Goal: Task Accomplishment & Management: Manage account settings

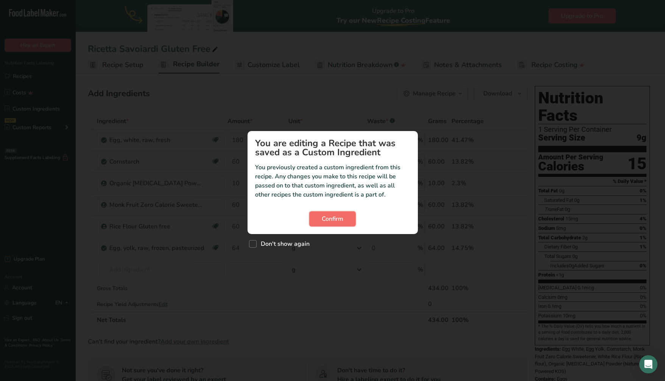
click at [334, 219] on span "Confirm" at bounding box center [333, 218] width 22 height 9
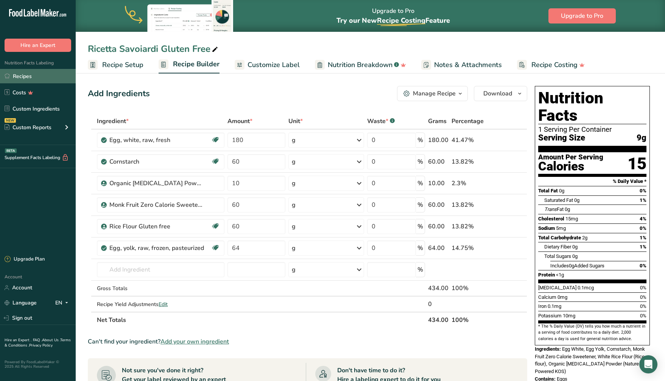
click at [35, 75] on link "Recipes" at bounding box center [38, 76] width 76 height 14
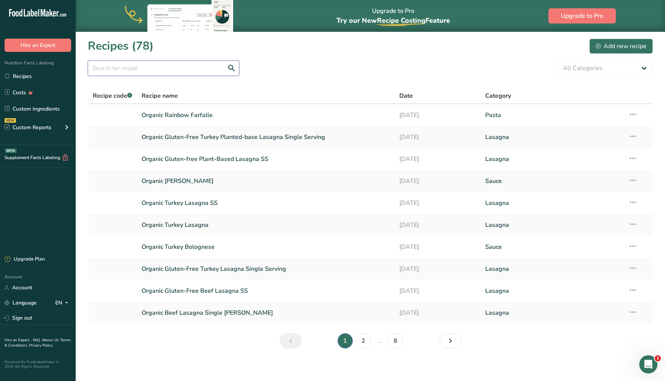
drag, startPoint x: 141, startPoint y: 66, endPoint x: 76, endPoint y: 73, distance: 66.0
click at [141, 66] on input "text" at bounding box center [163, 68] width 151 height 15
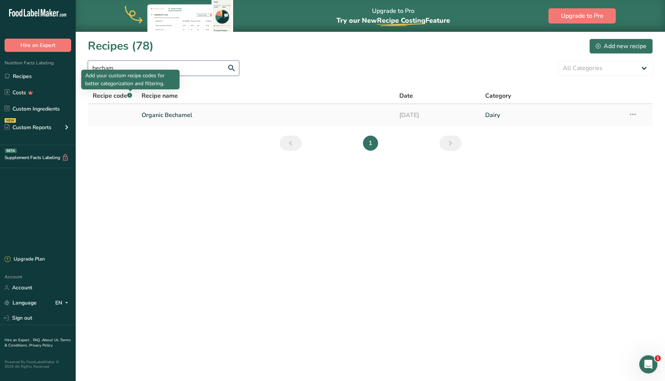
type input "becham"
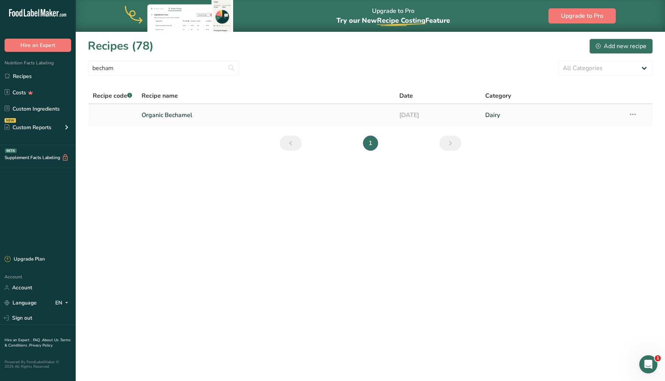
click at [178, 114] on link "Organic Bechamel" at bounding box center [266, 115] width 249 height 16
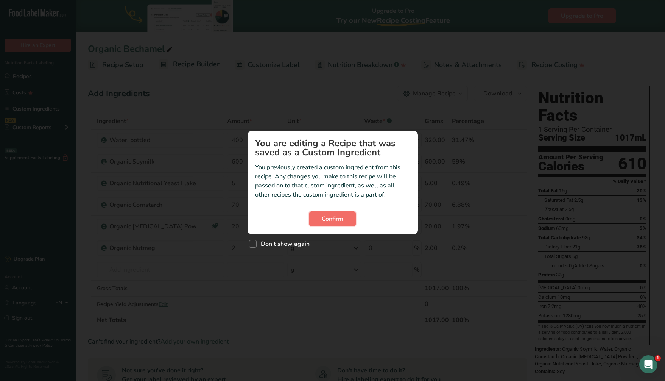
click at [341, 220] on span "Confirm" at bounding box center [333, 218] width 22 height 9
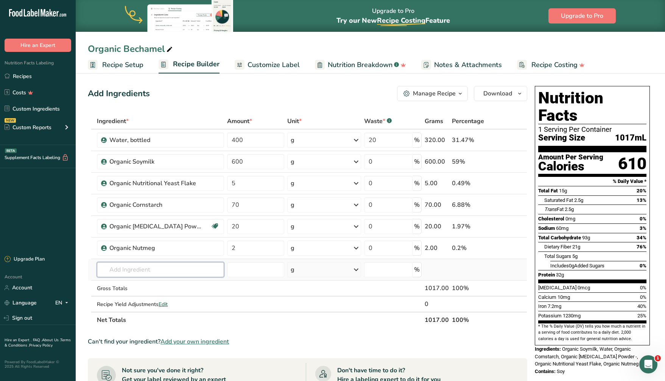
click at [128, 267] on input "text" at bounding box center [160, 269] width 127 height 15
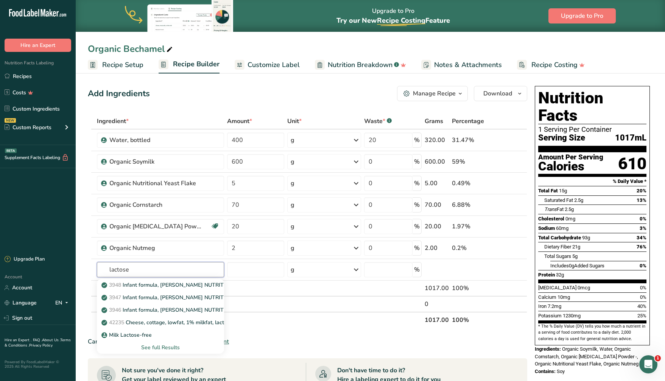
type input "lactose"
click at [53, 196] on div ".a-20{fill:#fff;} Hire an Expert Nutrition Facts Labeling Recipes Costs Custom …" at bounding box center [38, 125] width 76 height 239
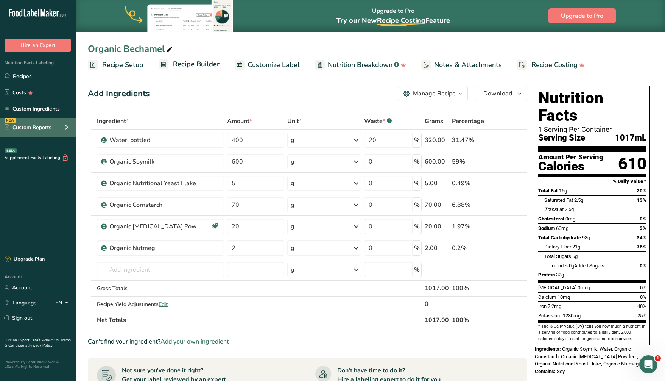
drag, startPoint x: 48, startPoint y: 203, endPoint x: 29, endPoint y: 132, distance: 73.3
click at [47, 203] on div ".a-20{fill:#fff;} Hire an Expert Nutrition Facts Labeling Recipes Costs Custom …" at bounding box center [38, 125] width 76 height 239
click at [37, 110] on link "Custom Ingredients" at bounding box center [38, 108] width 76 height 14
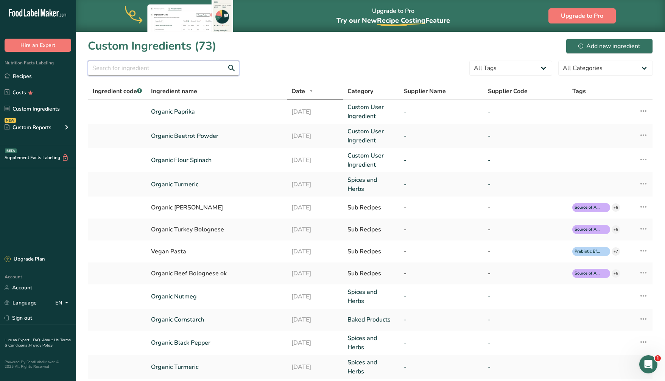
click at [129, 69] on input "text" at bounding box center [163, 68] width 151 height 15
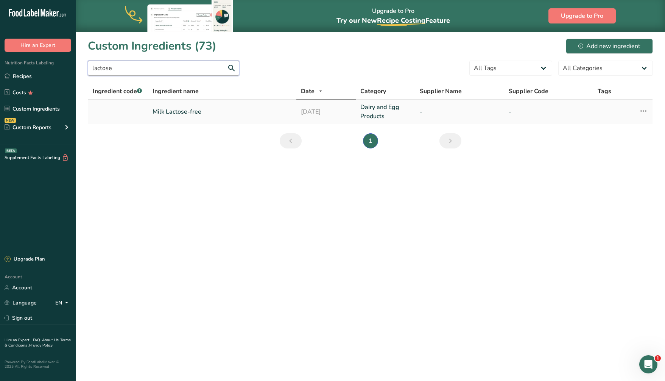
type input "lactose"
click at [192, 111] on link "Milk Lactose-free" at bounding box center [222, 111] width 139 height 9
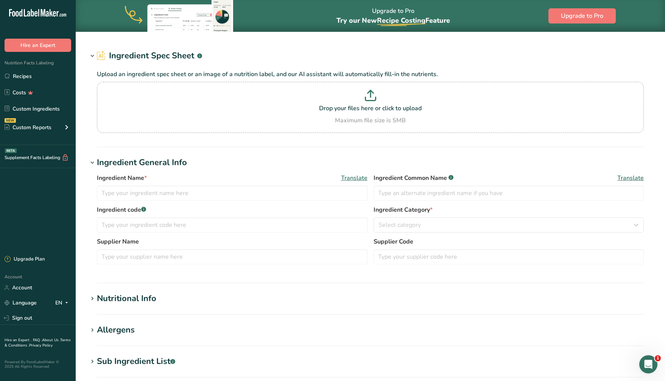
type input "Milk Lactose-free"
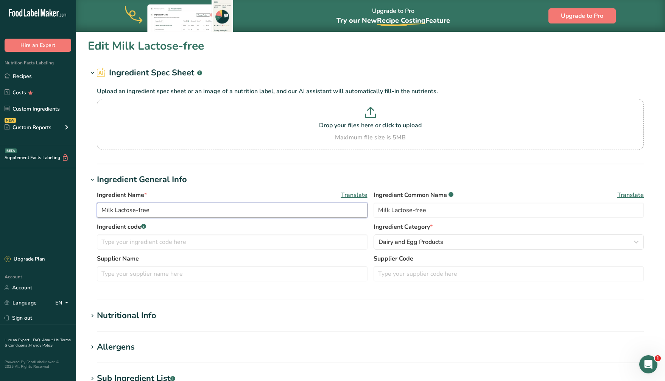
click at [101, 211] on input "Milk Lactose-free" at bounding box center [232, 210] width 271 height 15
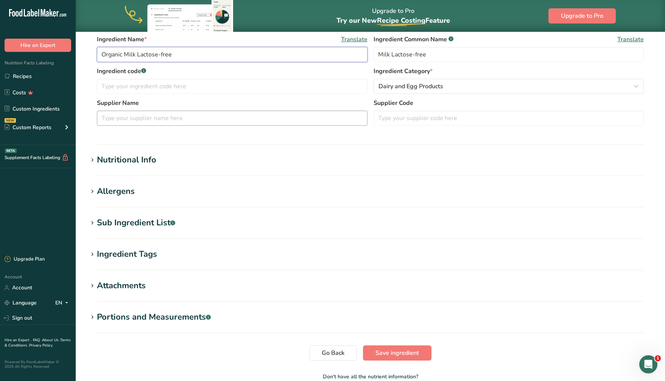
scroll to position [156, 0]
type input "Organic Milk Lactose-free"
click at [91, 250] on icon at bounding box center [92, 253] width 7 height 11
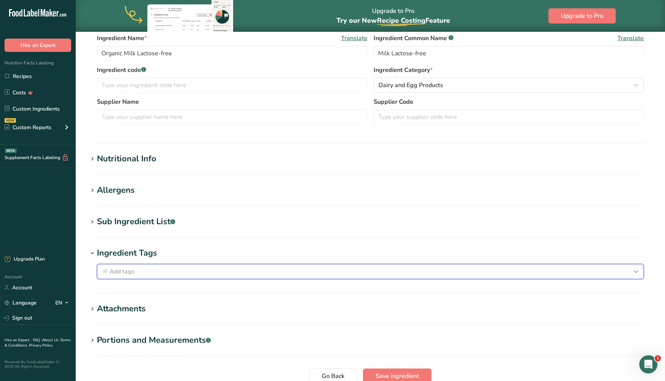
click at [165, 270] on div "Add tags" at bounding box center [370, 271] width 540 height 9
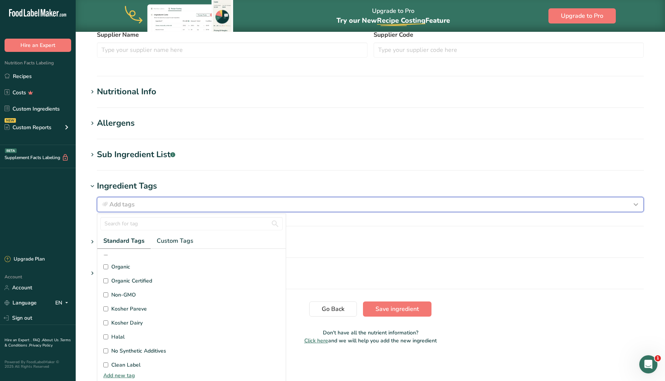
scroll to position [147, 0]
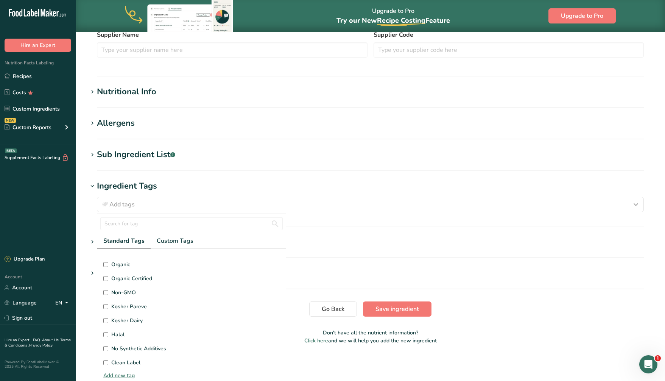
click at [107, 279] on input "Organic Certified" at bounding box center [105, 278] width 5 height 5
checkbox input "true"
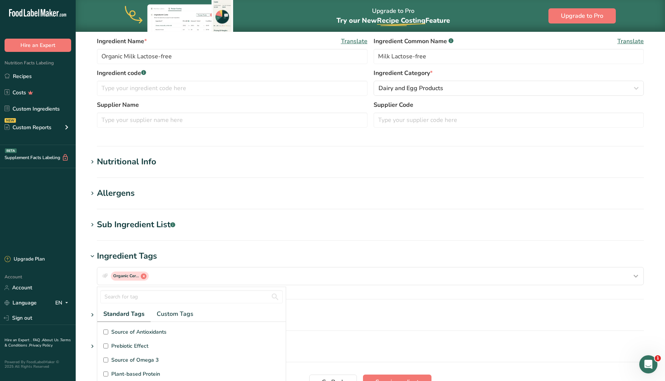
scroll to position [150, 0]
click at [91, 223] on icon at bounding box center [92, 224] width 7 height 11
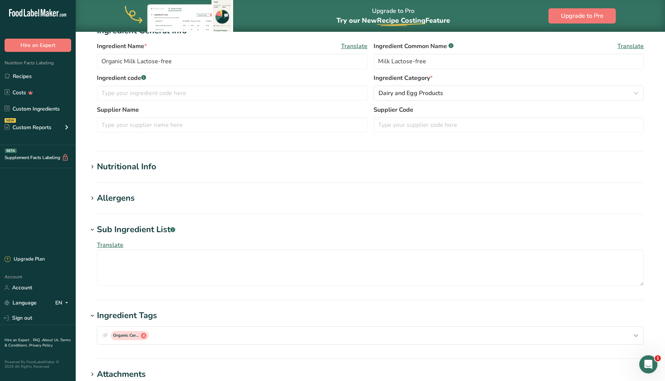
scroll to position [0, 0]
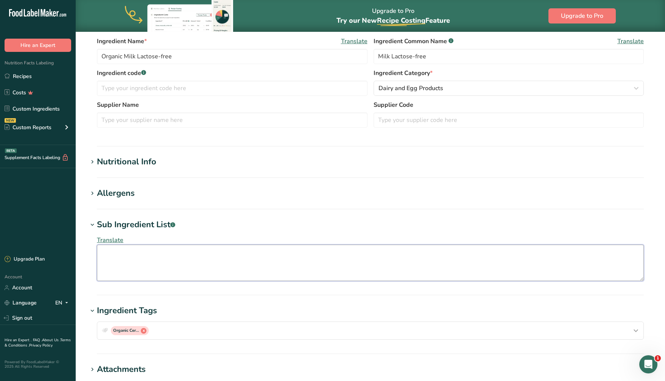
click at [105, 253] on textarea at bounding box center [370, 263] width 547 height 36
type textarea "P"
click at [382, 252] on textarea "Organic Grade A Reduce Fat Milk, Contains less than 1% of lactase enzyme, vitam…" at bounding box center [370, 263] width 547 height 36
click at [368, 254] on textarea "Organic Grade A Reduce Fat Milk, Contains less than 1% of lactase enzyme, vitam…" at bounding box center [370, 263] width 547 height 36
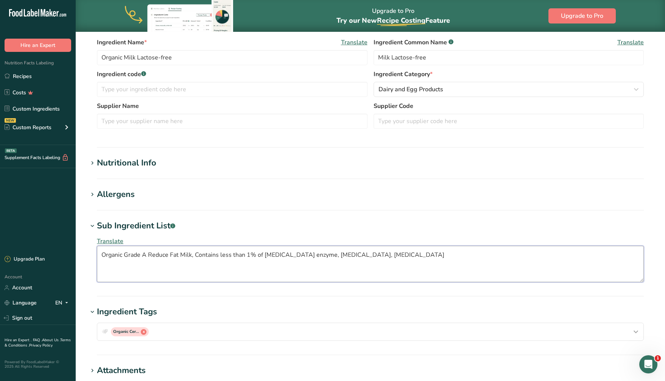
click at [402, 256] on textarea "Organic Grade A Reduce Fat Milk, Contains less than 1% of lactase enzyme, vitam…" at bounding box center [370, 264] width 547 height 36
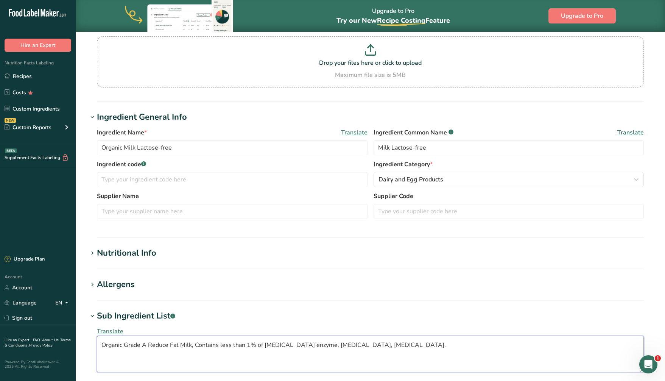
scroll to position [64, 0]
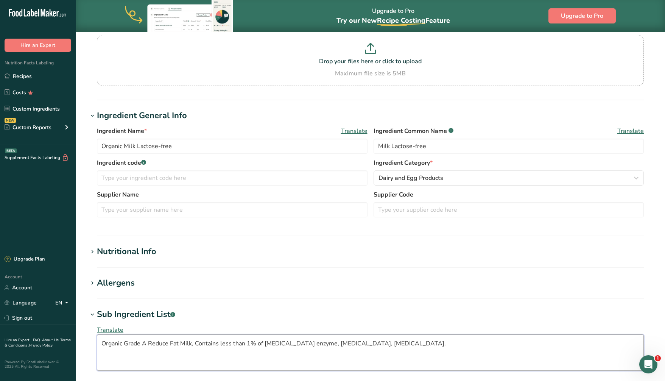
type textarea "Organic Grade A Reduce Fat Milk, Contains less than 1% of lactase enzyme, vitam…"
drag, startPoint x: 92, startPoint y: 250, endPoint x: 154, endPoint y: 250, distance: 62.1
click at [92, 250] on icon at bounding box center [92, 251] width 7 height 11
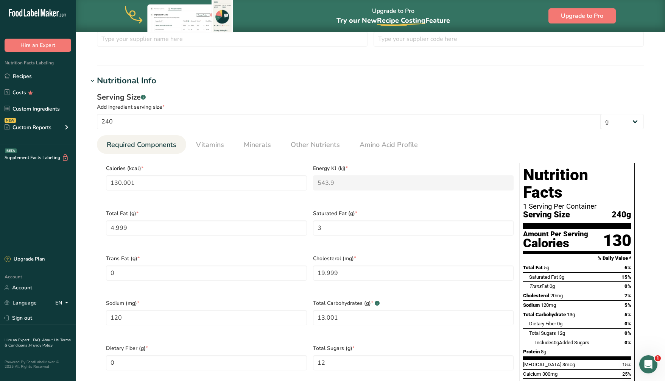
scroll to position [617, 0]
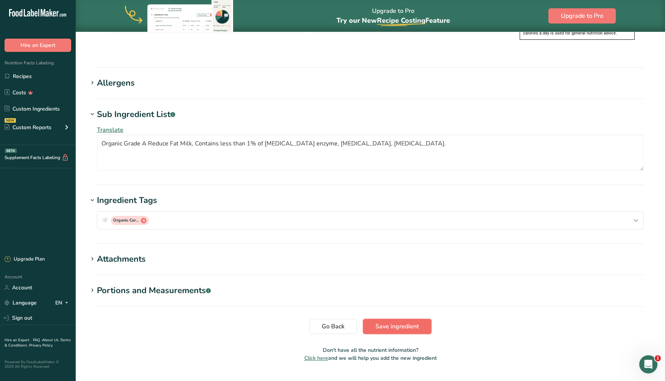
click at [399, 322] on span "Save ingredient" at bounding box center [398, 326] width 44 height 9
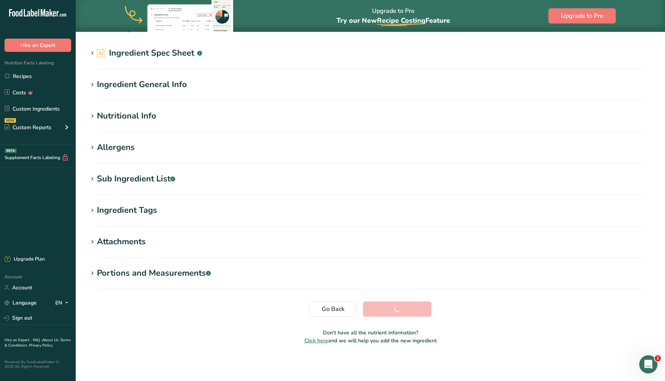
scroll to position [20, 0]
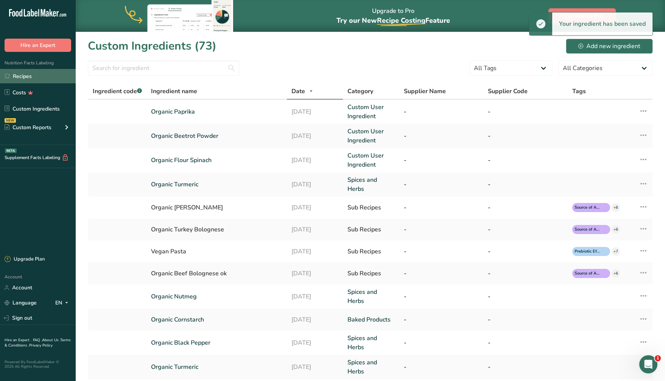
click at [19, 73] on link "Recipes" at bounding box center [38, 76] width 76 height 14
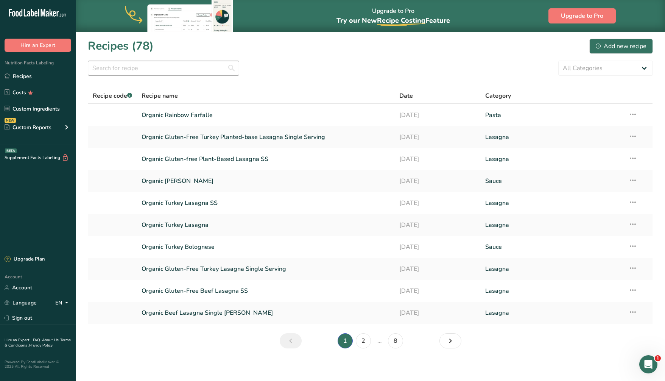
scroll to position [1, 0]
click at [156, 68] on input "text" at bounding box center [163, 67] width 151 height 15
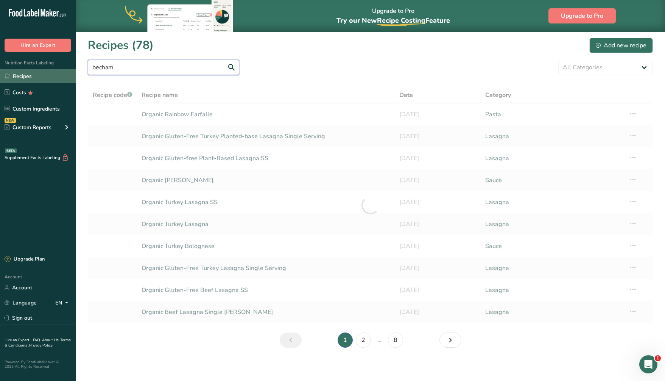
scroll to position [0, 0]
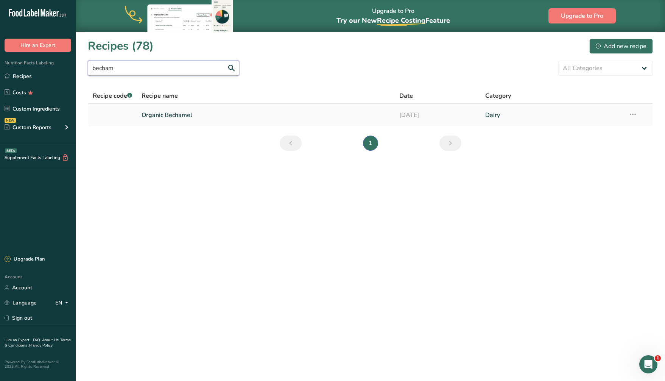
type input "becham"
click at [185, 116] on link "Organic Bechamel" at bounding box center [266, 115] width 249 height 16
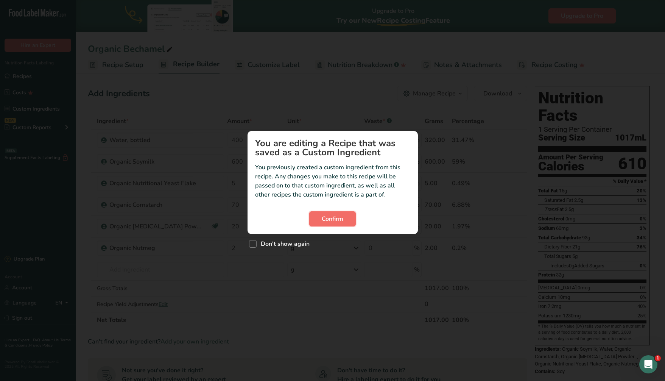
click at [335, 219] on span "Confirm" at bounding box center [333, 218] width 22 height 9
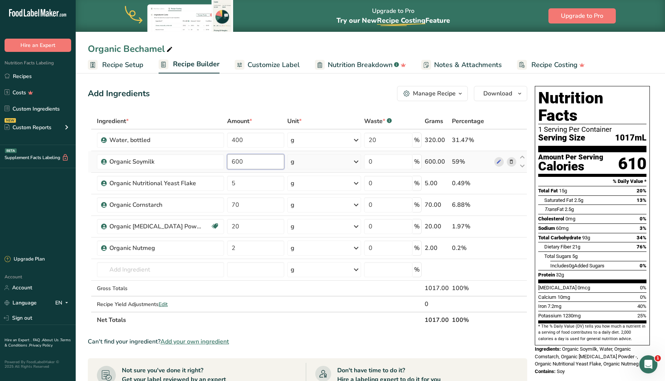
click at [233, 160] on input "600" at bounding box center [255, 161] width 57 height 15
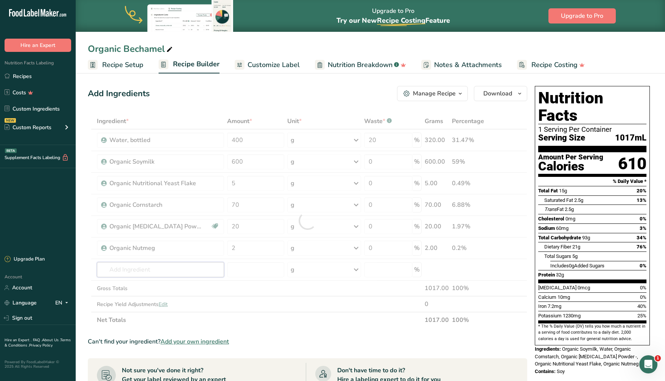
drag, startPoint x: 148, startPoint y: 273, endPoint x: 22, endPoint y: 233, distance: 132.8
click at [148, 273] on div "Ingredient * Amount * Unit * Waste * .a-a{fill:#347362;}.b-a{fill:#fff;} Grams …" at bounding box center [308, 220] width 440 height 215
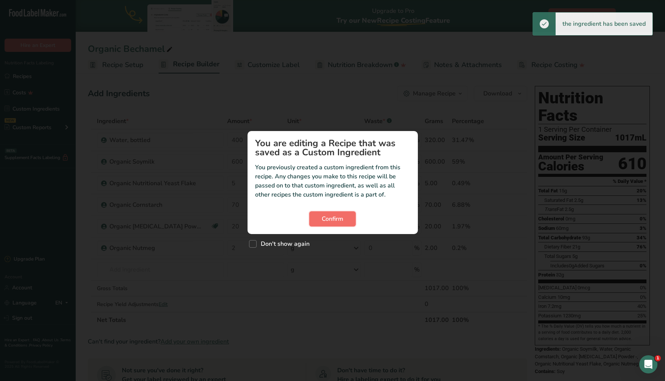
click at [339, 220] on span "Confirm" at bounding box center [333, 218] width 22 height 9
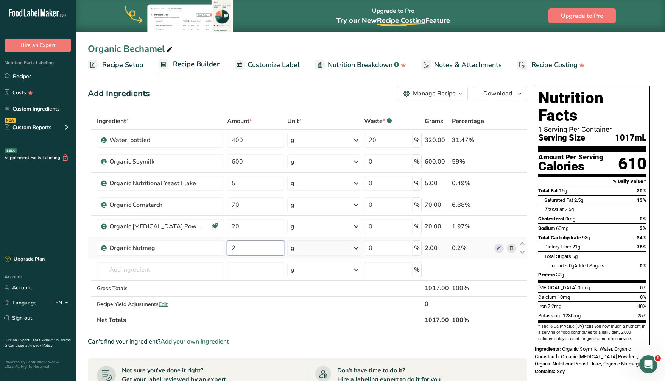
click at [237, 247] on input "2" at bounding box center [255, 247] width 57 height 15
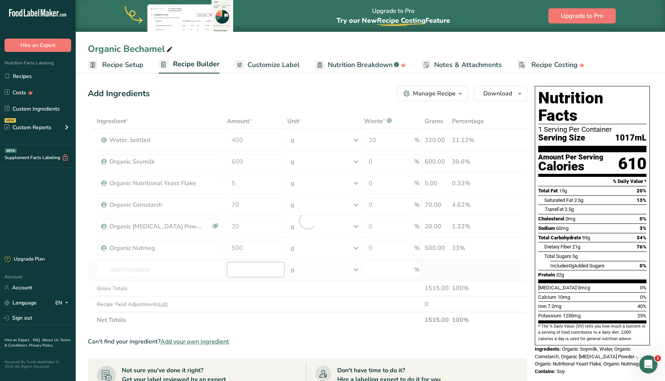
click at [276, 265] on div "Ingredient * Amount * Unit * Waste * .a-a{fill:#347362;}.b-a{fill:#fff;} Grams …" at bounding box center [308, 220] width 440 height 215
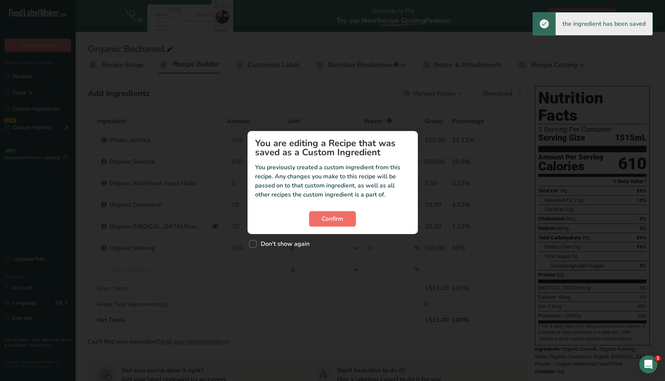
click at [349, 215] on button "Confirm" at bounding box center [332, 218] width 47 height 15
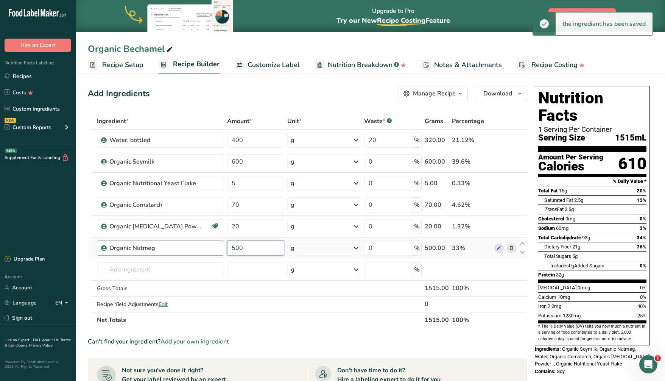
drag, startPoint x: 247, startPoint y: 251, endPoint x: 210, endPoint y: 248, distance: 37.6
click at [210, 248] on tr "Organic Nutmeg 500 g Weight Units g kg mg See more Volume Units l Volume units …" at bounding box center [307, 248] width 439 height 22
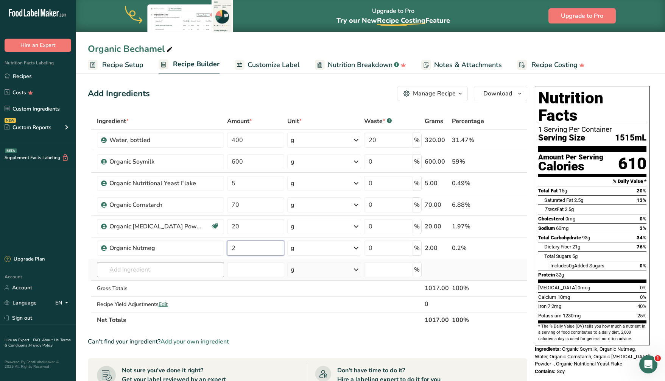
type input "2"
click at [192, 265] on div "Ingredient * Amount * Unit * Waste * .a-a{fill:#347362;}.b-a{fill:#fff;} Grams …" at bounding box center [308, 220] width 440 height 215
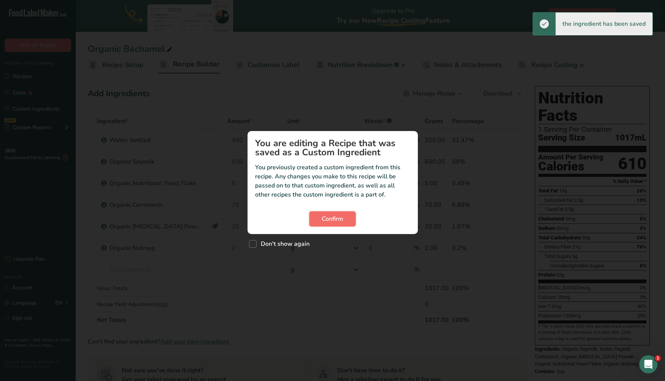
click at [346, 218] on button "Confirm" at bounding box center [332, 218] width 47 height 15
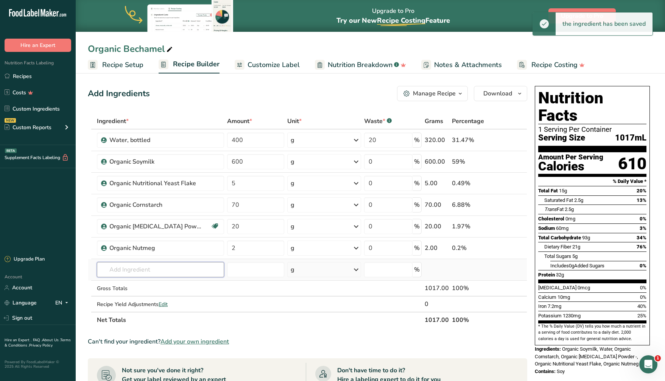
click at [149, 262] on input "text" at bounding box center [160, 269] width 127 height 15
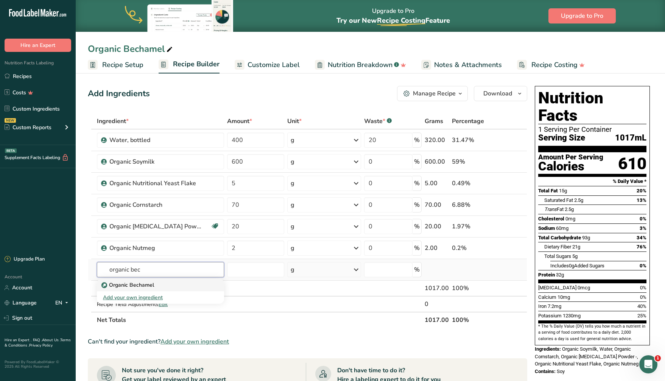
type input "organic bec"
click at [143, 285] on p "Organic Bechamel" at bounding box center [128, 285] width 51 height 8
type input "Organic Bechamel"
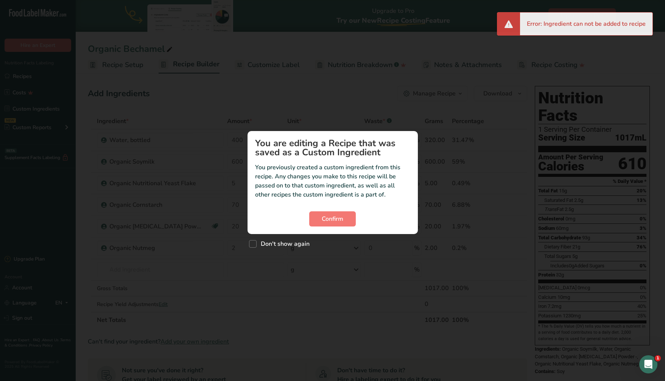
click at [237, 269] on div "Custom ingredient modal" at bounding box center [332, 190] width 665 height 381
click at [332, 214] on button "Confirm" at bounding box center [332, 218] width 47 height 15
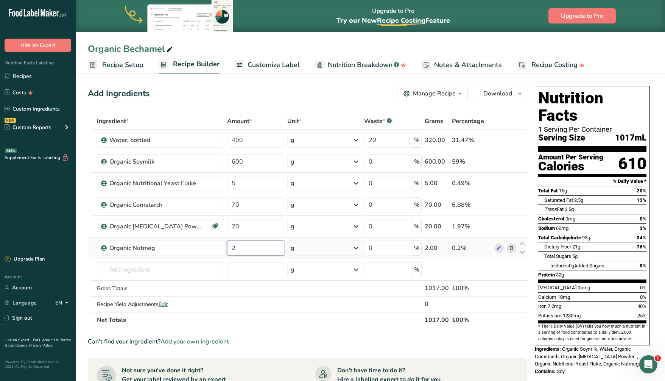
click at [242, 246] on input "2" at bounding box center [255, 247] width 57 height 15
click at [168, 273] on div "Ingredient * Amount * Unit * Waste * .a-a{fill:#347362;}.b-a{fill:#fff;} Grams …" at bounding box center [308, 220] width 440 height 215
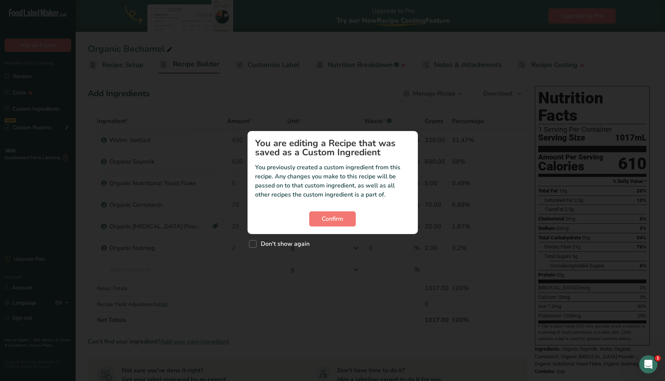
drag, startPoint x: 385, startPoint y: 199, endPoint x: 299, endPoint y: 203, distance: 86.0
click at [275, 171] on section "You are editing a Recipe that was saved as a Custom Ingredient You previously c…" at bounding box center [333, 182] width 170 height 103
click at [327, 218] on span "Confirm" at bounding box center [333, 218] width 22 height 9
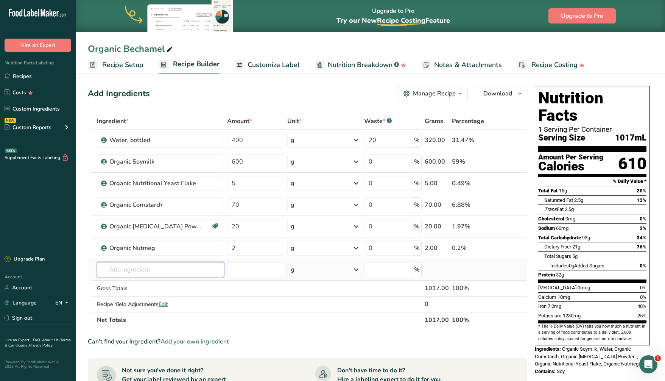
click at [134, 270] on input "text" at bounding box center [160, 269] width 127 height 15
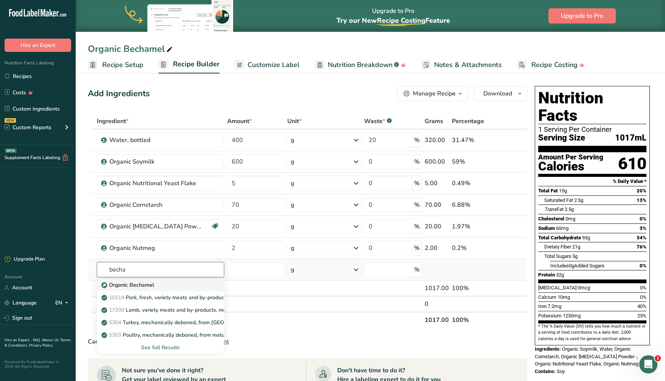
type input "becha"
click at [165, 284] on div "Organic Bechamel" at bounding box center [154, 285] width 103 height 8
type input "Organic Bechamel"
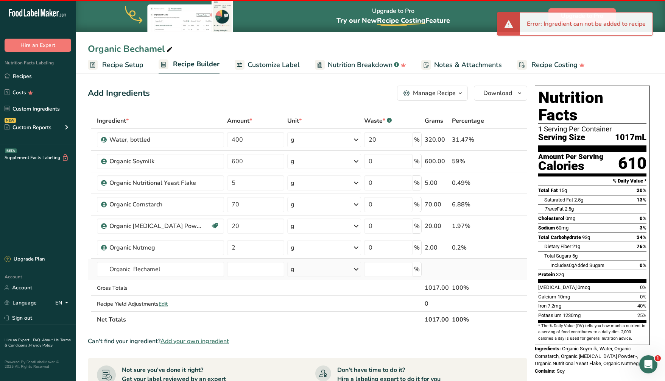
scroll to position [1, 0]
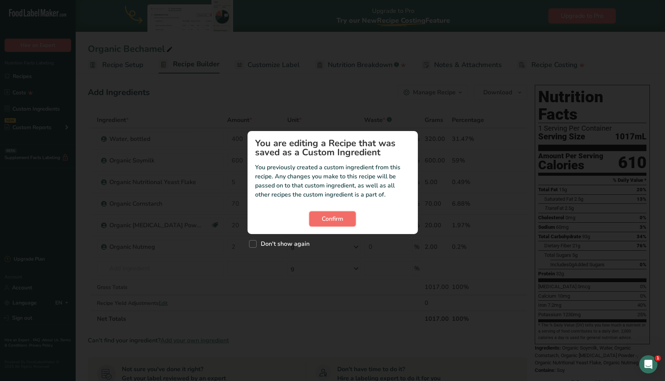
click at [339, 214] on span "Confirm" at bounding box center [333, 218] width 22 height 9
drag, startPoint x: 369, startPoint y: 192, endPoint x: 292, endPoint y: 147, distance: 88.8
click at [256, 146] on section "You are editing a Recipe that was saved as a Custom Ingredient You previously c…" at bounding box center [333, 182] width 170 height 103
click at [191, 240] on div "Custom ingredient modal" at bounding box center [332, 190] width 665 height 381
drag, startPoint x: 342, startPoint y: 221, endPoint x: 332, endPoint y: 225, distance: 10.8
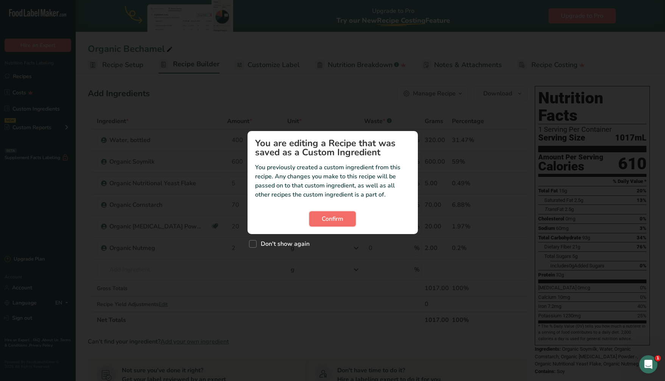
click at [342, 221] on span "Confirm" at bounding box center [333, 218] width 22 height 9
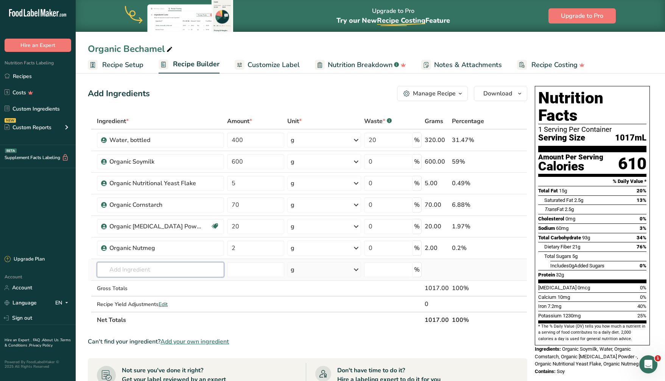
click at [161, 268] on input "text" at bounding box center [160, 269] width 127 height 15
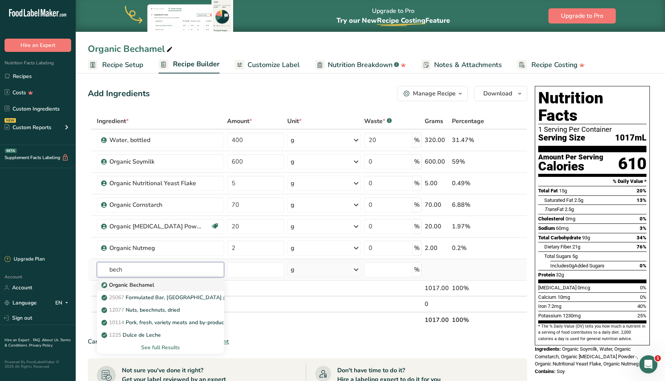
type input "bech"
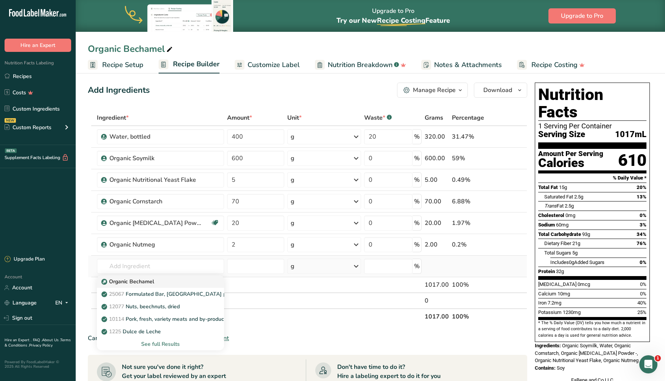
scroll to position [5, 0]
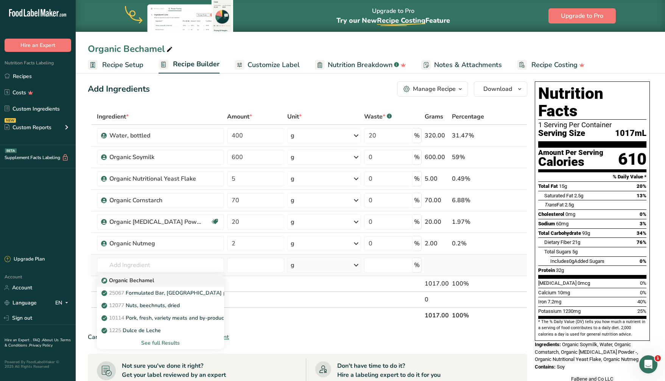
click at [185, 289] on link "25067 Formulated Bar, SOUTH BEACH protein bar" at bounding box center [160, 293] width 127 height 12
type input "Formulated Bar, [GEOGRAPHIC_DATA] protein bar"
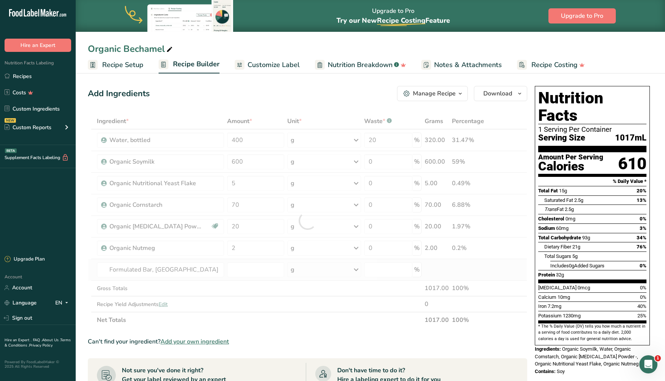
scroll to position [1, 0]
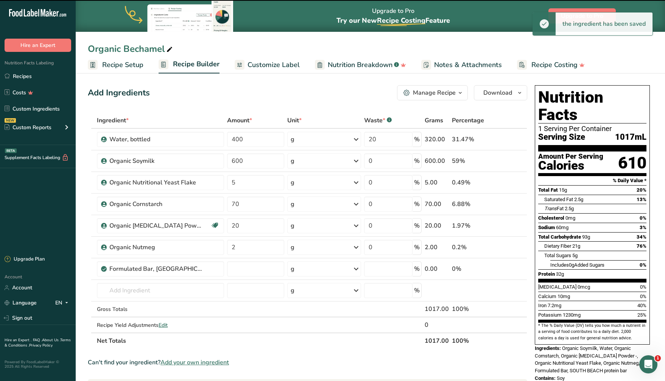
type input "0"
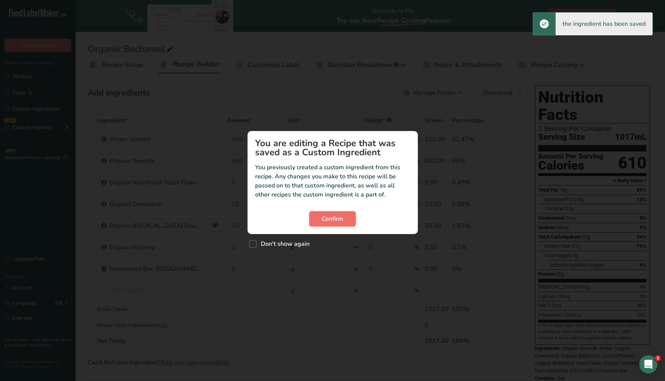
click at [340, 216] on span "Confirm" at bounding box center [333, 218] width 22 height 9
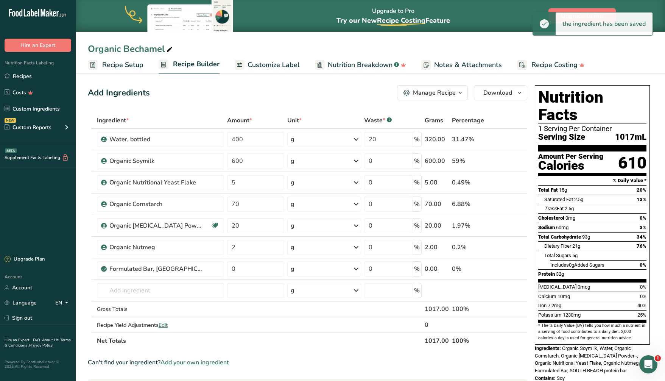
scroll to position [0, 0]
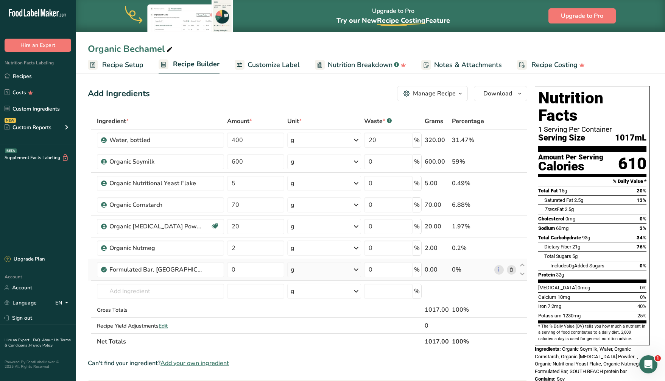
click at [512, 270] on icon at bounding box center [511, 270] width 5 height 8
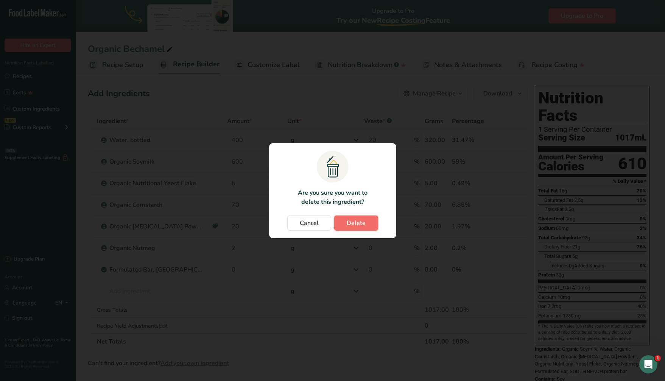
click at [358, 222] on span "Delete" at bounding box center [356, 222] width 19 height 9
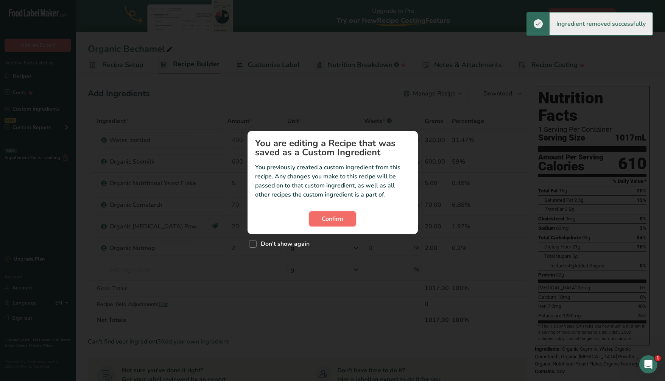
click at [329, 220] on span "Confirm" at bounding box center [333, 218] width 22 height 9
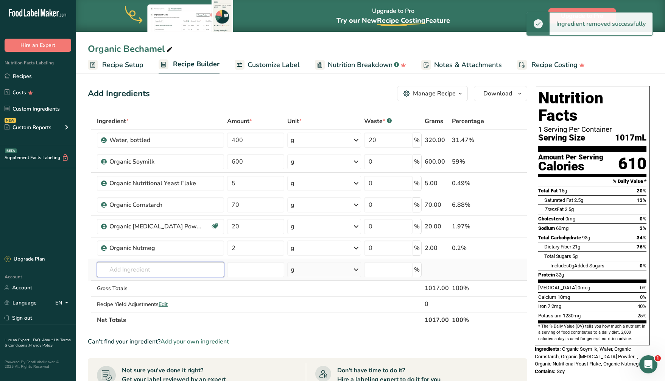
click at [116, 269] on input "text" at bounding box center [160, 269] width 127 height 15
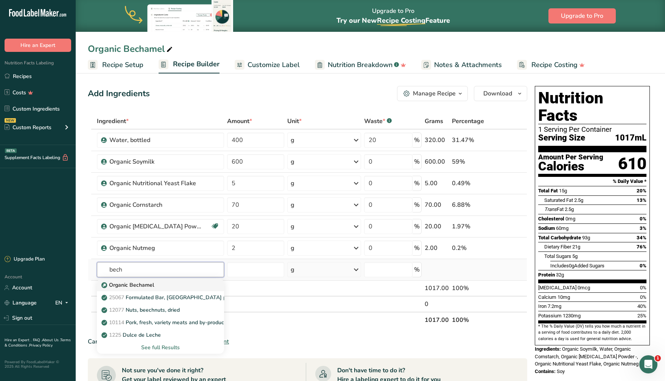
type input "bech"
click at [147, 284] on p "Organic Bechamel" at bounding box center [128, 285] width 51 height 8
type input "Organic Bechamel"
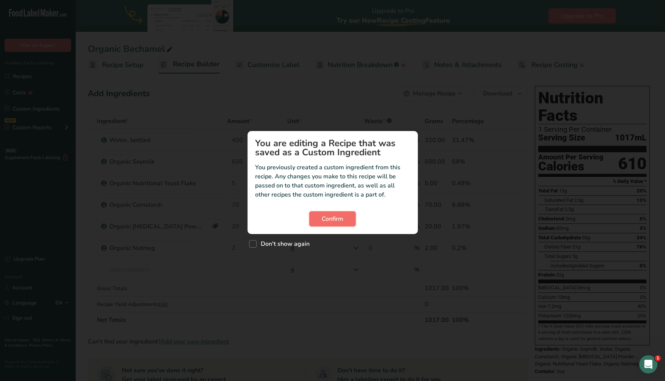
click at [325, 223] on span "Confirm" at bounding box center [333, 218] width 22 height 9
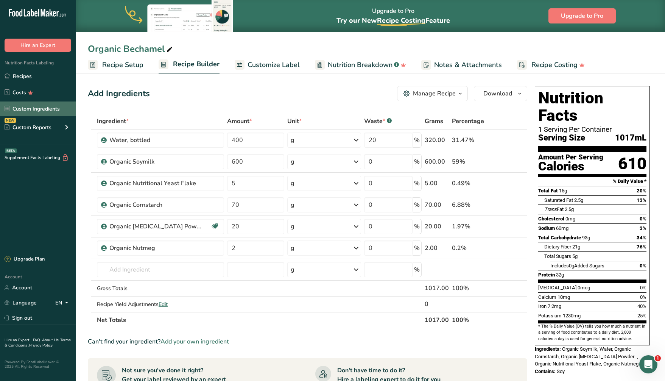
click at [51, 109] on link "Custom Ingredients" at bounding box center [38, 108] width 76 height 14
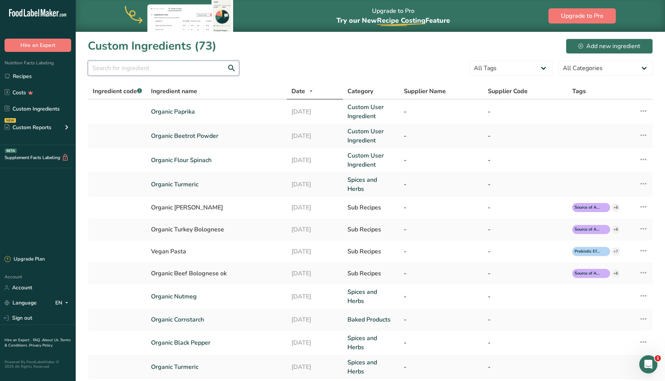
click at [154, 65] on input "text" at bounding box center [163, 68] width 151 height 15
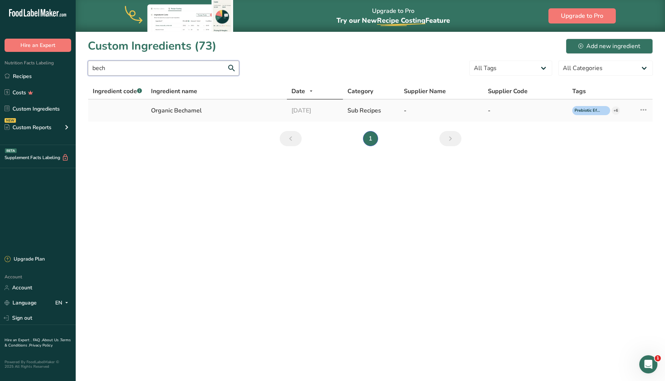
type input "bech"
click at [148, 100] on td "Organic Bechamel" at bounding box center [217, 111] width 140 height 22
click at [179, 114] on div "Organic Bechamel" at bounding box center [216, 110] width 131 height 9
click at [597, 112] on span "Prebiotic Effect" at bounding box center [588, 111] width 27 height 6
click at [177, 109] on div "Organic Bechamel" at bounding box center [216, 110] width 131 height 9
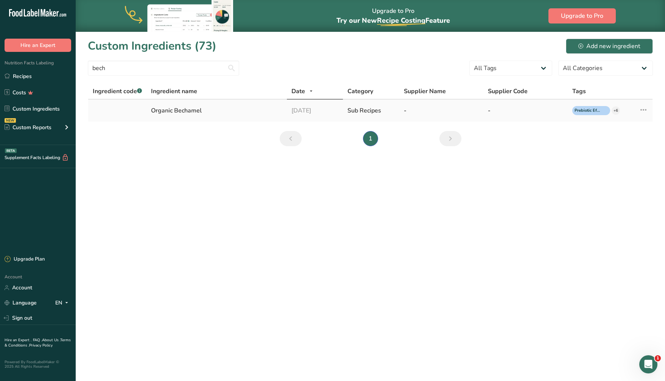
click at [648, 109] on td "Edit Source Recipe Duplicate Ingredient Delete Ingredient Compare Ingredients" at bounding box center [639, 111] width 28 height 22
click at [644, 109] on icon at bounding box center [643, 110] width 9 height 14
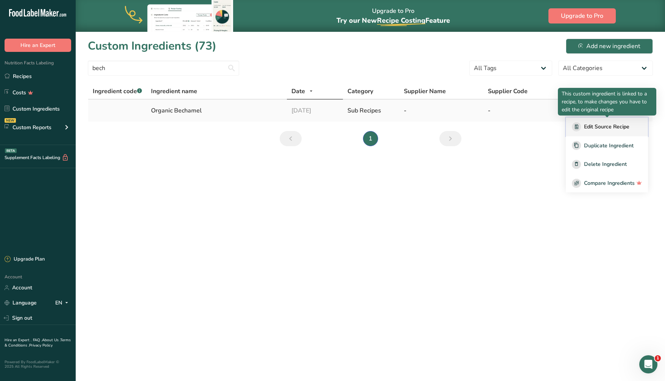
click at [613, 123] on span "Edit Source Recipe" at bounding box center [606, 127] width 45 height 8
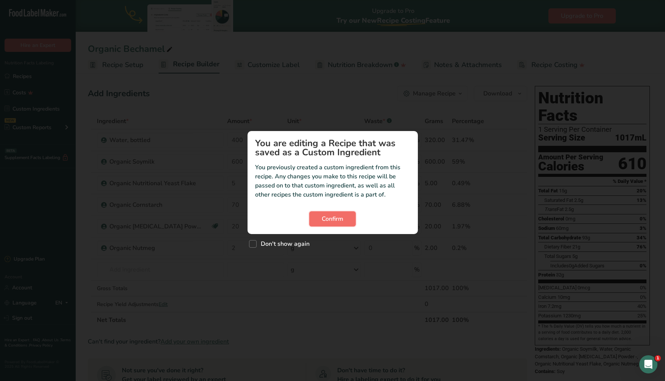
click at [337, 221] on span "Confirm" at bounding box center [333, 218] width 22 height 9
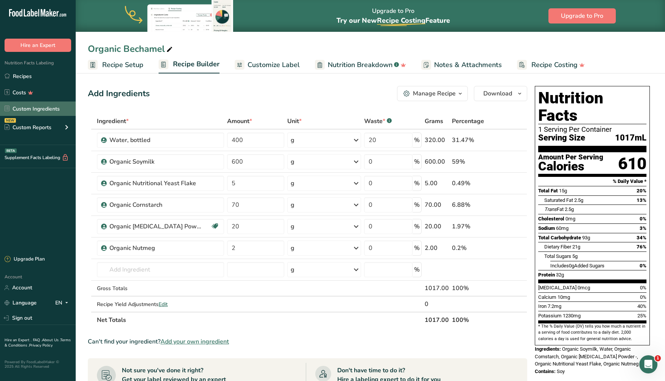
click at [35, 108] on link "Custom Ingredients" at bounding box center [38, 108] width 76 height 14
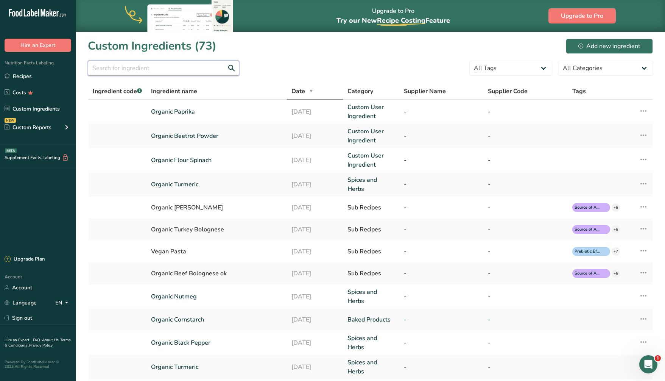
click at [142, 66] on input "text" at bounding box center [163, 68] width 151 height 15
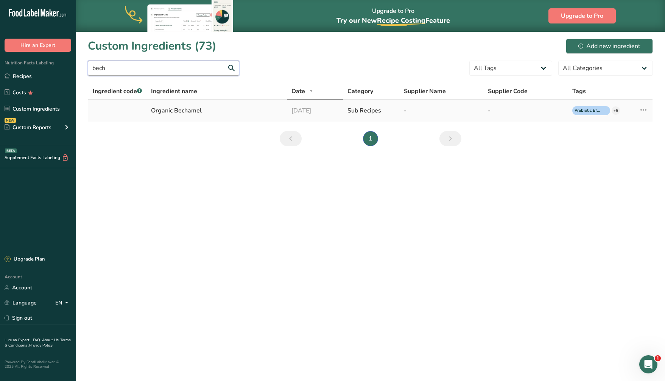
type input "bech"
click at [190, 109] on div "Organic Bechamel" at bounding box center [216, 110] width 131 height 9
click at [646, 110] on icon at bounding box center [643, 110] width 9 height 14
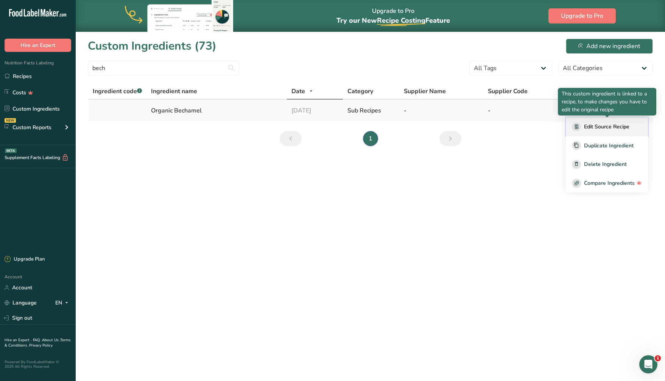
click at [600, 128] on span "Edit Source Recipe" at bounding box center [606, 127] width 45 height 8
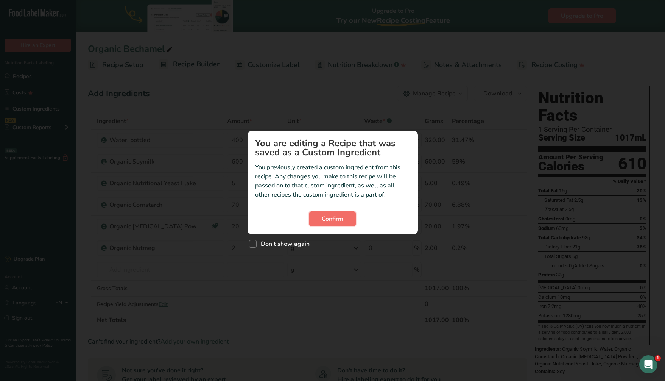
click at [335, 212] on button "Confirm" at bounding box center [332, 218] width 47 height 15
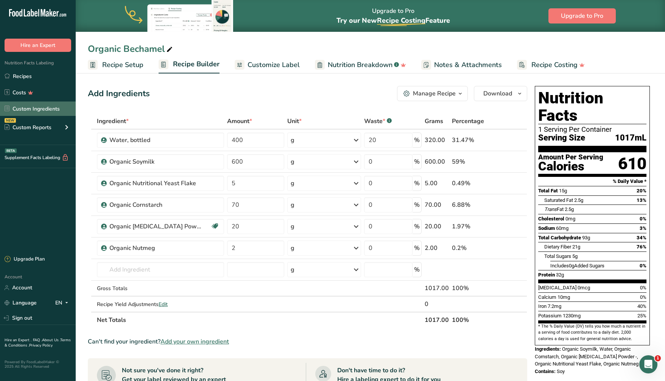
click at [35, 108] on link "Custom Ingredients" at bounding box center [38, 108] width 76 height 14
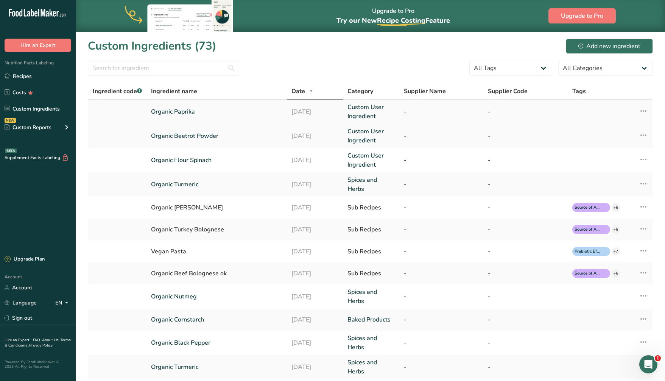
click at [176, 111] on link "Organic Paprika" at bounding box center [216, 111] width 131 height 9
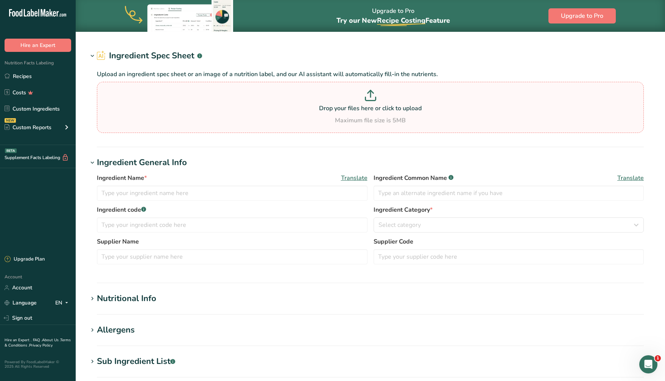
type input "Organic Paprika"
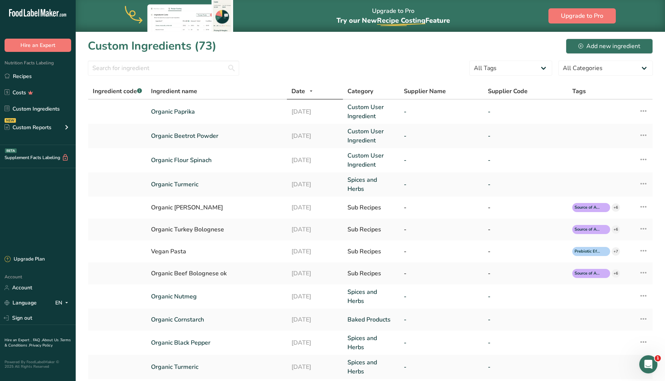
click at [306, 89] on div "Date" at bounding box center [315, 91] width 47 height 9
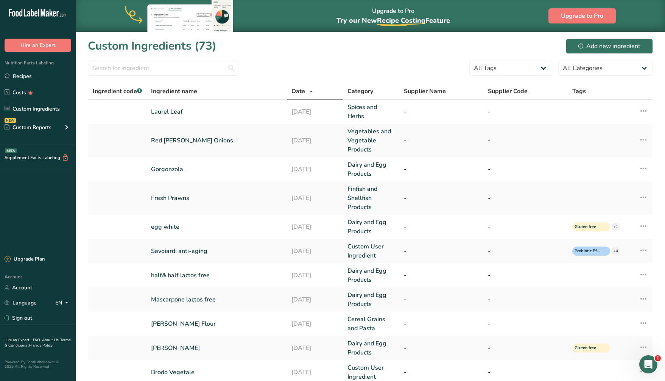
click at [306, 89] on div "Date" at bounding box center [315, 91] width 47 height 9
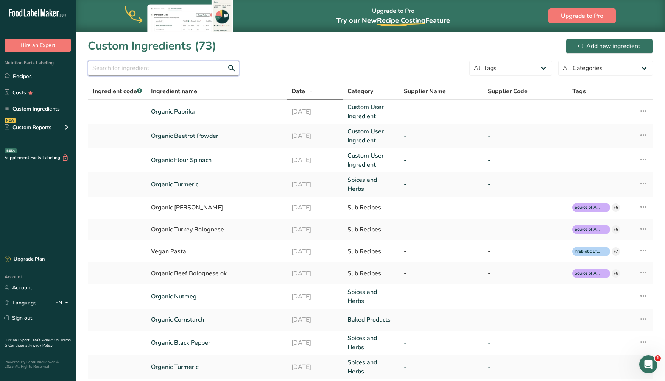
click at [145, 66] on input "text" at bounding box center [163, 68] width 151 height 15
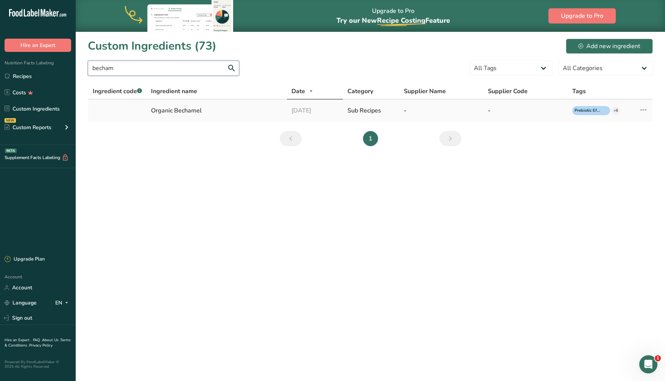
type input "becham"
click at [196, 110] on div "Organic Bechamel" at bounding box center [216, 110] width 131 height 9
click at [196, 113] on div "Organic Bechamel" at bounding box center [216, 110] width 131 height 9
click at [618, 47] on div "Add new ingredient" at bounding box center [610, 46] width 62 height 9
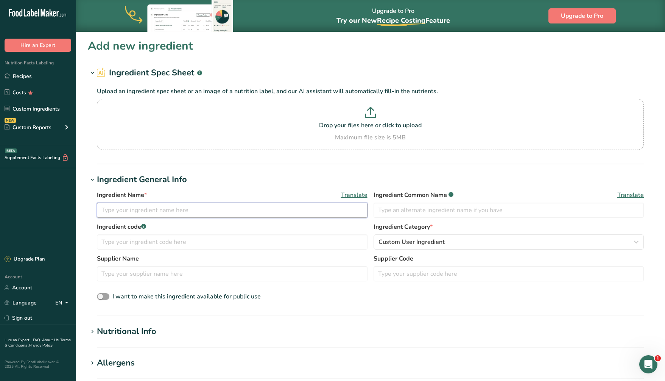
click at [160, 206] on input "text" at bounding box center [232, 210] width 271 height 15
type input "Organic"
click at [31, 76] on link "Recipes" at bounding box center [38, 76] width 76 height 14
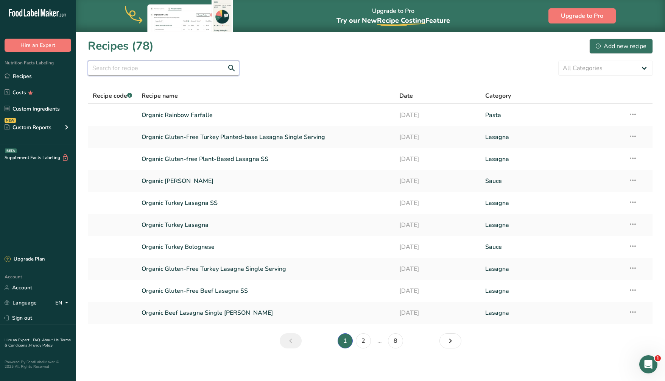
click at [133, 71] on input "text" at bounding box center [163, 68] width 151 height 15
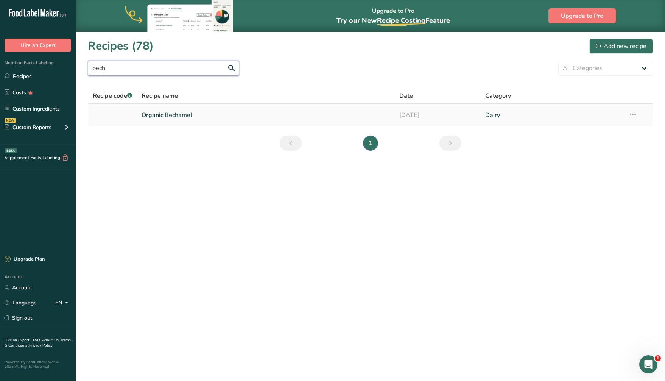
type input "bech"
click at [200, 116] on link "Organic Bechamel" at bounding box center [266, 115] width 249 height 16
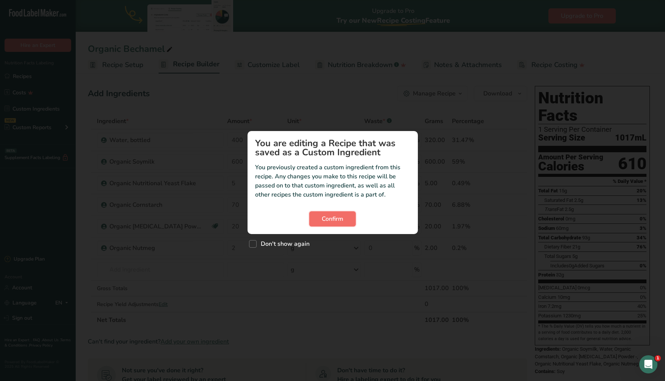
click at [338, 218] on span "Confirm" at bounding box center [333, 218] width 22 height 9
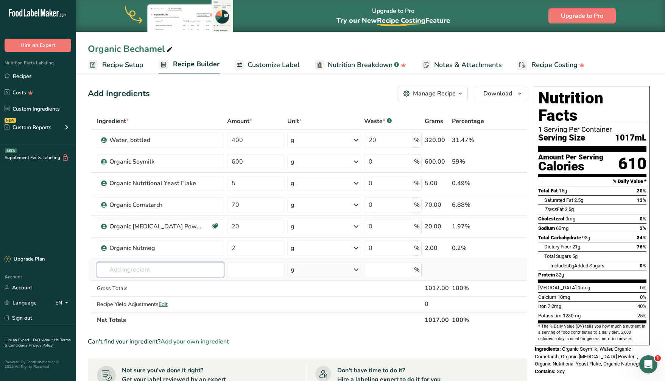
click at [121, 271] on input "text" at bounding box center [160, 269] width 127 height 15
type input "organic mil"
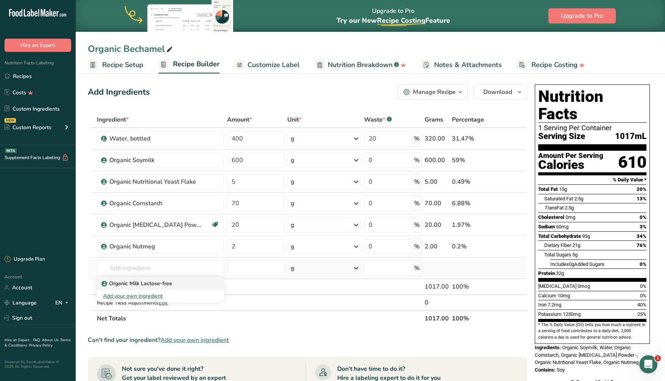
click at [138, 284] on p "Organic Milk Lactose-free" at bounding box center [137, 283] width 69 height 8
type input "Organic Milk Lactose-free"
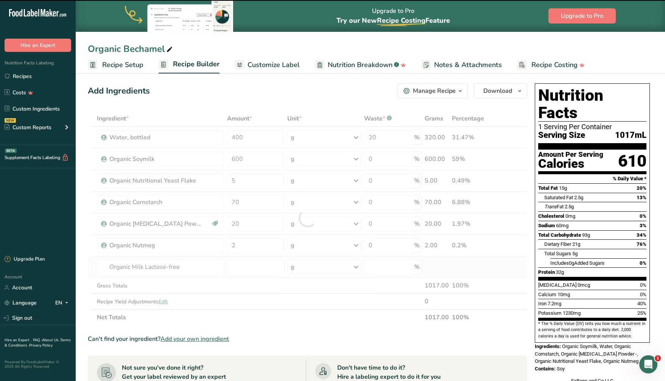
scroll to position [2, 0]
type input "0"
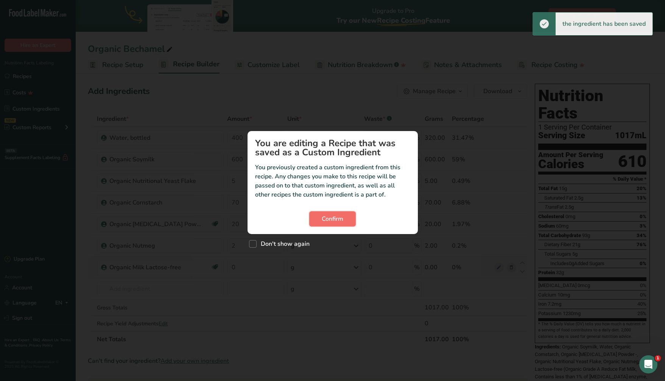
click at [335, 220] on span "Confirm" at bounding box center [333, 218] width 22 height 9
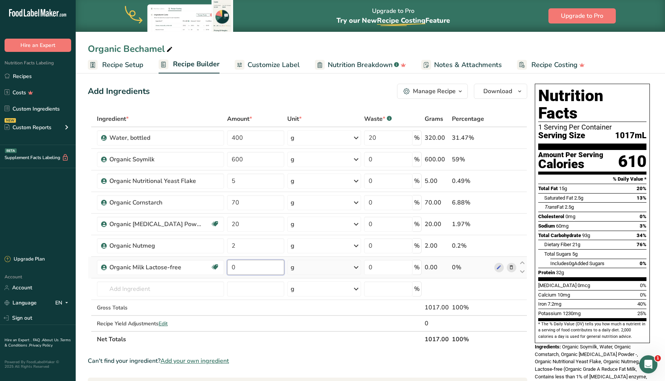
click at [239, 265] on input "0" at bounding box center [255, 267] width 57 height 15
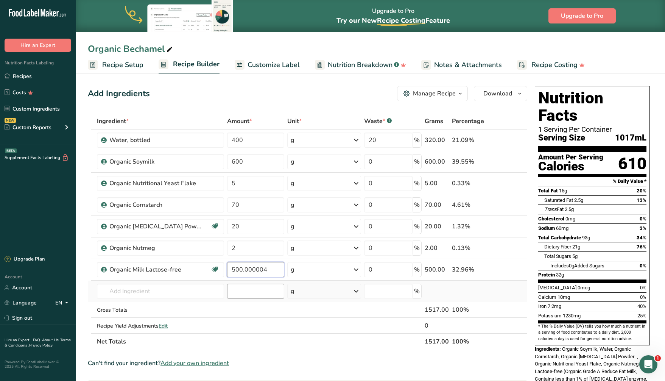
scroll to position [2, 0]
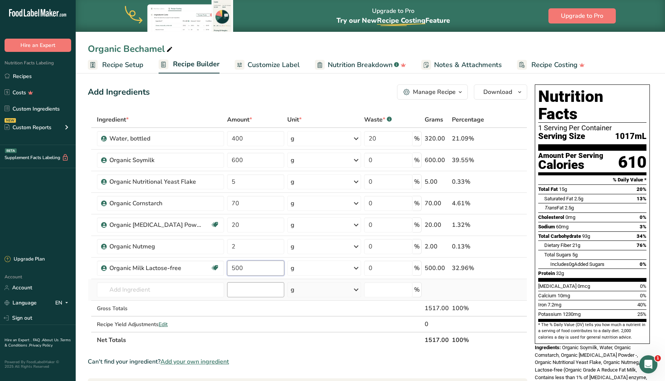
type input "500"
type input "-0.000001"
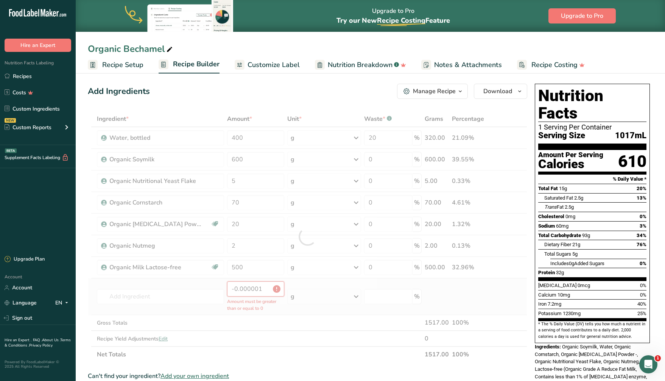
click at [250, 285] on div "Ingredient * Amount * Unit * Waste * .a-a{fill:#347362;}.b-a{fill:#fff;} Grams …" at bounding box center [308, 236] width 440 height 251
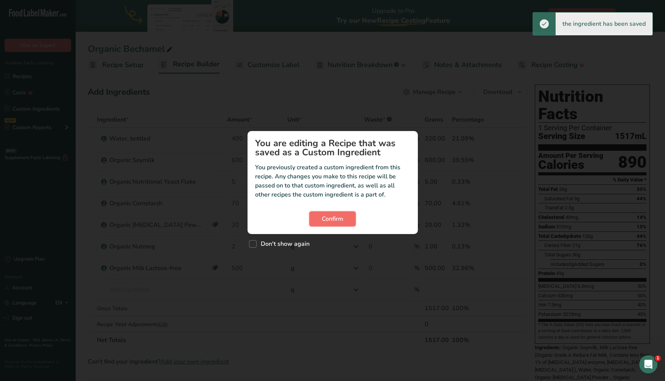
click at [337, 220] on span "Confirm" at bounding box center [333, 218] width 22 height 9
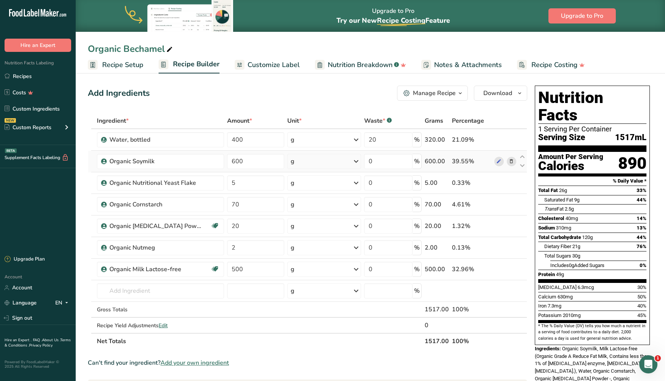
click at [513, 160] on icon at bounding box center [511, 162] width 5 height 8
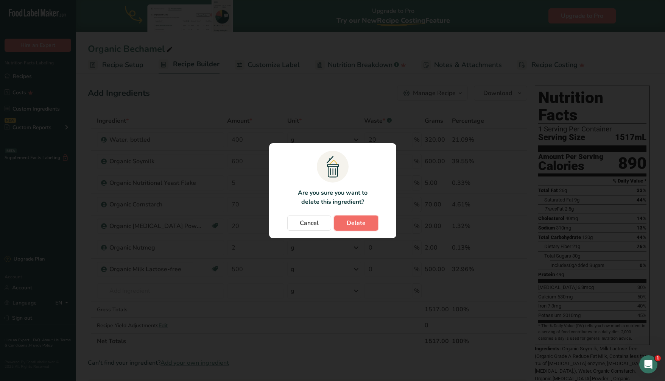
click at [354, 220] on span "Delete" at bounding box center [356, 222] width 19 height 9
type input "5"
type input "70"
type input "20"
type input "2"
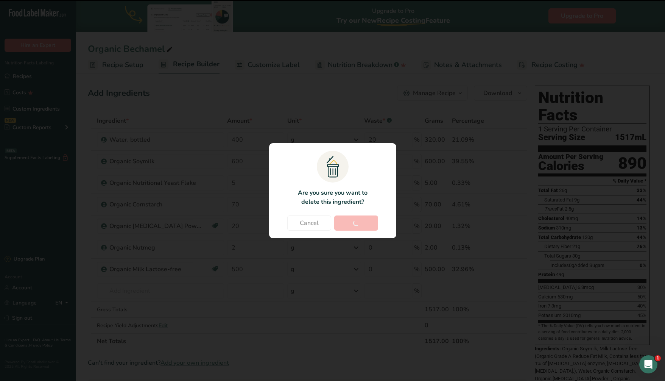
type input "500"
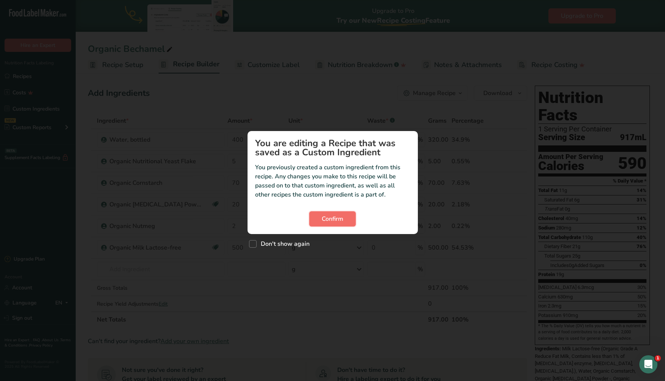
click at [342, 220] on span "Confirm" at bounding box center [333, 218] width 22 height 9
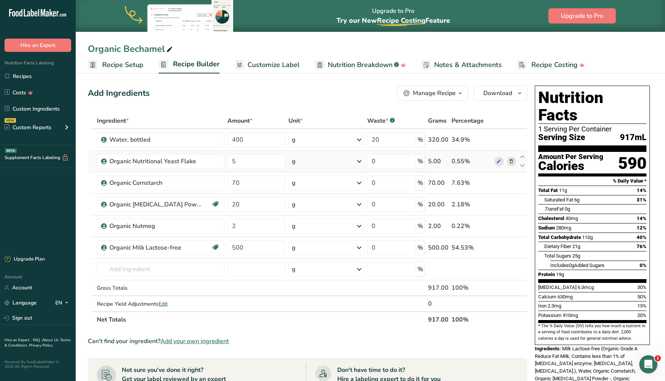
click at [511, 160] on icon at bounding box center [511, 162] width 5 height 8
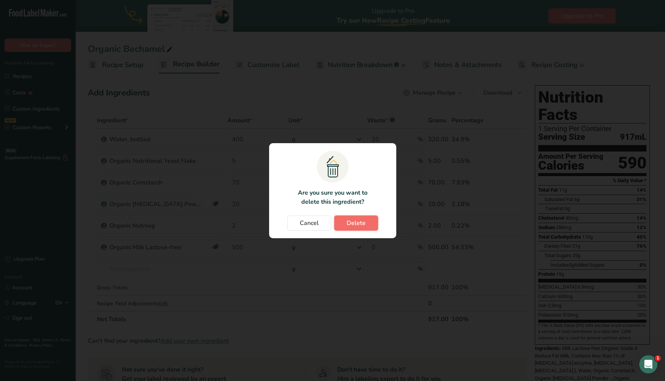
click at [361, 221] on span "Delete" at bounding box center [356, 222] width 19 height 9
type input "70"
type input "20"
type input "2"
type input "500"
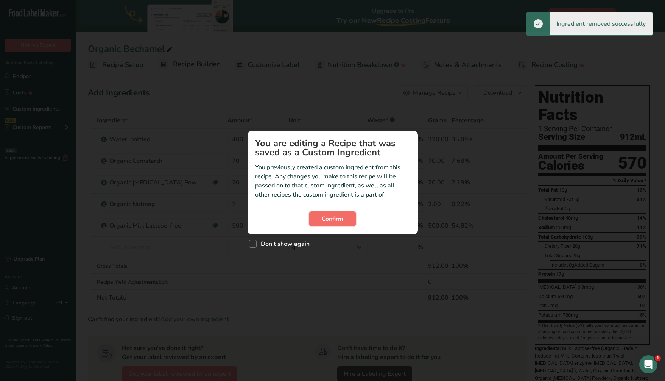
click at [341, 219] on span "Confirm" at bounding box center [333, 218] width 22 height 9
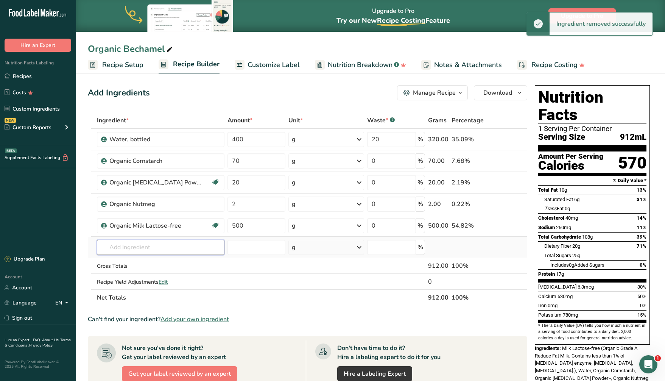
click at [154, 246] on input "text" at bounding box center [161, 247] width 128 height 15
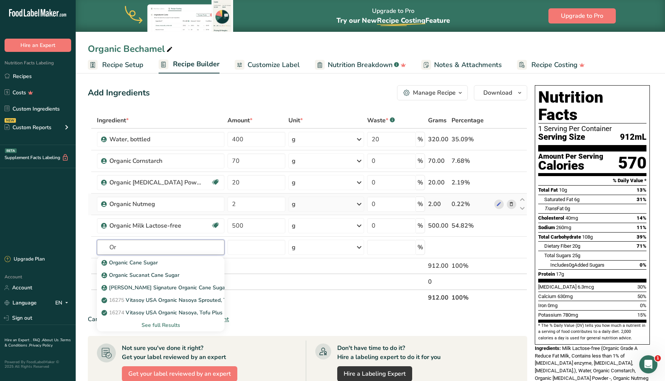
type input "O"
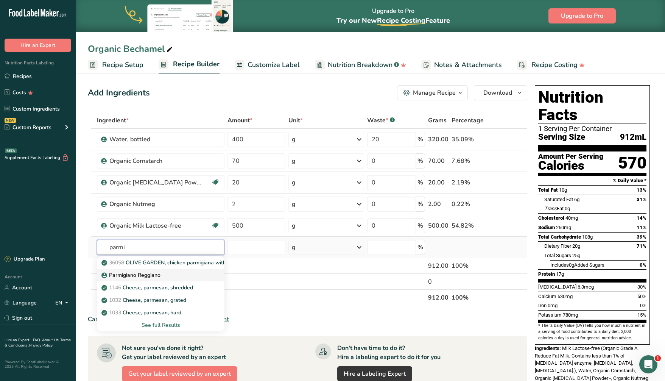
type input "parmi"
click at [164, 273] on div "Parmigiano Reggiano" at bounding box center [154, 275] width 103 height 8
type input "Parmigiano Reggiano"
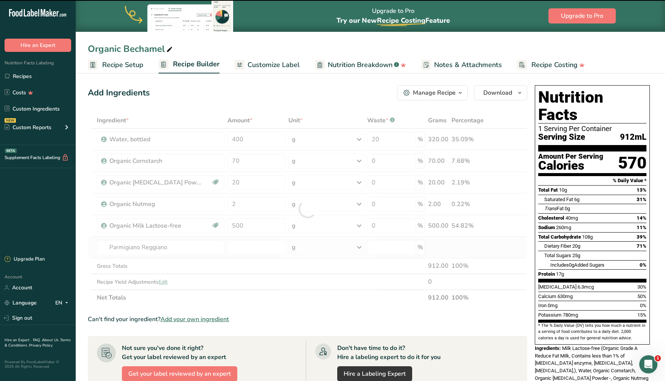
type input "0"
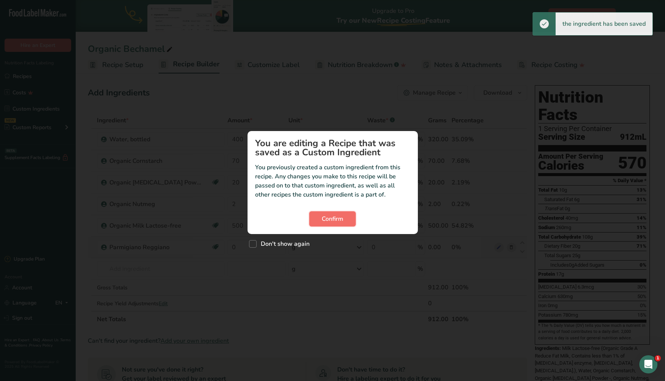
click at [331, 217] on span "Confirm" at bounding box center [333, 218] width 22 height 9
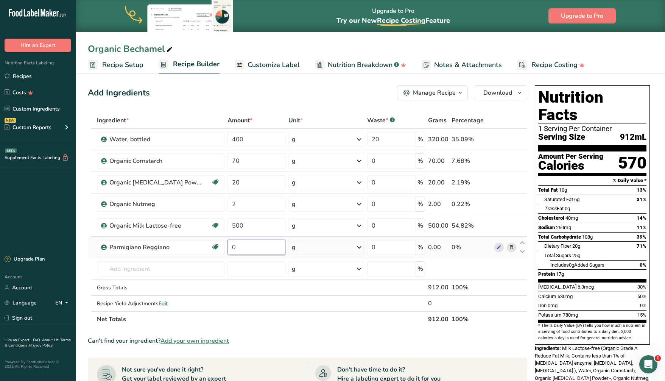
click at [242, 245] on input "0" at bounding box center [257, 247] width 58 height 15
type input "2"
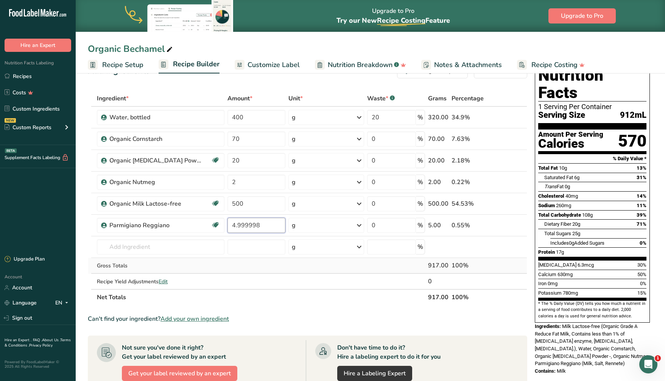
scroll to position [43, 0]
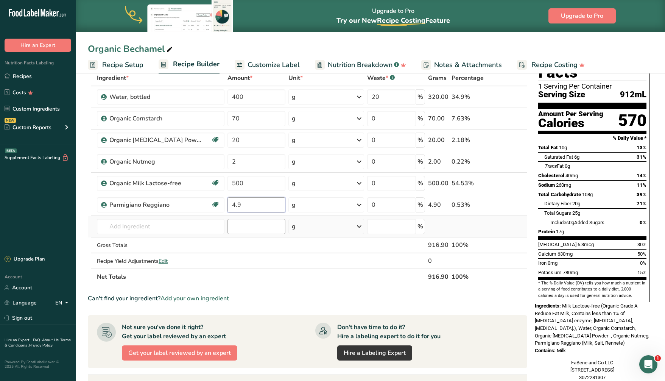
type input "4"
type input "25"
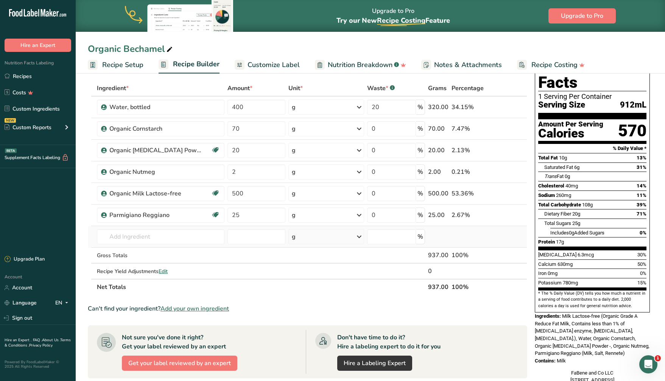
click at [312, 242] on div "Ingredient * Amount * Unit * Waste * .a-a{fill:#347362;}.b-a{fill:#fff;} Grams …" at bounding box center [308, 187] width 440 height 215
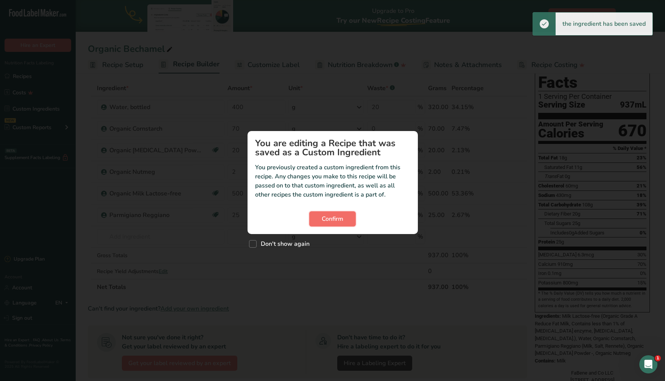
click at [331, 216] on span "Confirm" at bounding box center [333, 218] width 22 height 9
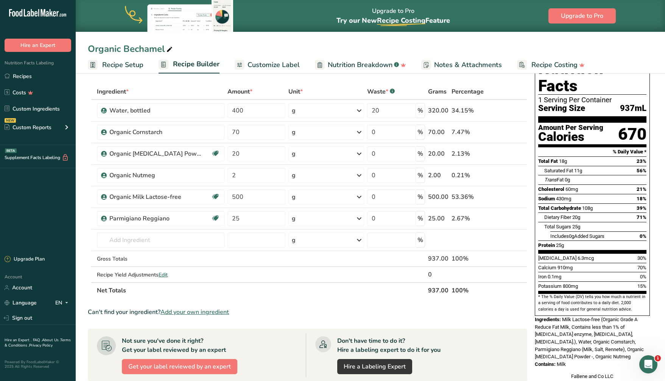
scroll to position [0, 0]
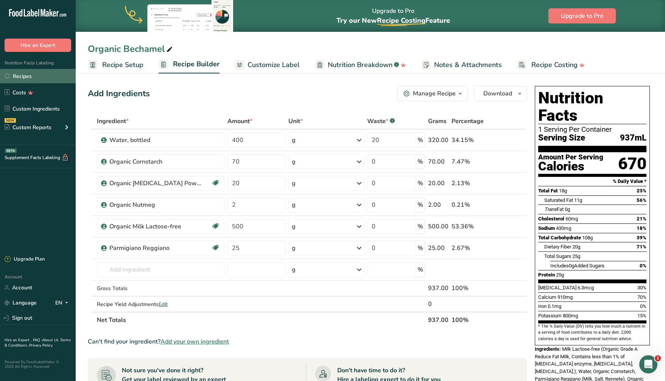
click at [38, 74] on link "Recipes" at bounding box center [38, 76] width 76 height 14
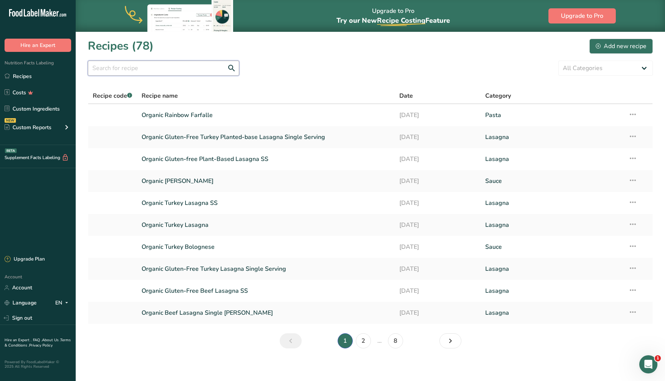
click at [165, 69] on input "text" at bounding box center [163, 68] width 151 height 15
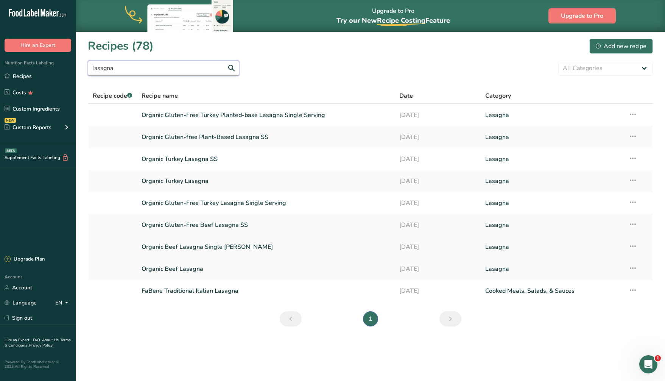
type input "lasagna"
click at [198, 247] on link "Organic Beef Lasagna Single Servin" at bounding box center [266, 247] width 249 height 16
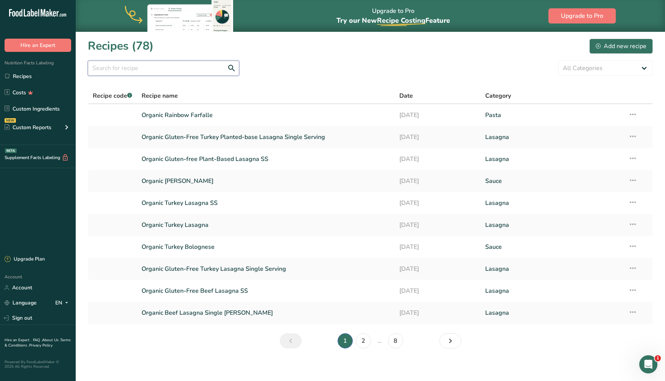
click at [144, 69] on input "text" at bounding box center [163, 68] width 151 height 15
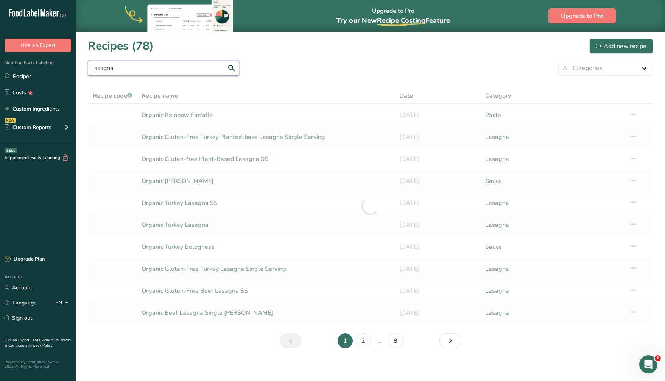
type input "lasagna"
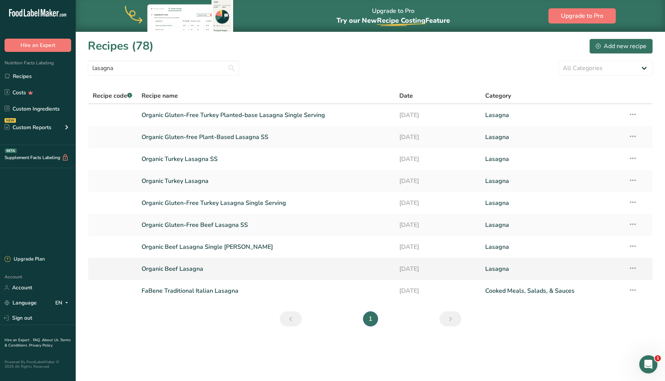
click at [192, 269] on link "Organic Beef Lasagna" at bounding box center [266, 269] width 249 height 16
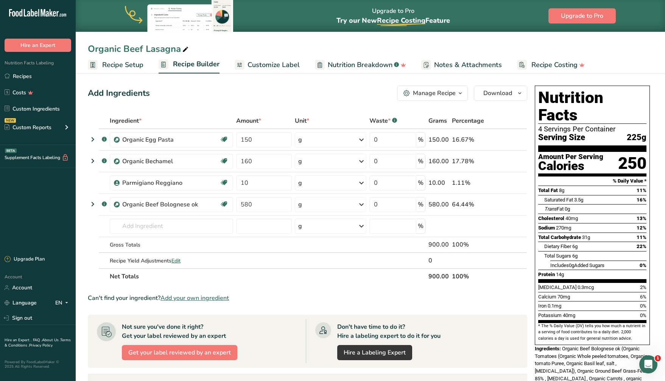
scroll to position [1, 0]
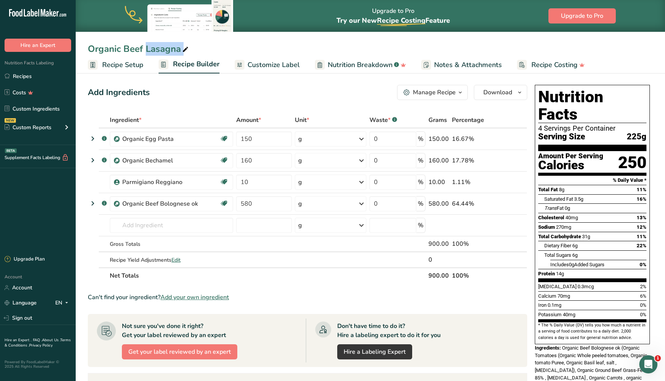
drag, startPoint x: 84, startPoint y: 44, endPoint x: 90, endPoint y: 73, distance: 29.6
click at [89, 73] on div "Organic Beef Lasagna Recipe Setup Recipe Builder Customize Label Nutrition Brea…" at bounding box center [371, 308] width 590 height 477
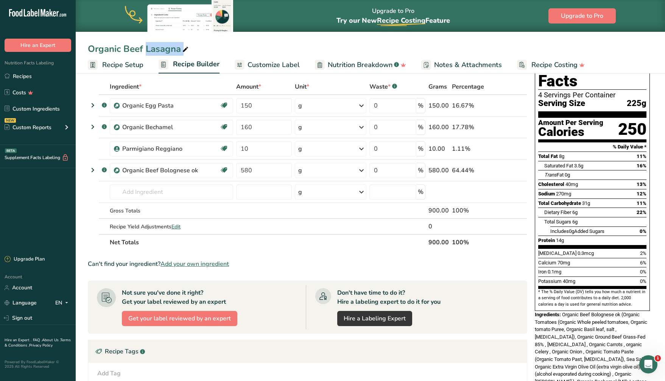
scroll to position [12, 0]
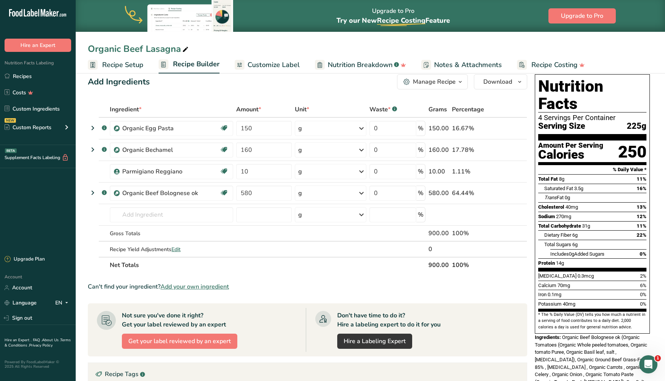
click at [200, 89] on div "Add Ingredients Manage Recipe Delete Recipe Duplicate Recipe Scale Recipe Save …" at bounding box center [310, 297] width 444 height 453
click at [121, 62] on span "Recipe Setup" at bounding box center [122, 65] width 41 height 10
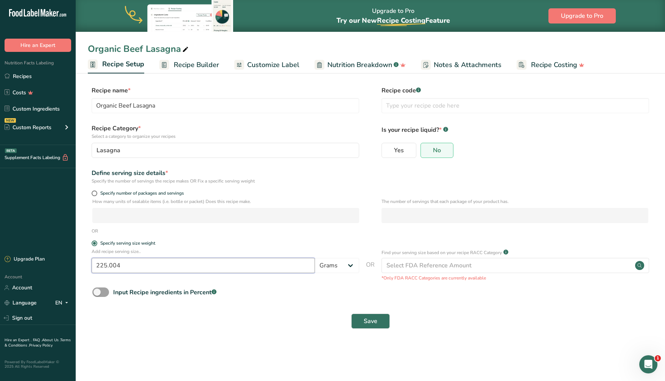
drag, startPoint x: 121, startPoint y: 265, endPoint x: 92, endPoint y: 264, distance: 28.4
click at [92, 264] on input "225.004" at bounding box center [203, 265] width 223 height 15
drag, startPoint x: 133, startPoint y: 264, endPoint x: 92, endPoint y: 264, distance: 40.5
click at [92, 264] on input "225.006" at bounding box center [203, 265] width 223 height 15
type input "225.007"
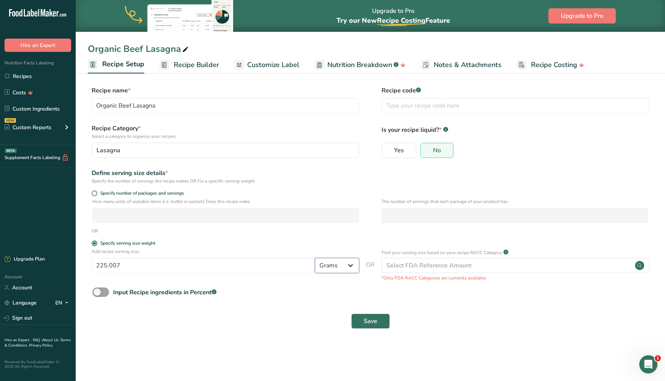
click at [352, 267] on select "Grams kg mg mcg lb oz l mL fl oz tbsp tsp cup qt gallon" at bounding box center [337, 265] width 44 height 15
select select "5"
click at [315, 258] on select "Grams kg mg mcg lb oz l mL fl oz tbsp tsp cup qt gallon" at bounding box center [337, 265] width 44 height 15
click at [120, 267] on input "225.007" at bounding box center [203, 265] width 223 height 15
drag, startPoint x: 123, startPoint y: 267, endPoint x: 80, endPoint y: 263, distance: 43.4
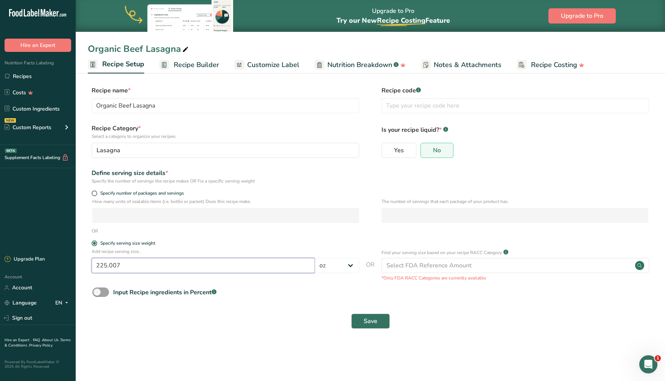
click at [80, 263] on section "Recipe name * Organic Beef Lasagna Recipe code .a-a{fill:#347362;}.b-a{fill:#ff…" at bounding box center [371, 208] width 590 height 275
type input "5.3"
click at [239, 244] on label "Specify serving size weight" at bounding box center [226, 243] width 268 height 6
click at [97, 244] on input "Specify serving size weight" at bounding box center [94, 243] width 5 height 5
click at [458, 264] on div "Select FDA Reference Amount" at bounding box center [429, 265] width 85 height 9
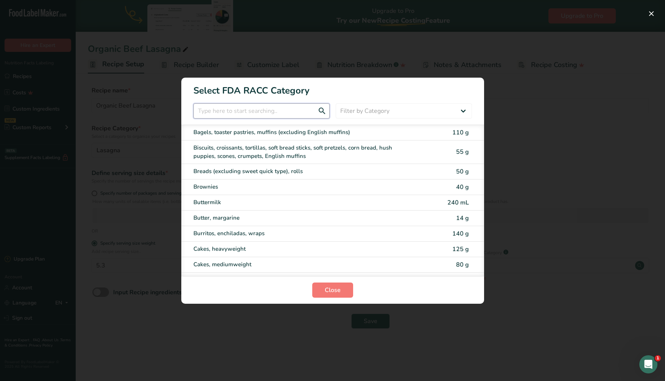
click at [256, 113] on input "RACC Category Selection Modal" at bounding box center [261, 110] width 136 height 15
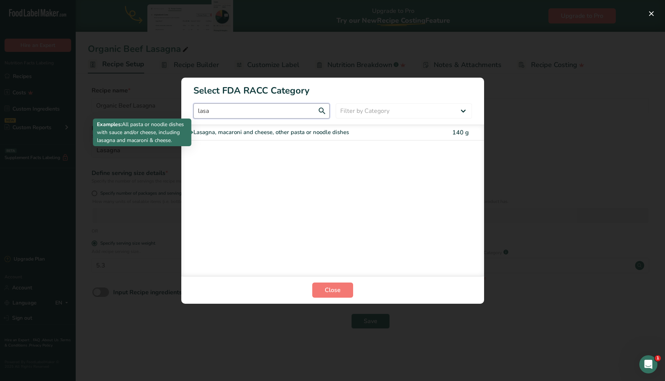
type input "lasa"
click at [273, 132] on div "Lasagna, macaroni and cheese, other pasta or noodle dishes" at bounding box center [300, 132] width 215 height 9
type input "140"
select select "0"
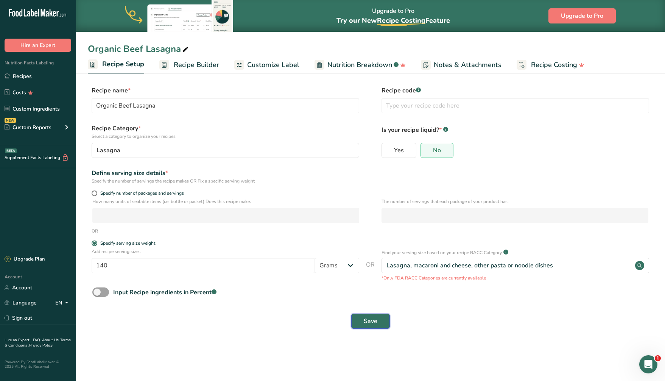
click at [367, 322] on span "Save" at bounding box center [371, 321] width 14 height 9
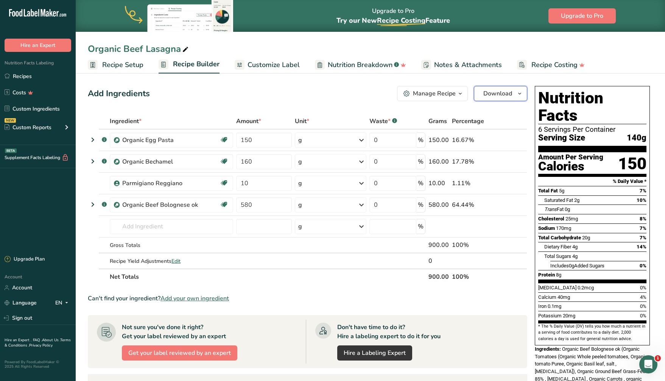
click at [516, 92] on span "button" at bounding box center [519, 93] width 9 height 9
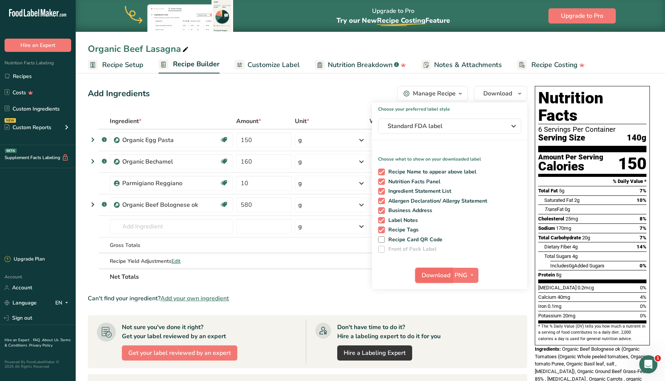
click at [435, 276] on span "Download" at bounding box center [436, 275] width 29 height 9
click at [248, 94] on div "Add Ingredients Manage Recipe Delete Recipe Duplicate Recipe Scale Recipe Save …" at bounding box center [308, 93] width 440 height 15
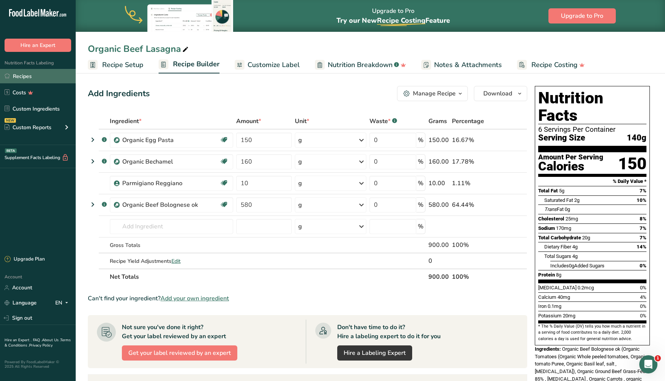
click at [35, 76] on link "Recipes" at bounding box center [38, 76] width 76 height 14
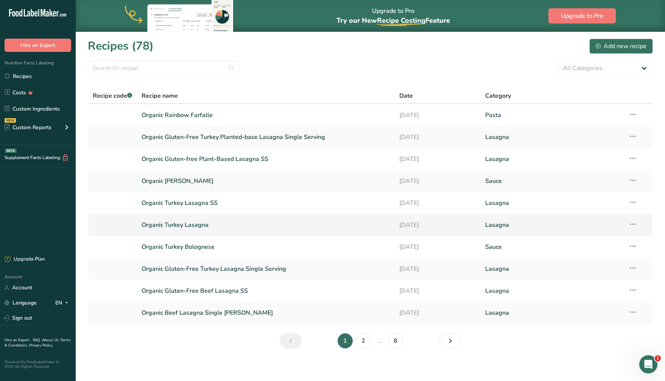
click at [211, 222] on link "Organic Turkey Lasagna" at bounding box center [266, 225] width 249 height 16
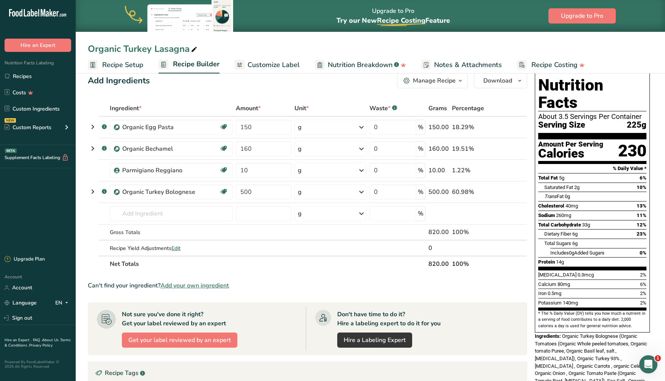
scroll to position [14, 0]
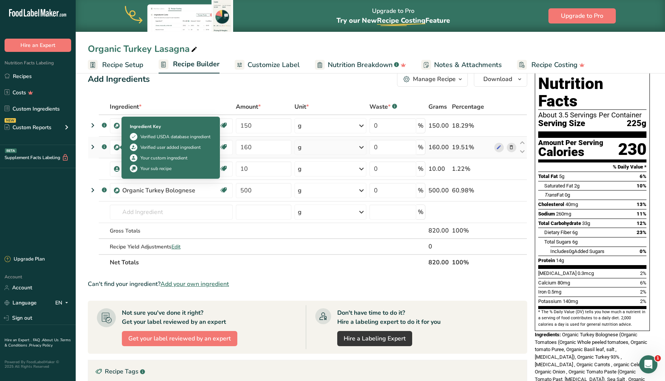
click at [116, 148] on img at bounding box center [117, 148] width 6 height 6
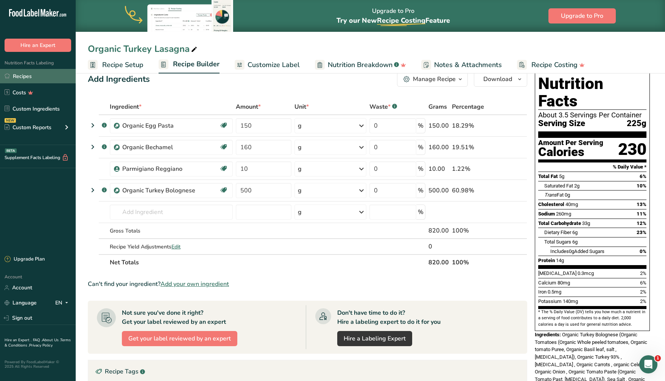
click at [32, 75] on link "Recipes" at bounding box center [38, 76] width 76 height 14
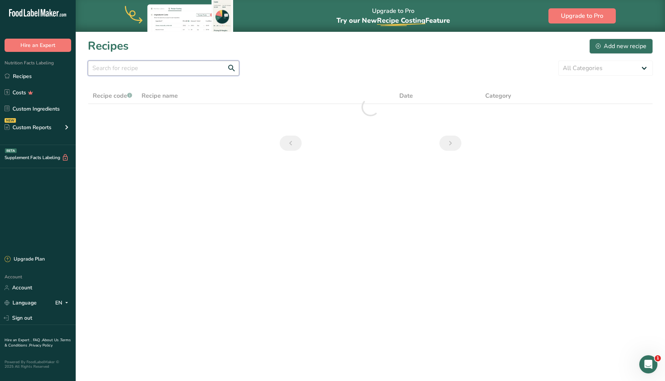
click at [162, 67] on input "text" at bounding box center [163, 68] width 151 height 15
type input "becham"
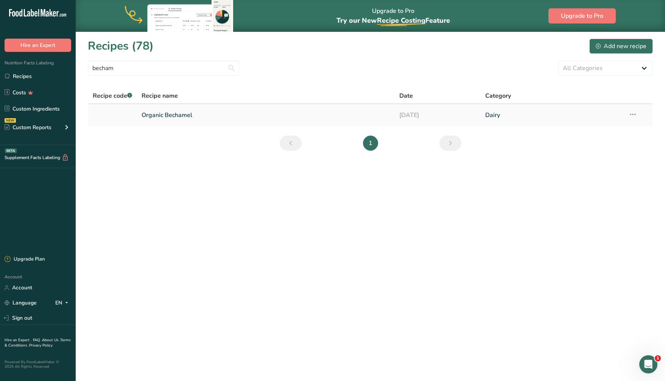
click at [205, 117] on link "Organic Bechamel" at bounding box center [266, 115] width 249 height 16
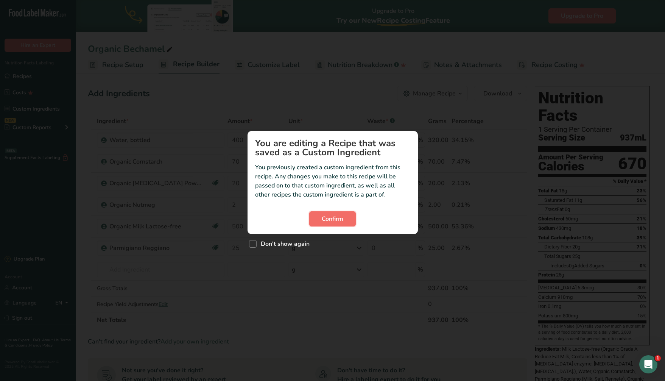
click at [331, 220] on span "Confirm" at bounding box center [333, 218] width 22 height 9
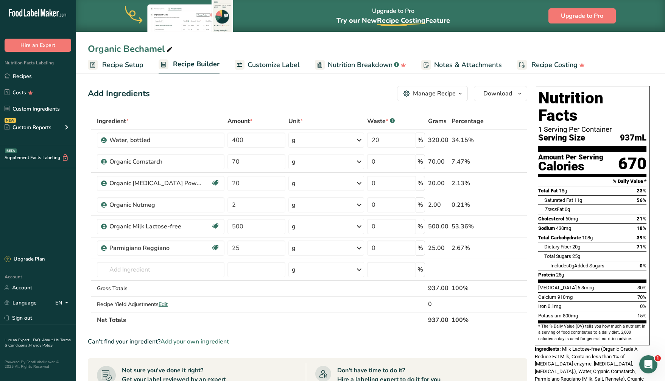
click at [112, 66] on span "Recipe Setup" at bounding box center [122, 65] width 41 height 10
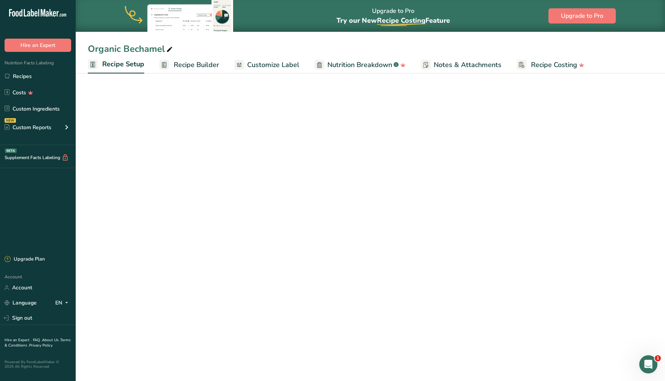
scroll to position [2, 0]
select select "22"
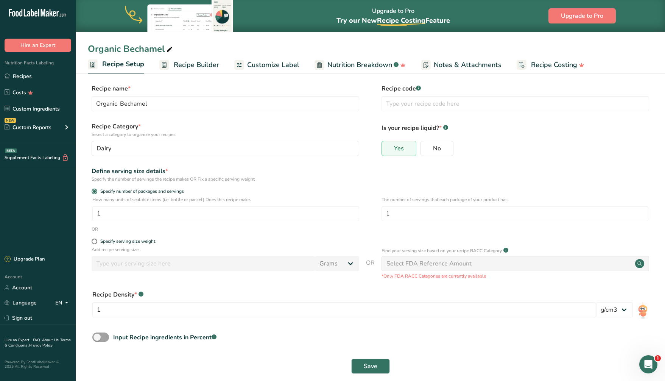
scroll to position [0, 0]
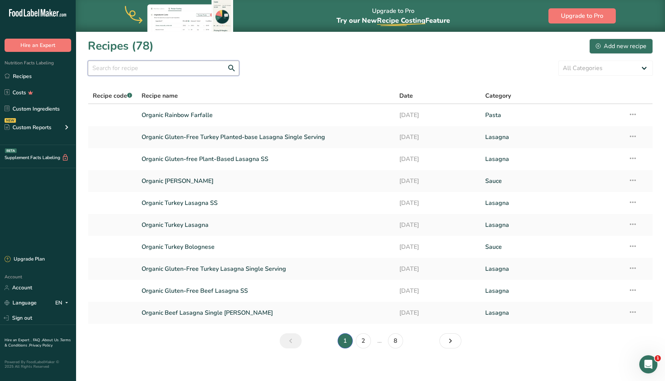
click at [194, 62] on input "text" at bounding box center [163, 68] width 151 height 15
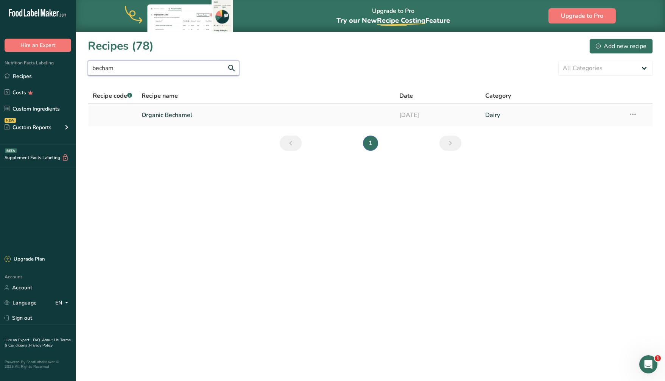
type input "becham"
click at [632, 113] on icon at bounding box center [633, 115] width 9 height 14
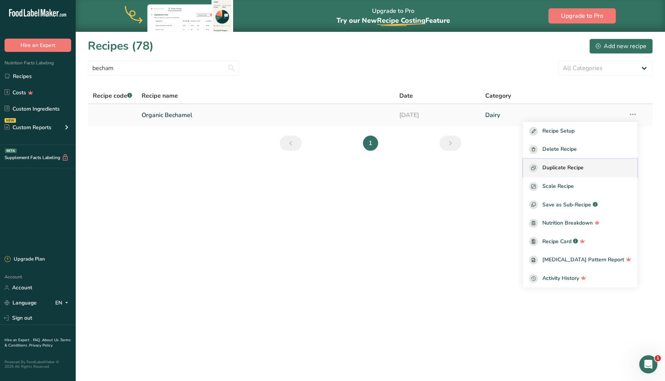
click at [607, 161] on button "Duplicate Recipe" at bounding box center [580, 168] width 114 height 19
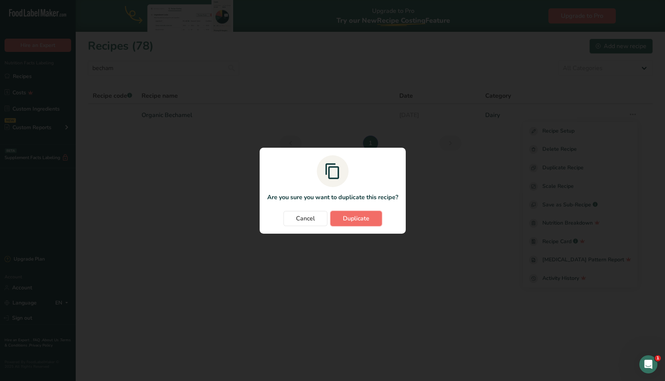
click at [366, 221] on span "Duplicate" at bounding box center [356, 218] width 27 height 9
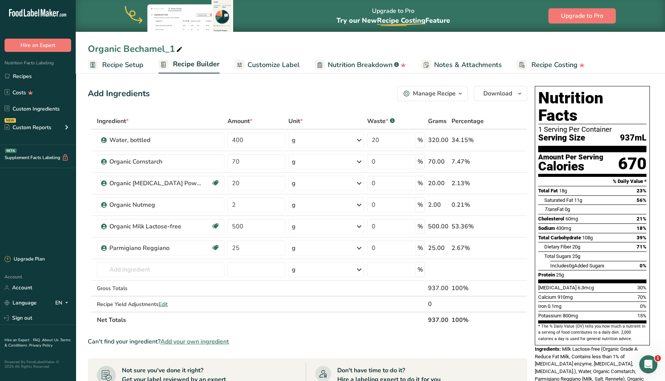
drag, startPoint x: 187, startPoint y: 47, endPoint x: 174, endPoint y: 49, distance: 13.0
click at [187, 47] on div "Organic Bechamel_1" at bounding box center [371, 49] width 590 height 14
click at [176, 47] on icon at bounding box center [179, 49] width 7 height 11
type input "Organic Bechamel PB"
click at [512, 226] on icon at bounding box center [511, 227] width 5 height 8
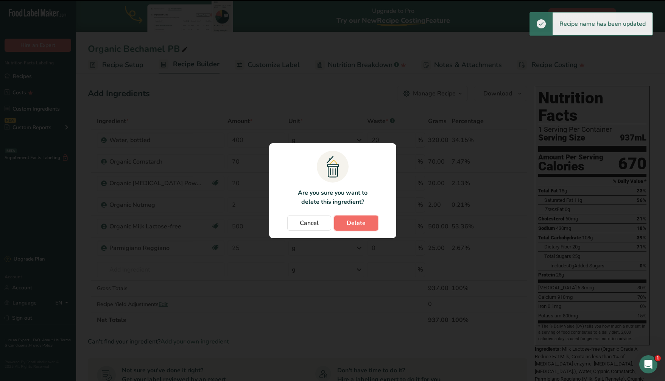
click at [360, 221] on span "Delete" at bounding box center [356, 222] width 19 height 9
type input "25"
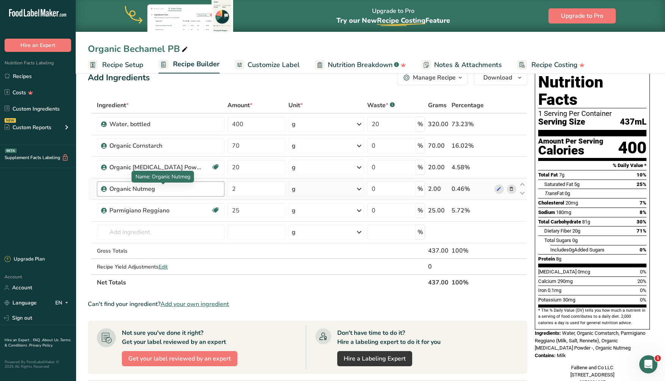
scroll to position [12, 0]
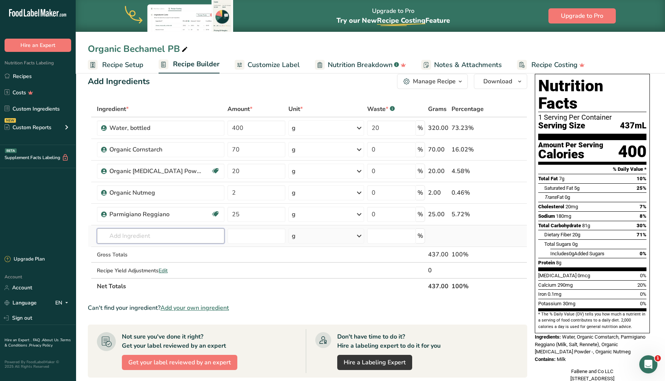
click at [142, 234] on input "text" at bounding box center [161, 235] width 128 height 15
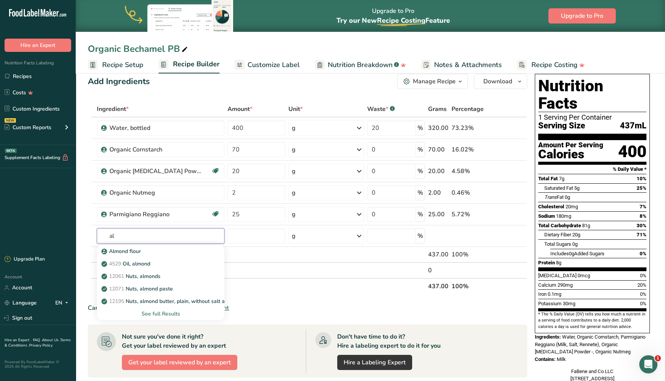
type input "a"
type input "o"
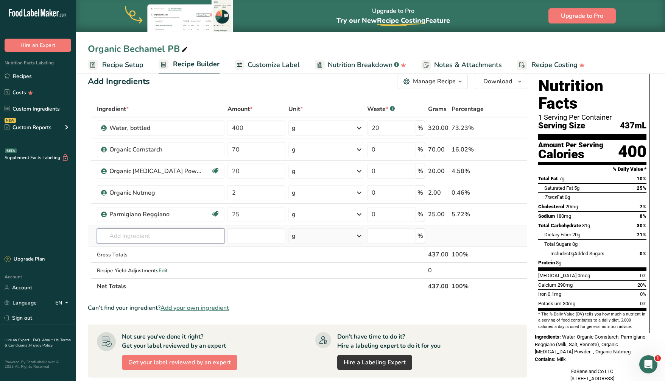
click at [128, 236] on input "text" at bounding box center [161, 235] width 128 height 15
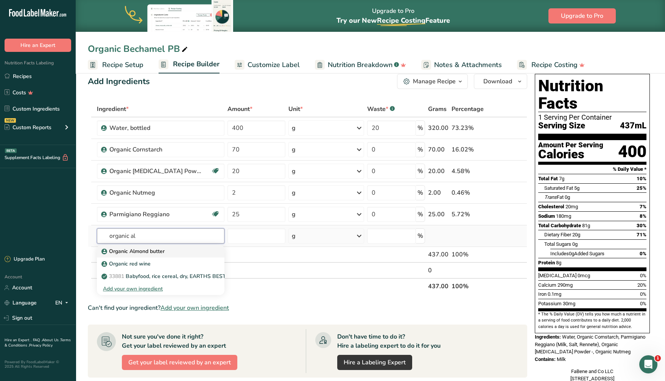
type input "organic al"
click at [164, 253] on p "Organic Almond butter" at bounding box center [134, 251] width 62 height 8
type input "Organic Almond butter"
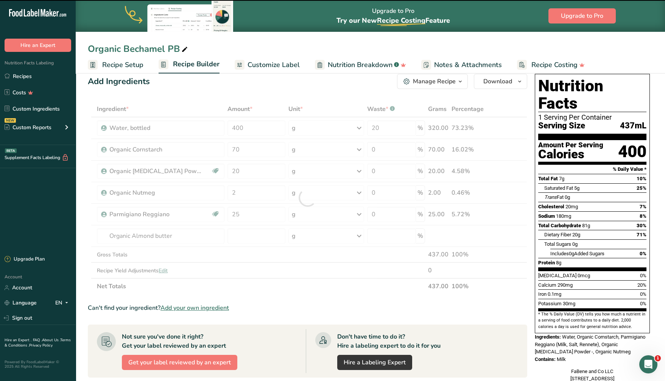
type input "0"
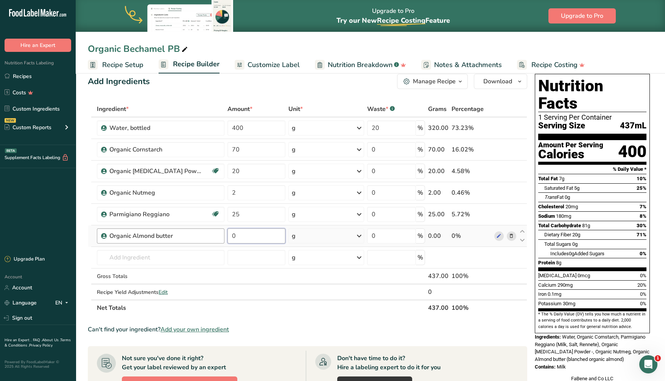
drag, startPoint x: 239, startPoint y: 240, endPoint x: 218, endPoint y: 238, distance: 21.3
click at [218, 238] on tr "Organic Almond butter 0 g Weight Units g kg mg See more Volume Units l Volume u…" at bounding box center [307, 236] width 439 height 22
type input "50"
click at [258, 259] on div "Ingredient * Amount * Unit * Waste * .a-a{fill:#347362;}.b-a{fill:#fff;} Grams …" at bounding box center [308, 208] width 440 height 215
click at [250, 128] on input "400" at bounding box center [257, 127] width 58 height 15
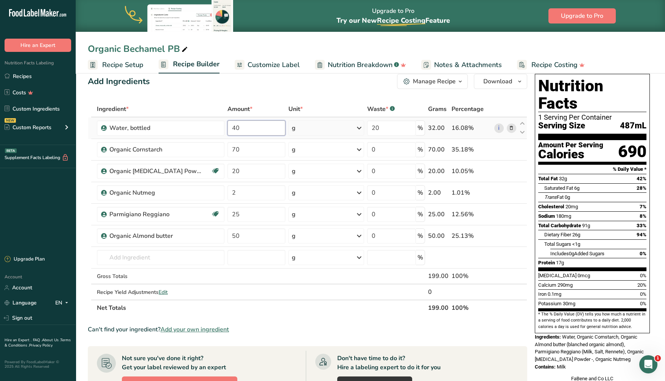
type input "4"
type input "950"
click at [284, 155] on div "Ingredient * Amount * Unit * Waste * .a-a{fill:#347362;}.b-a{fill:#fff;} Grams …" at bounding box center [308, 208] width 440 height 215
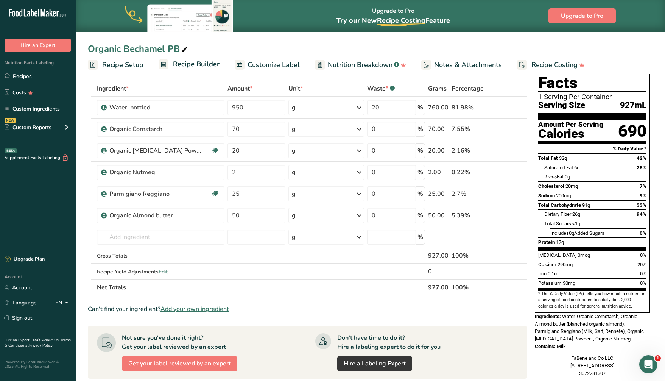
scroll to position [0, 0]
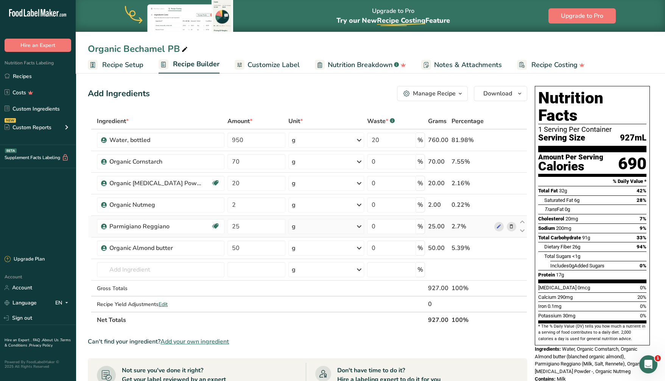
click at [512, 227] on icon at bounding box center [511, 227] width 5 height 8
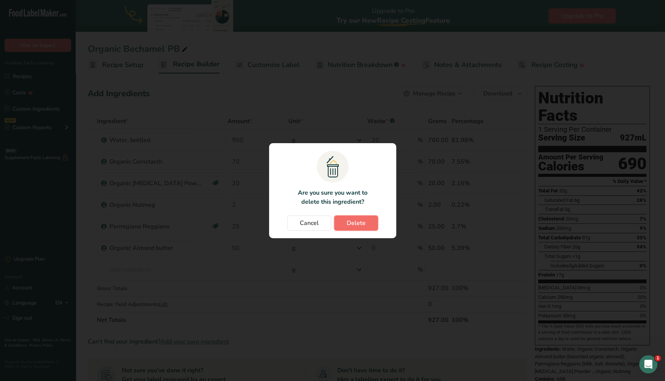
click at [365, 225] on button "Delete" at bounding box center [356, 222] width 44 height 15
type input "50"
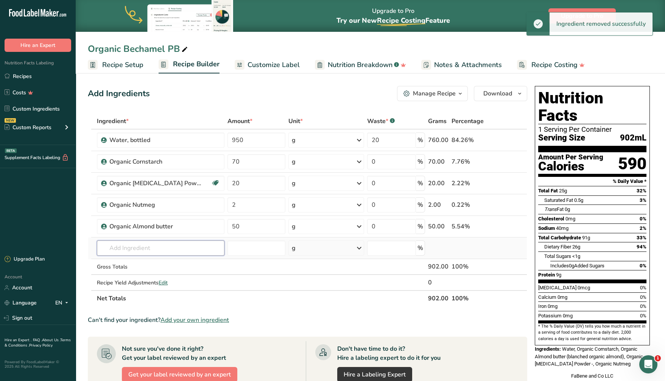
click at [179, 247] on input "text" at bounding box center [161, 247] width 128 height 15
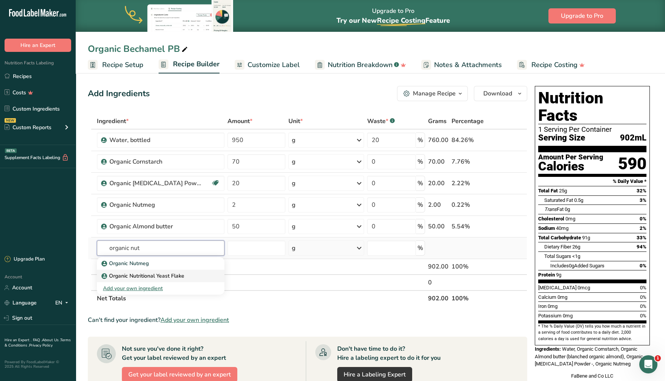
type input "organic nut"
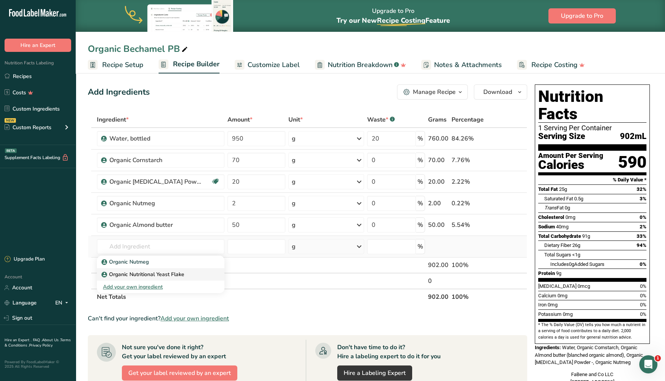
click at [182, 275] on p "Organic Nutritional Yeast Flake" at bounding box center [143, 274] width 81 height 8
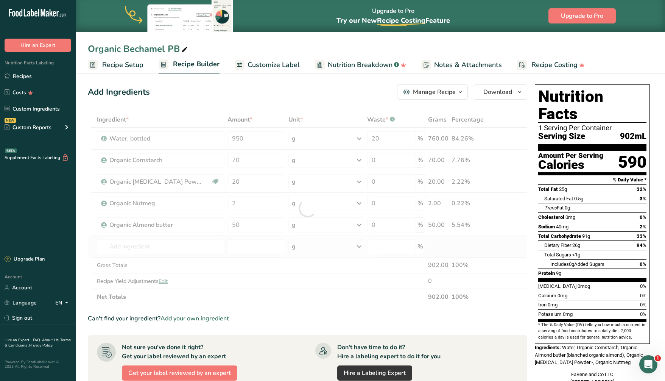
type input "Organic Nutritional Yeast Flake"
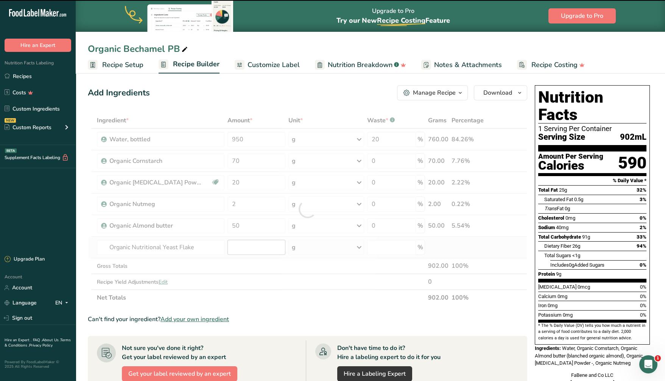
type input "0"
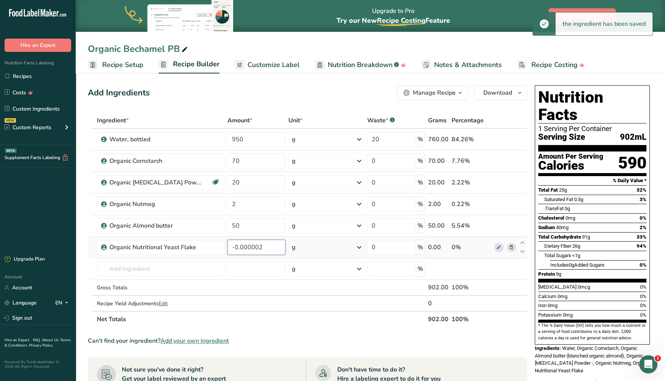
click at [246, 247] on input "-0.000002" at bounding box center [257, 247] width 58 height 15
type input "0"
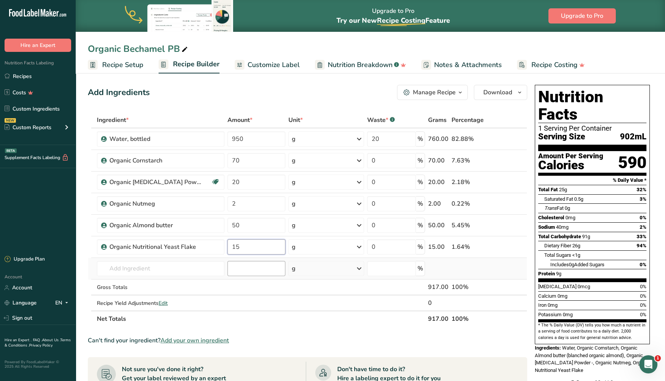
type input "15"
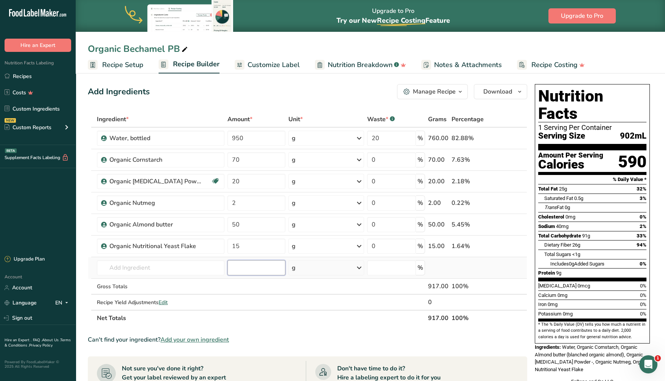
click at [263, 270] on div "Ingredient * Amount * Unit * Waste * .a-a{fill:#347362;}.b-a{fill:#fff;} Grams …" at bounding box center [308, 218] width 440 height 215
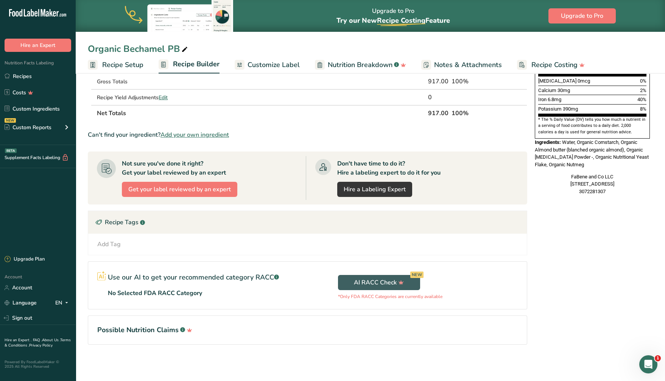
scroll to position [0, 0]
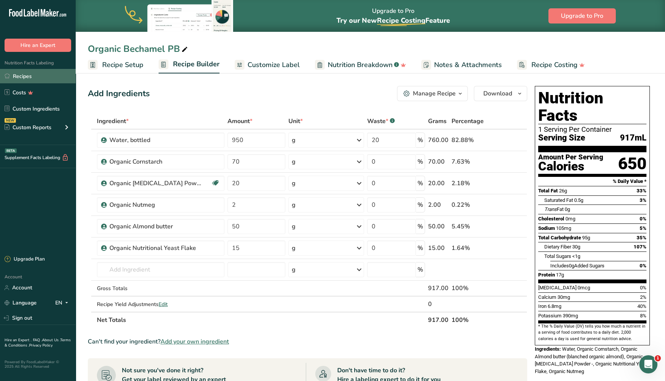
click at [31, 75] on link "Recipes" at bounding box center [38, 76] width 76 height 14
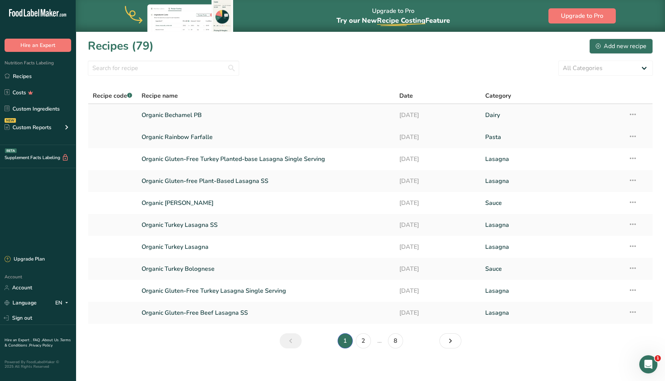
click at [187, 114] on link "Organic Bechamel PB" at bounding box center [266, 115] width 249 height 16
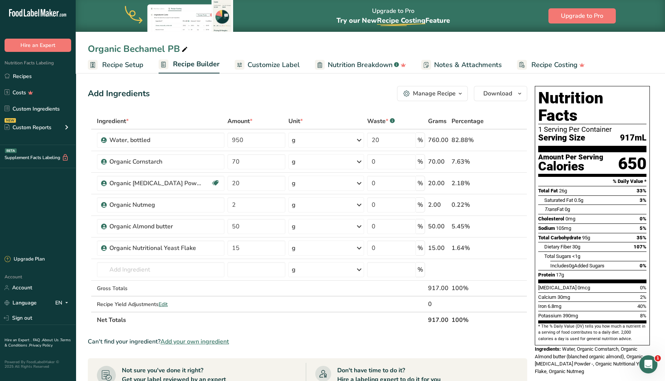
scroll to position [0, 0]
click at [133, 66] on span "Recipe Setup" at bounding box center [122, 65] width 41 height 10
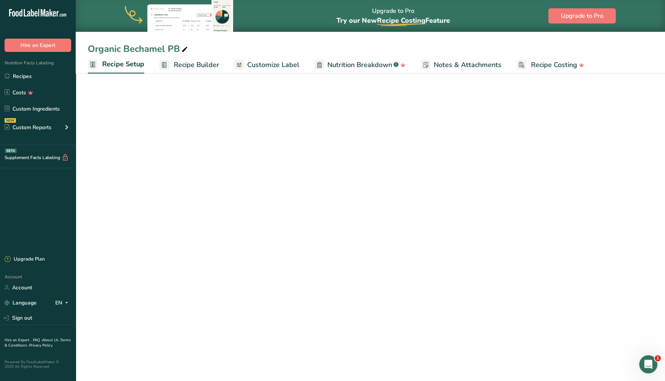
select select "22"
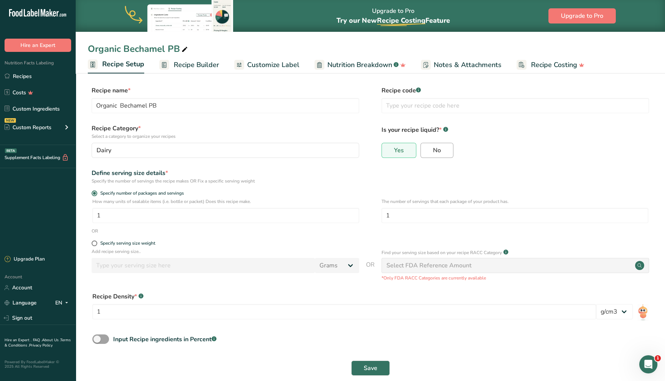
click at [441, 147] on label "No" at bounding box center [437, 150] width 33 height 15
click at [426, 148] on input "No" at bounding box center [423, 150] width 5 height 5
radio input "true"
radio input "false"
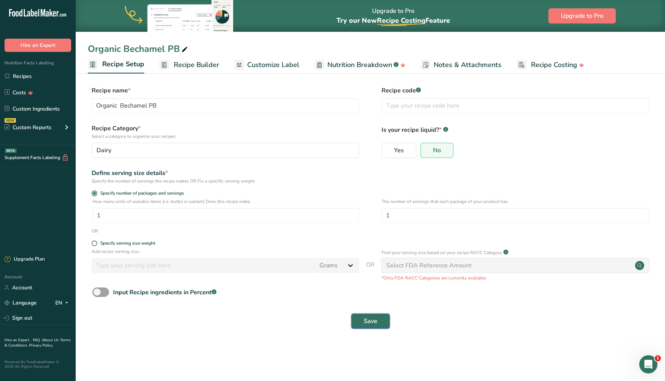
click at [377, 322] on button "Save" at bounding box center [370, 321] width 39 height 15
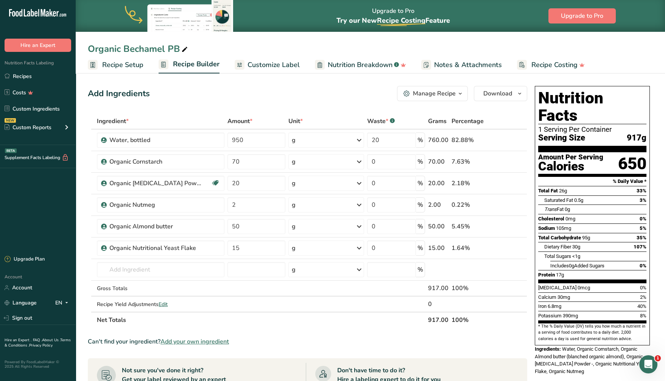
click at [117, 61] on span "Recipe Setup" at bounding box center [122, 65] width 41 height 10
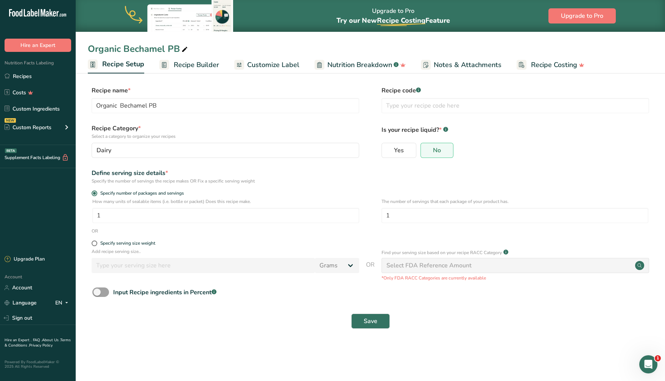
click at [525, 259] on div "Find your serving size based on your recipe RACC Category .a-a{fill:#347362;}.b…" at bounding box center [516, 264] width 268 height 33
click at [523, 265] on div "Select FDA Reference Amount" at bounding box center [516, 265] width 268 height 15
click at [207, 108] on input "Organic Bechamel PB" at bounding box center [226, 105] width 268 height 15
click at [201, 151] on div "Dairy" at bounding box center [223, 150] width 253 height 9
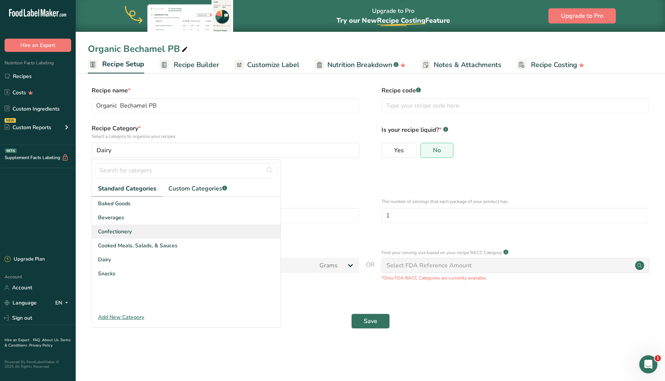
click at [145, 230] on div "Confectionery" at bounding box center [186, 232] width 189 height 14
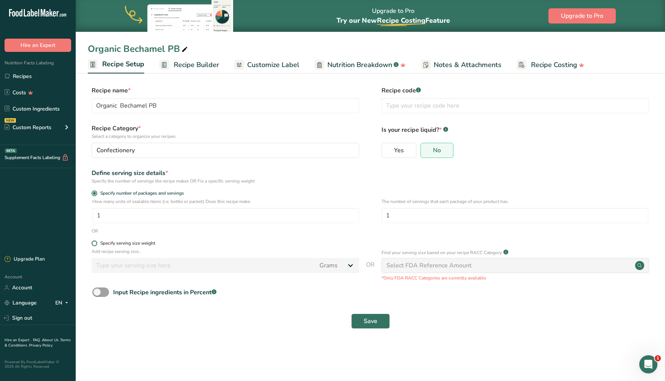
click at [93, 243] on span at bounding box center [95, 243] width 6 height 6
click at [93, 243] on input "Specify serving size weight" at bounding box center [94, 243] width 5 height 5
radio input "true"
radio input "false"
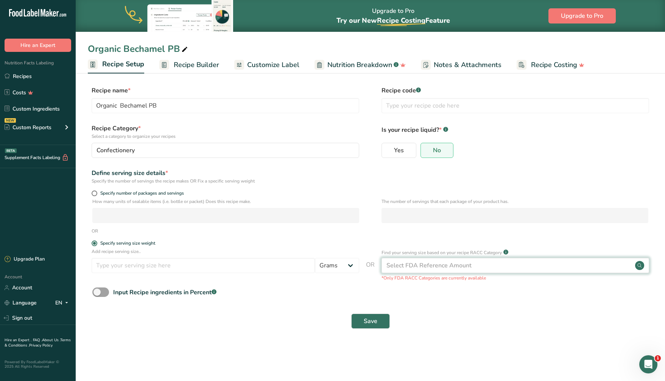
click at [469, 265] on div "Select FDA Reference Amount" at bounding box center [429, 265] width 85 height 9
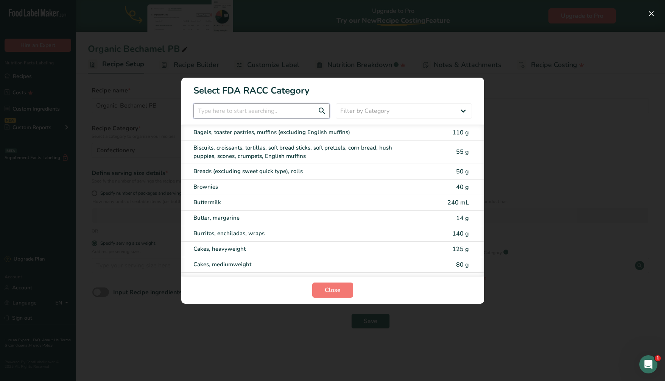
click at [267, 106] on input "RACC Category Selection Modal" at bounding box center [261, 110] width 136 height 15
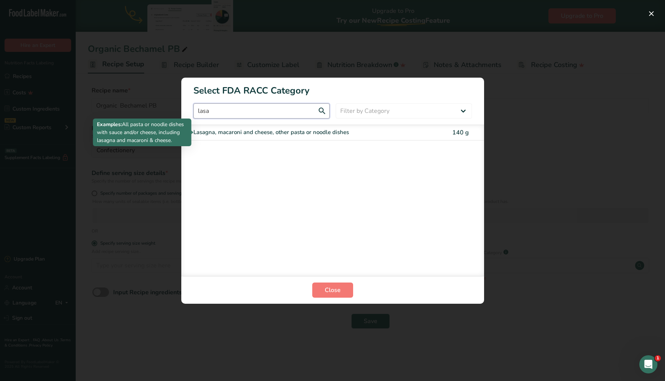
type input "lasa"
click at [307, 129] on div "Lasagna, macaroni and cheese, other pasta or noodle dishes" at bounding box center [300, 132] width 215 height 9
type input "140"
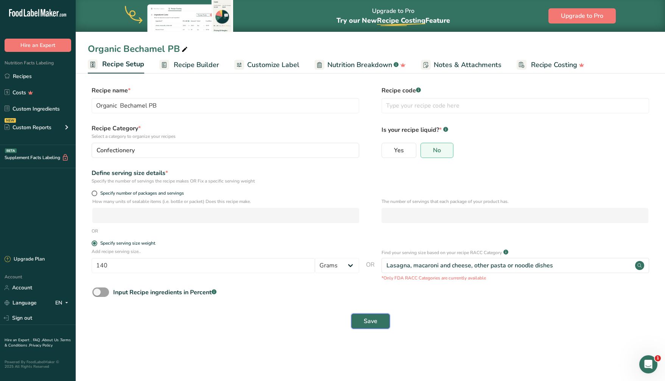
click at [369, 323] on span "Save" at bounding box center [371, 321] width 14 height 9
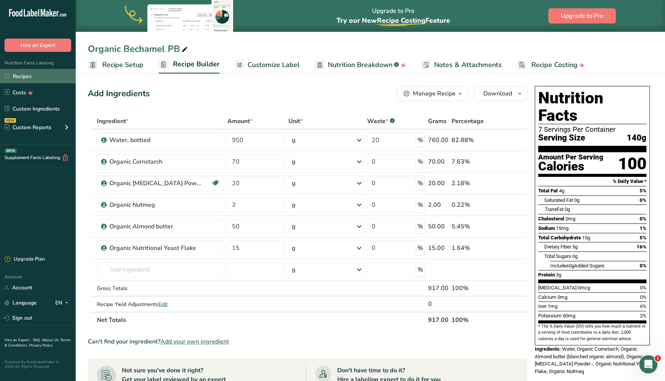
click at [34, 75] on link "Recipes" at bounding box center [38, 76] width 76 height 14
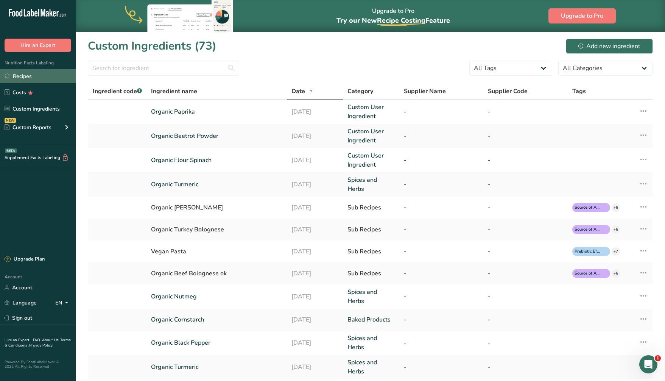
click at [22, 75] on link "Recipes" at bounding box center [38, 76] width 76 height 14
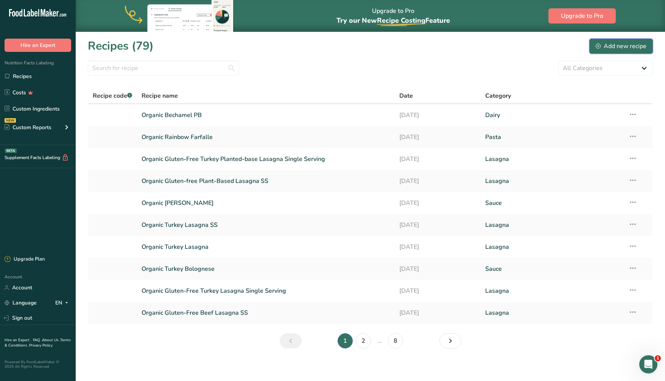
click at [627, 45] on div "Add new recipe" at bounding box center [621, 46] width 51 height 9
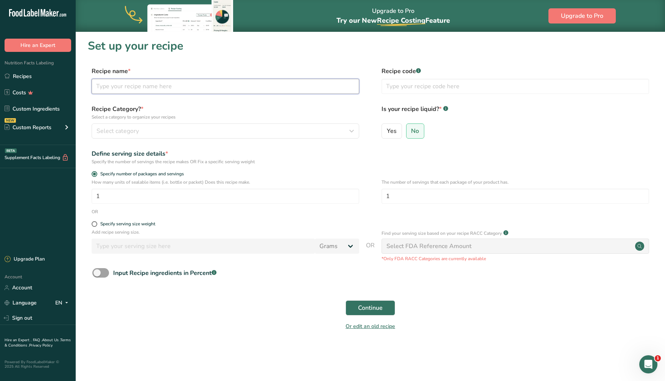
click at [151, 85] on input "text" at bounding box center [226, 86] width 268 height 15
type input "Organic Almond butter"
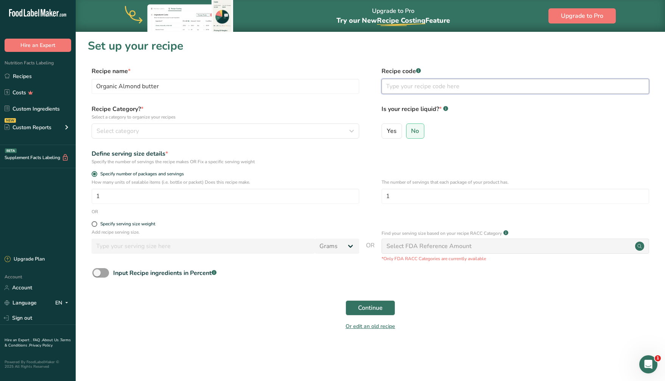
click at [418, 86] on input "text" at bounding box center [516, 86] width 268 height 15
click at [120, 130] on span "Select category" at bounding box center [118, 130] width 42 height 9
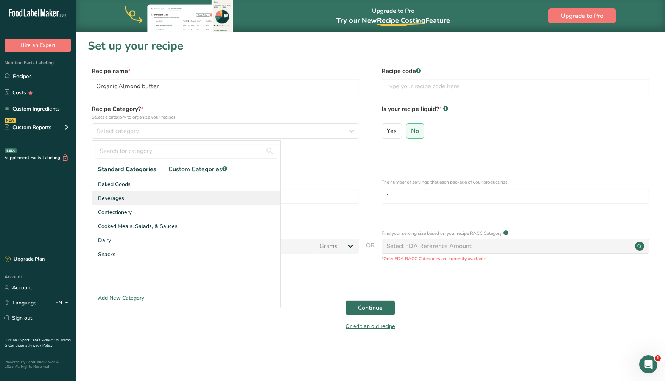
click at [115, 198] on span "Beverages" at bounding box center [111, 198] width 26 height 8
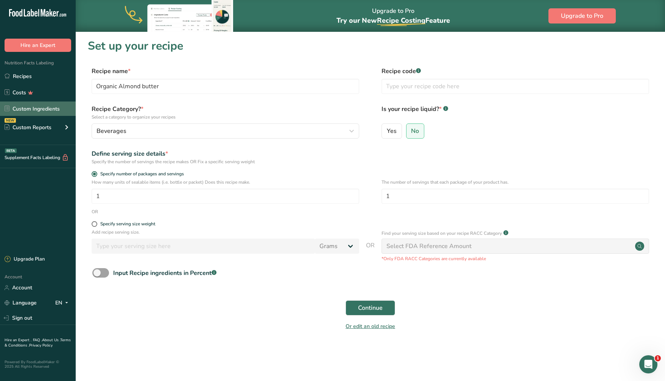
click at [46, 107] on link "Custom Ingredients" at bounding box center [38, 108] width 76 height 14
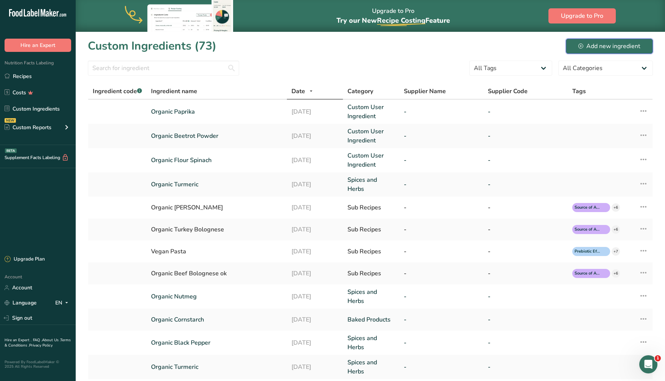
click at [614, 44] on div "Add new ingredient" at bounding box center [610, 46] width 62 height 9
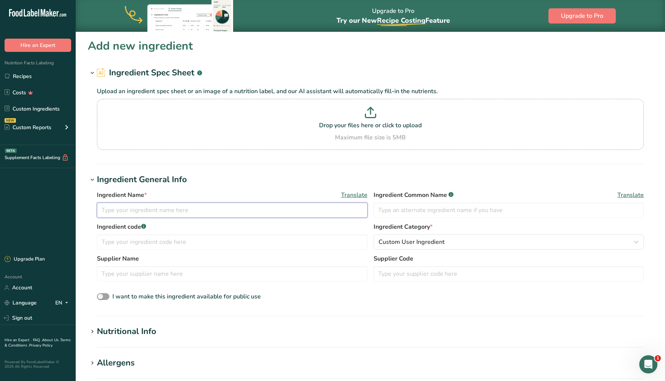
click at [151, 208] on input "text" at bounding box center [232, 210] width 271 height 15
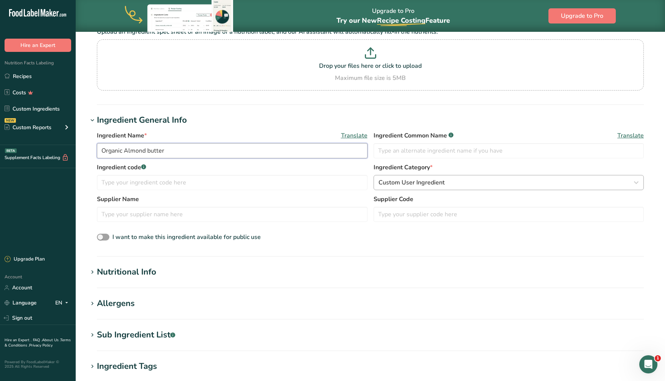
type input "Organic Almond butter"
click at [455, 179] on div "Custom User Ingredient" at bounding box center [507, 182] width 256 height 9
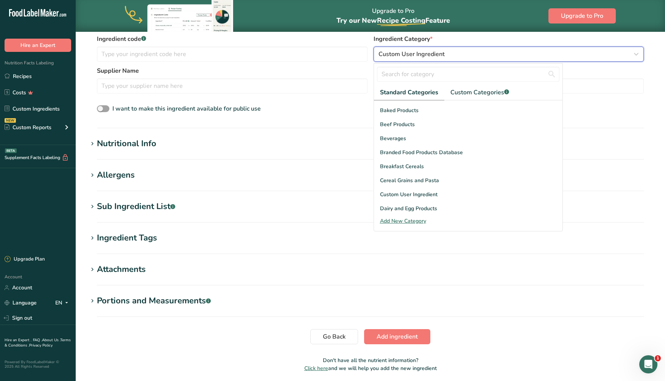
scroll to position [0, 0]
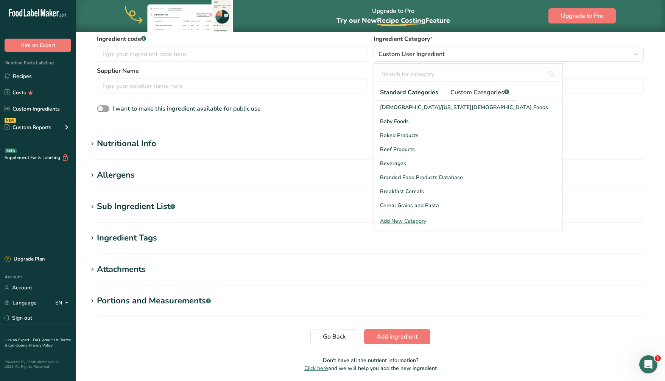
click at [469, 94] on span "Custom Categories .a-a{fill:#347362;}.b-a{fill:#fff;}" at bounding box center [480, 92] width 59 height 9
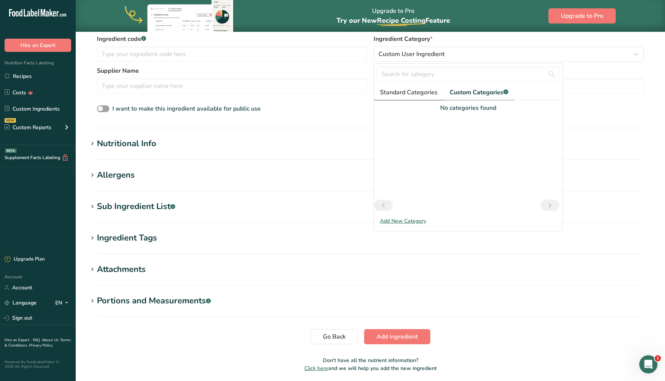
click at [418, 92] on span "Standard Categories" at bounding box center [409, 92] width 58 height 9
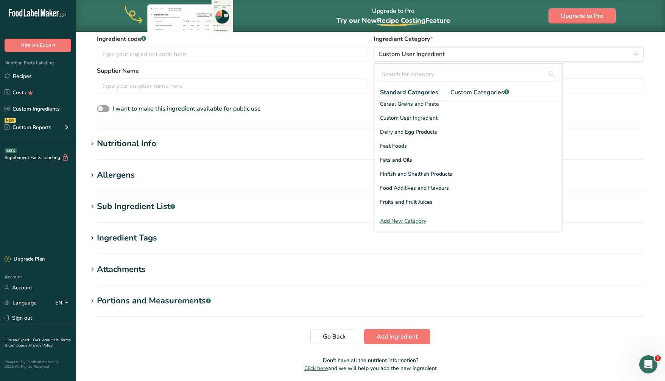
scroll to position [105, 0]
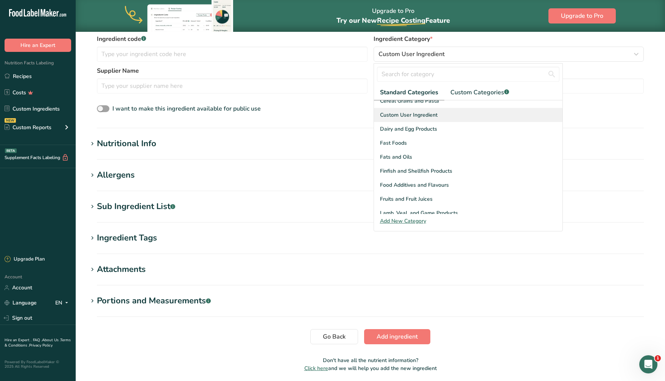
click at [433, 116] on span "Custom User Ingredient" at bounding box center [409, 115] width 58 height 8
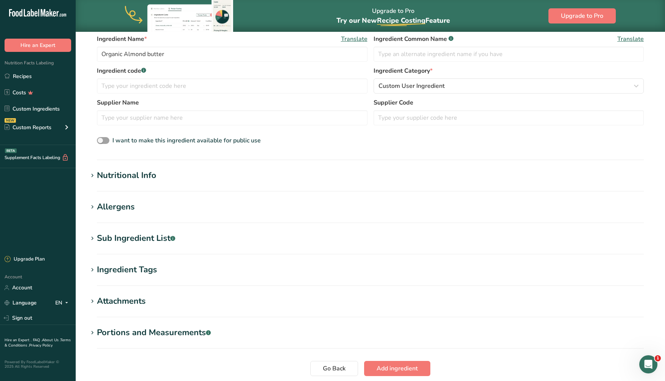
scroll to position [156, 0]
click at [90, 175] on icon at bounding box center [92, 175] width 7 height 11
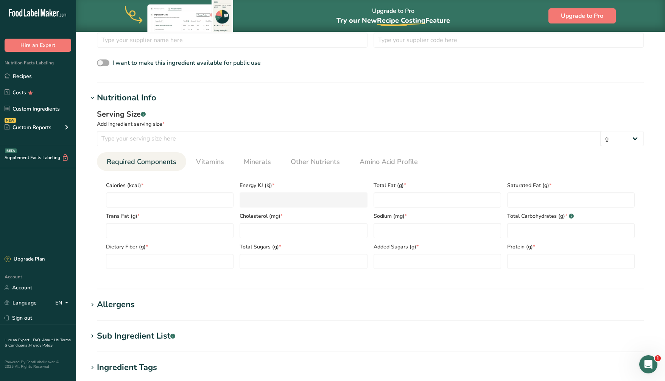
scroll to position [236, 0]
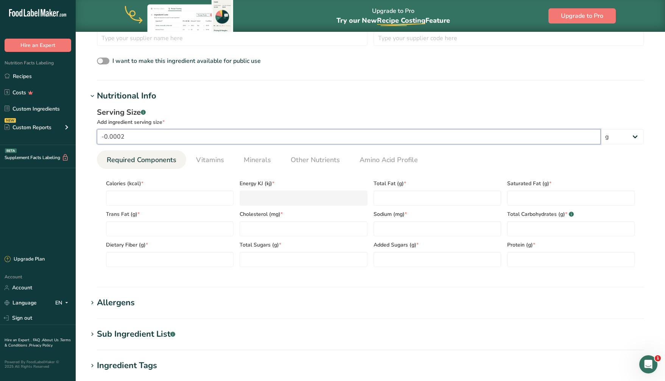
click at [129, 139] on input "-0.0002" at bounding box center [349, 136] width 504 height 15
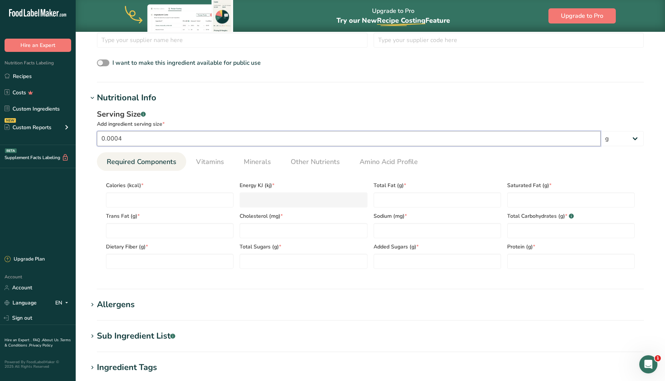
scroll to position [232, 0]
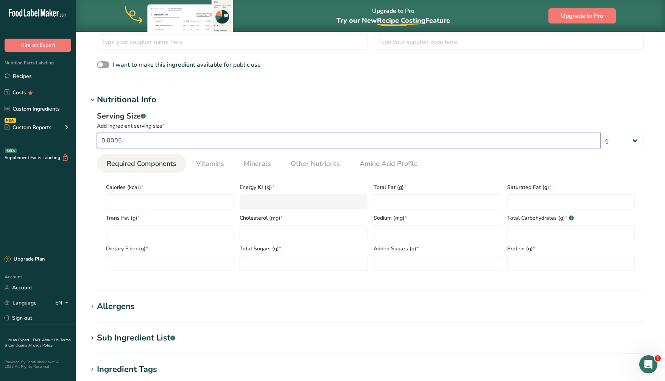
type input "0.0006"
drag, startPoint x: 128, startPoint y: 139, endPoint x: 91, endPoint y: 137, distance: 36.4
click at [91, 137] on div "Serving Size .a-a{fill:#347362;}.b-a{fill:#fff;} Add ingredient serving size * …" at bounding box center [370, 193] width 565 height 175
type input "16"
drag, startPoint x: 148, startPoint y: 199, endPoint x: 143, endPoint y: 184, distance: 15.3
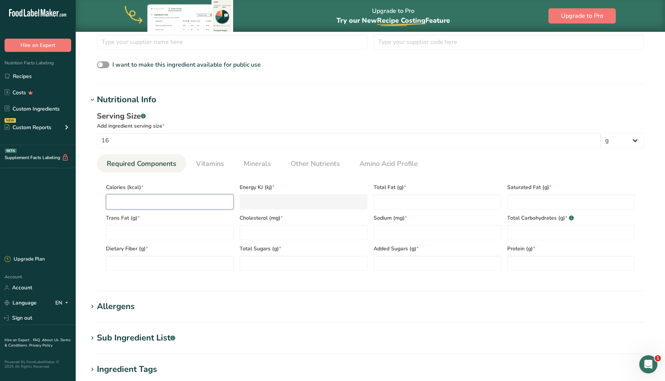
click at [148, 199] on input "number" at bounding box center [170, 201] width 128 height 15
type input "9"
type KJ "37.7"
type input "96"
type KJ "401.7"
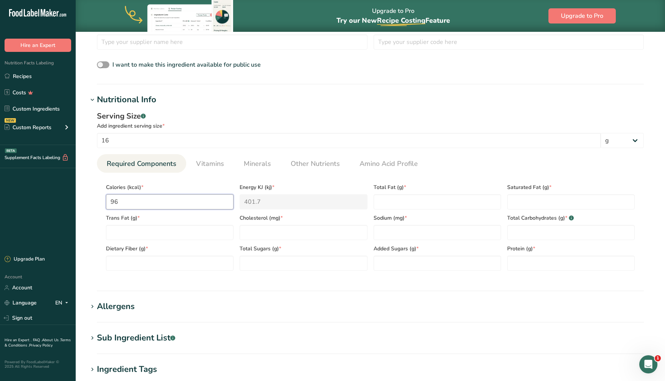
type input "9"
type KJ "37.7"
type input "94"
type KJ "393.3"
type input "94"
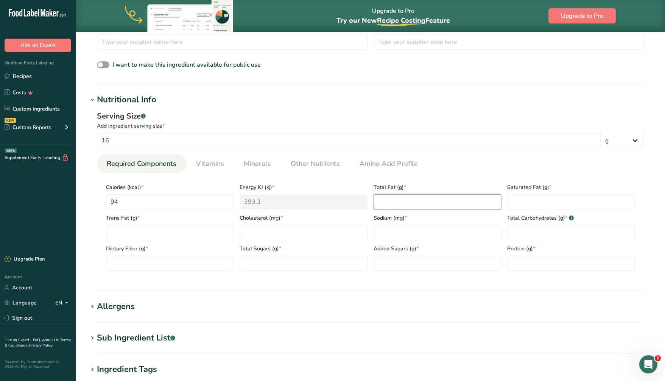
click at [415, 203] on Fat "number" at bounding box center [438, 201] width 128 height 15
type Fat "8"
click at [558, 202] on Fat "number" at bounding box center [571, 201] width 128 height 15
type Fat "0"
type Fat "0.2"
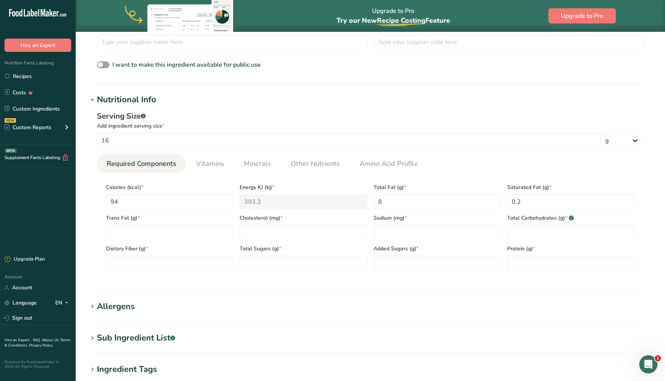
drag, startPoint x: 519, startPoint y: 158, endPoint x: 514, endPoint y: 162, distance: 6.2
click at [519, 158] on ul "Required Components Vitamins Minerals Other Nutrients Amino Acid Profile" at bounding box center [370, 163] width 547 height 19
click at [142, 231] on Fat "number" at bounding box center [170, 232] width 128 height 15
type Fat "0"
click at [325, 223] on div "Cholesterol (mg) *" at bounding box center [304, 224] width 134 height 31
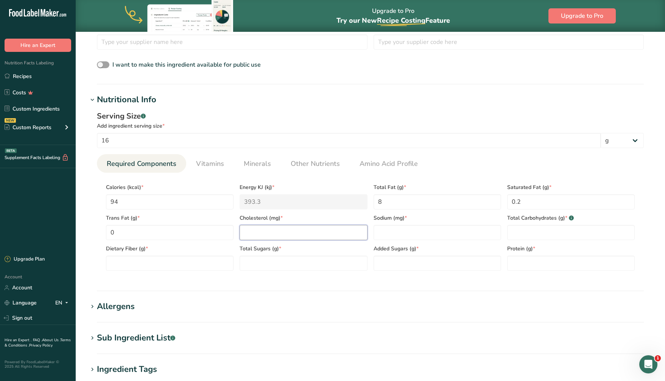
click at [321, 234] on input "number" at bounding box center [304, 232] width 128 height 15
type input "0"
click at [391, 237] on input "number" at bounding box center [438, 232] width 128 height 15
type input "3"
click at [549, 236] on Carbohydrates "number" at bounding box center [571, 232] width 128 height 15
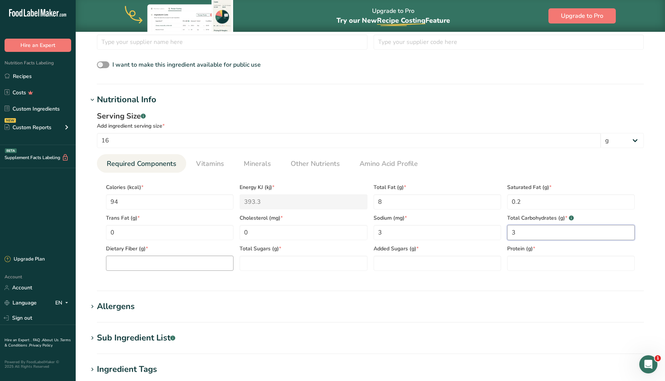
type Carbohydrates "3"
drag, startPoint x: 134, startPoint y: 262, endPoint x: 128, endPoint y: 264, distance: 5.9
click at [134, 262] on Fiber "number" at bounding box center [170, 263] width 128 height 15
type Fiber "2"
click at [260, 264] on Sugars "number" at bounding box center [304, 263] width 128 height 15
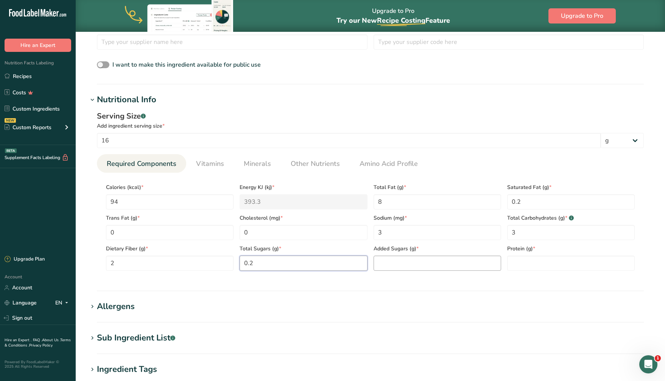
type Sugars "0.2"
click at [390, 261] on Sugars "number" at bounding box center [438, 263] width 128 height 15
type Sugars "0"
click at [530, 263] on input "number" at bounding box center [571, 263] width 128 height 15
type input "3"
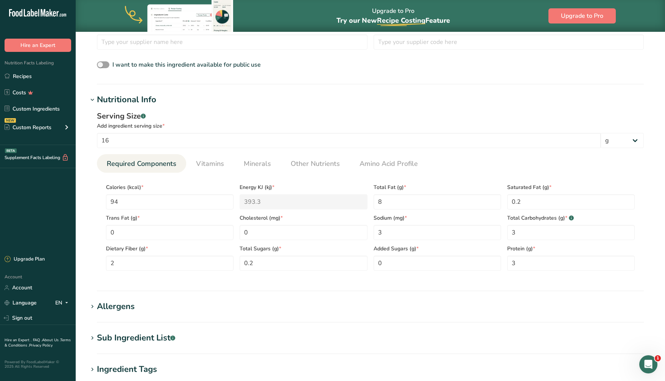
drag, startPoint x: 466, startPoint y: 292, endPoint x: 400, endPoint y: 276, distance: 67.3
click at [464, 292] on section "Add new ingredient Ingredient Spec Sheet .a-a{fill:#347362;}.b-a{fill:#fff;} Up…" at bounding box center [371, 158] width 590 height 716
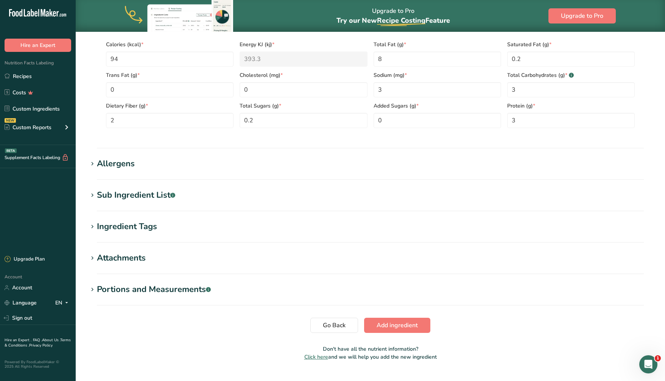
scroll to position [391, 0]
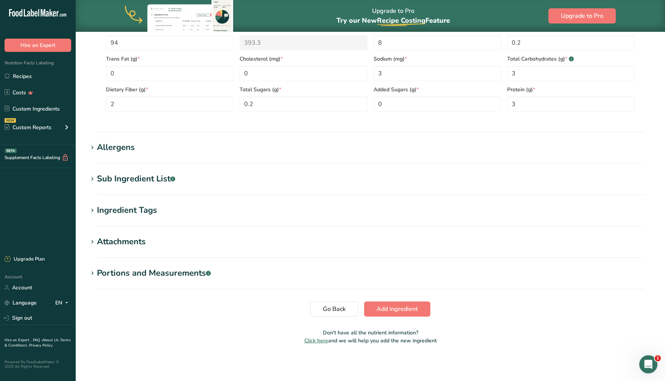
click at [95, 147] on icon at bounding box center [92, 147] width 7 height 11
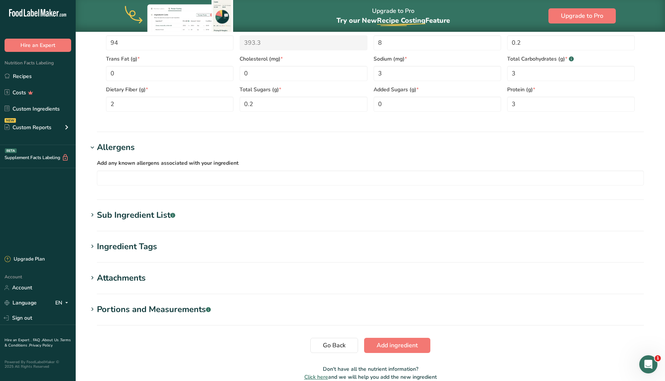
click at [95, 216] on icon at bounding box center [92, 215] width 7 height 11
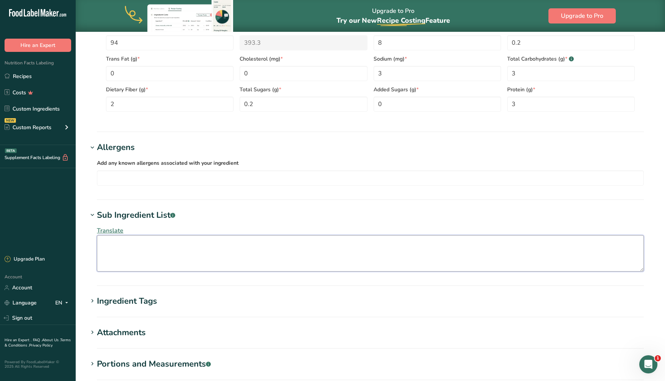
click at [126, 244] on textarea at bounding box center [370, 253] width 547 height 36
type textarea "blanched organic almond"
click at [264, 229] on div "Translate blanched organic almond" at bounding box center [370, 248] width 565 height 55
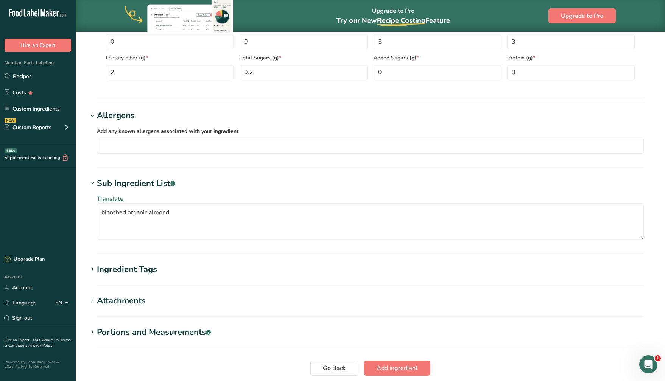
scroll to position [482, 0]
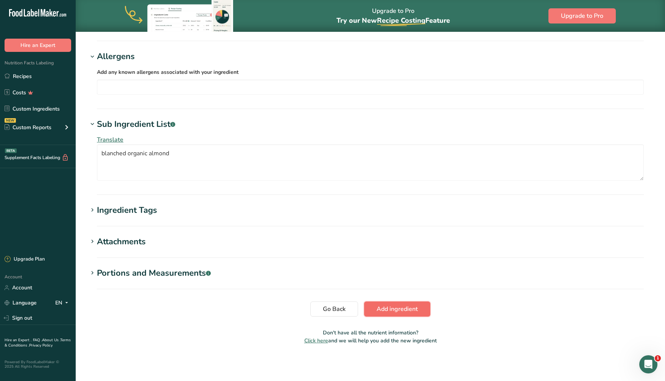
click at [403, 306] on span "Add ingredient" at bounding box center [397, 308] width 41 height 9
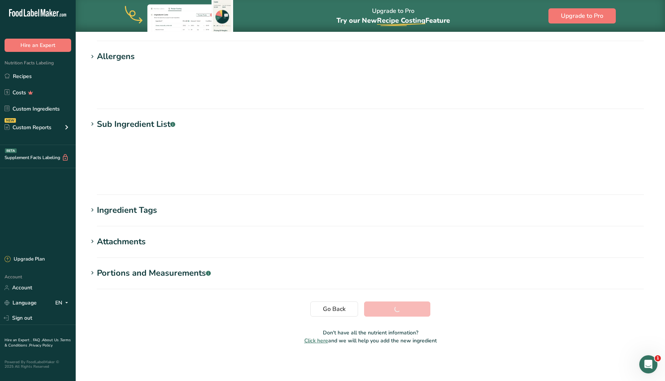
scroll to position [20, 0]
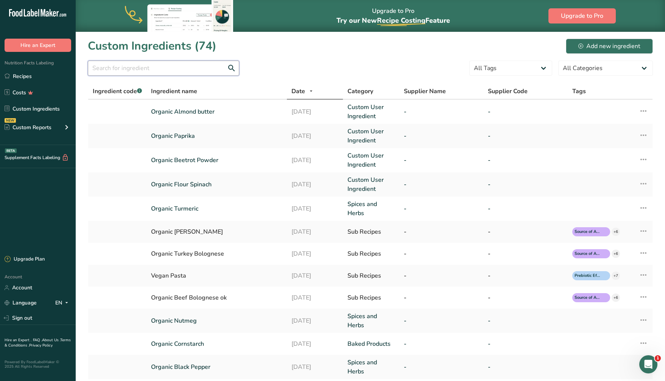
click at [144, 71] on input "text" at bounding box center [163, 68] width 151 height 15
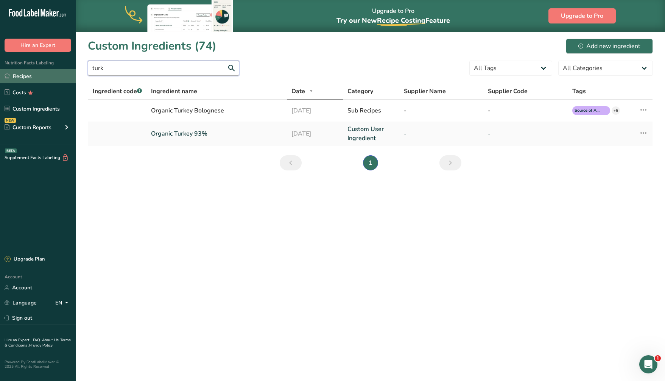
type input "turk"
click at [37, 78] on link "Recipes" at bounding box center [38, 76] width 76 height 14
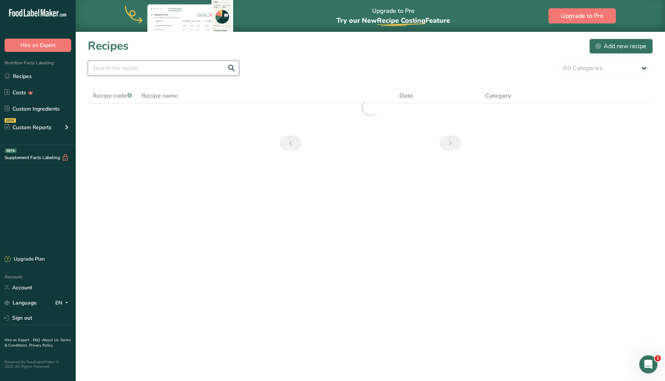
click at [155, 69] on input "text" at bounding box center [163, 68] width 151 height 15
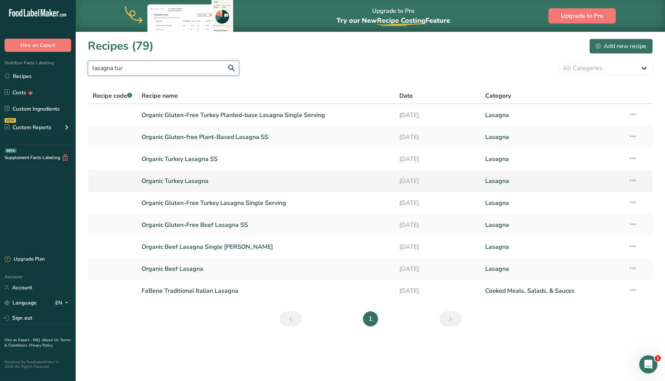
type input "lasagna tur"
drag, startPoint x: 203, startPoint y: 181, endPoint x: 231, endPoint y: 151, distance: 41.3
click at [203, 181] on link "Organic Turkey Lasagna" at bounding box center [266, 181] width 249 height 16
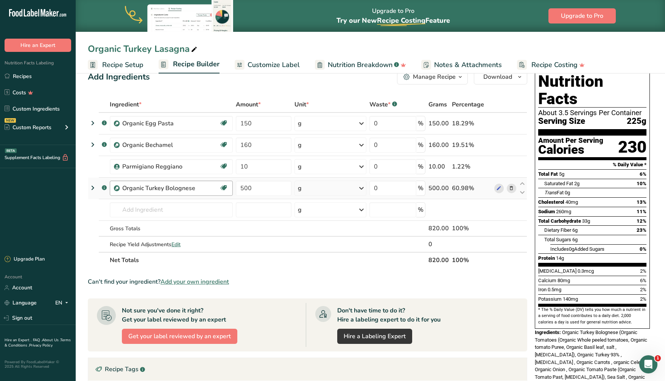
scroll to position [19, 0]
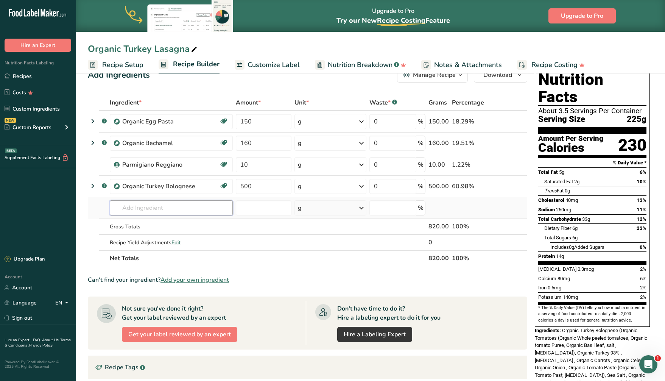
click at [137, 204] on input "text" at bounding box center [171, 207] width 123 height 15
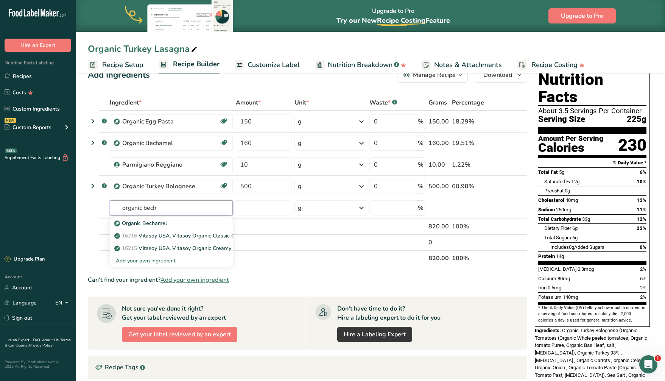
type input "organic bech"
type input "b"
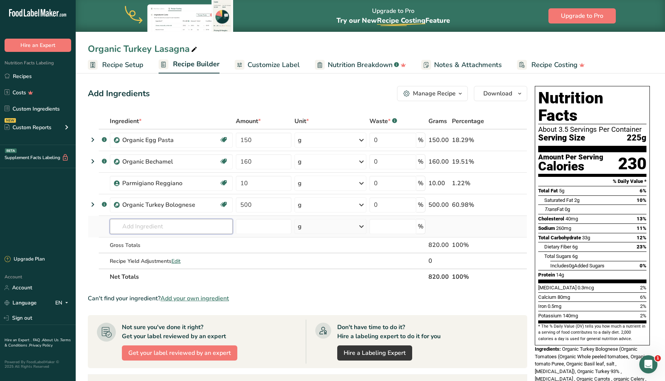
click at [147, 228] on input "text" at bounding box center [171, 226] width 123 height 15
type input "becham"
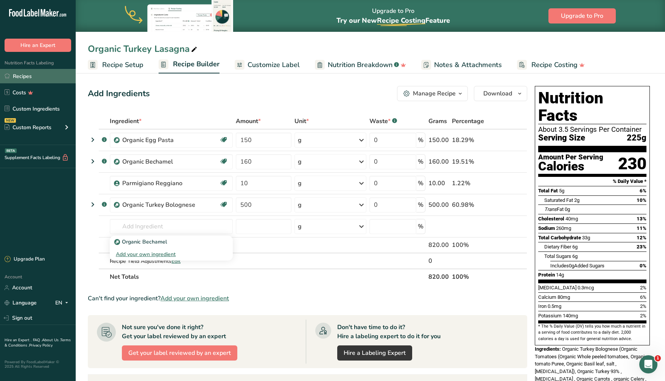
click at [21, 76] on link "Recipes" at bounding box center [38, 76] width 76 height 14
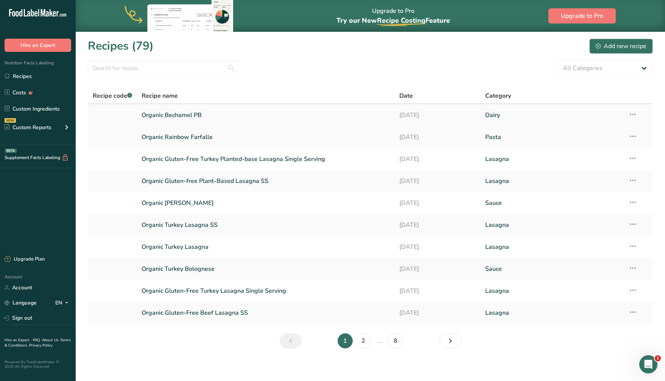
click at [181, 115] on link "Organic Bechamel PB" at bounding box center [266, 115] width 249 height 16
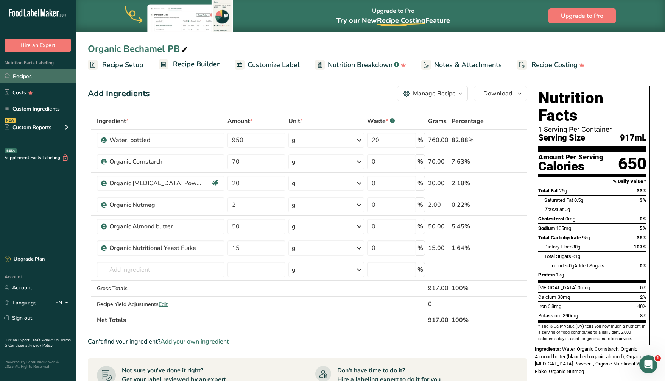
click at [37, 78] on link "Recipes" at bounding box center [38, 76] width 76 height 14
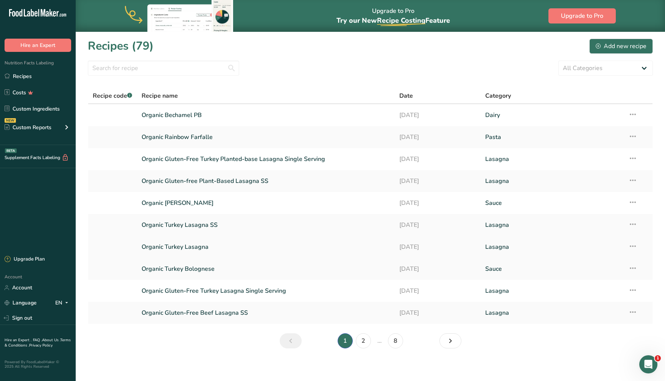
scroll to position [2, 0]
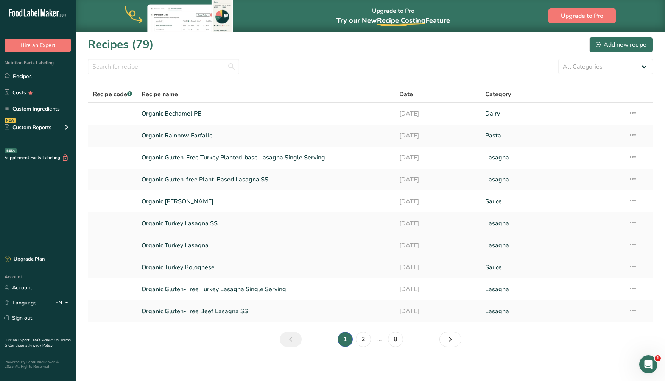
click at [200, 247] on link "Organic Turkey Lasagna" at bounding box center [266, 245] width 249 height 16
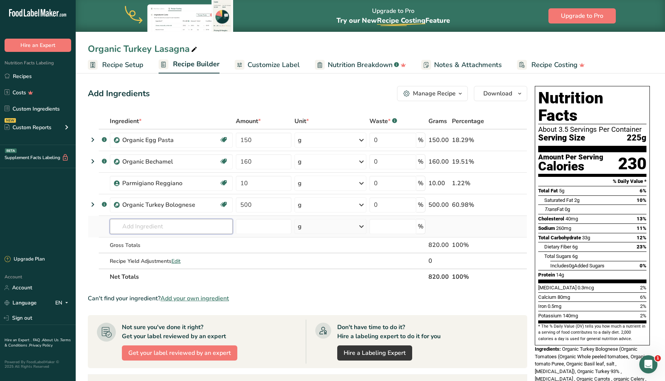
click at [144, 226] on input "text" at bounding box center [171, 226] width 123 height 15
type input "becham"
click at [152, 254] on div "Add your own ingredient" at bounding box center [171, 254] width 111 height 8
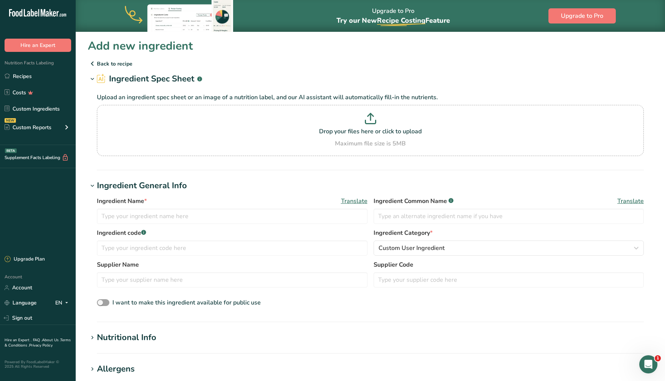
click at [92, 60] on icon at bounding box center [92, 64] width 9 height 14
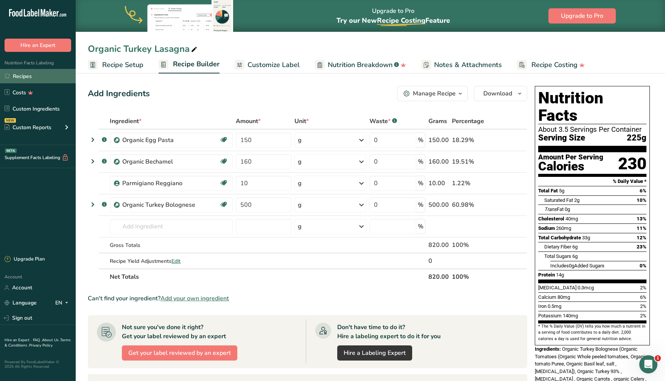
click at [33, 73] on link "Recipes" at bounding box center [38, 76] width 76 height 14
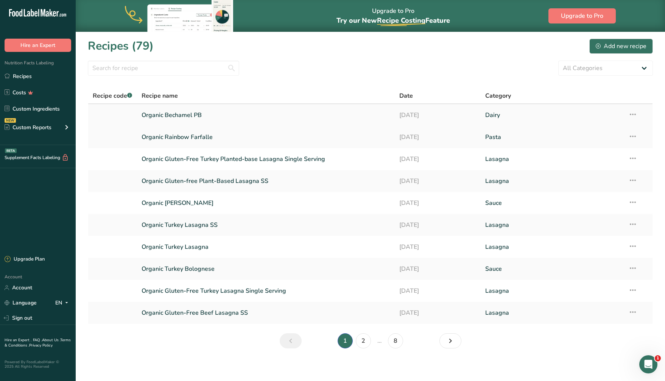
click at [171, 114] on link "Organic Bechamel PB" at bounding box center [266, 115] width 249 height 16
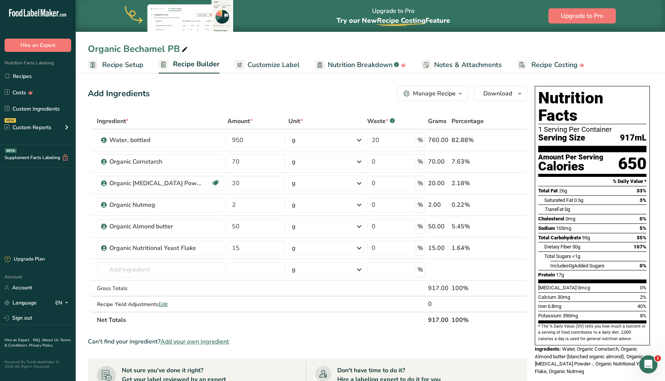
click at [121, 65] on span "Recipe Setup" at bounding box center [122, 65] width 41 height 10
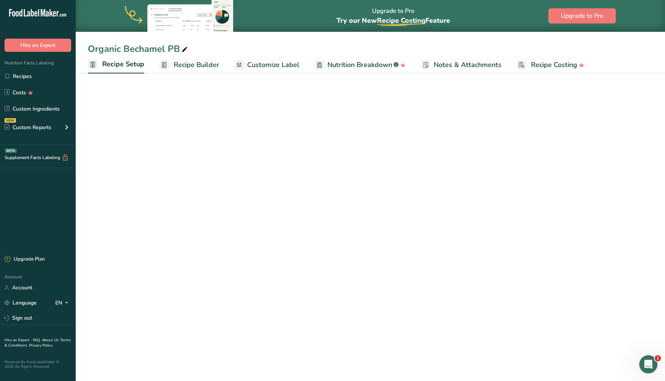
select select "22"
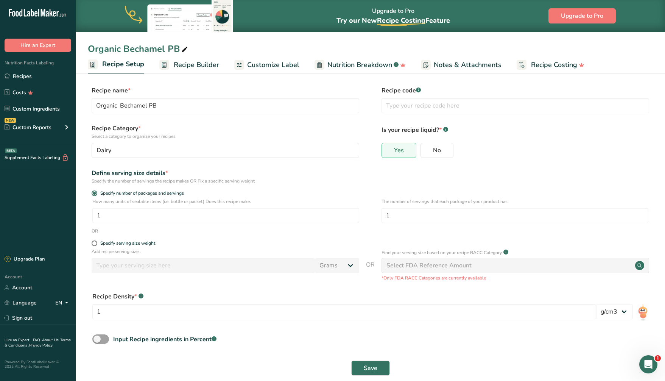
click at [191, 67] on span "Recipe Builder" at bounding box center [196, 65] width 45 height 10
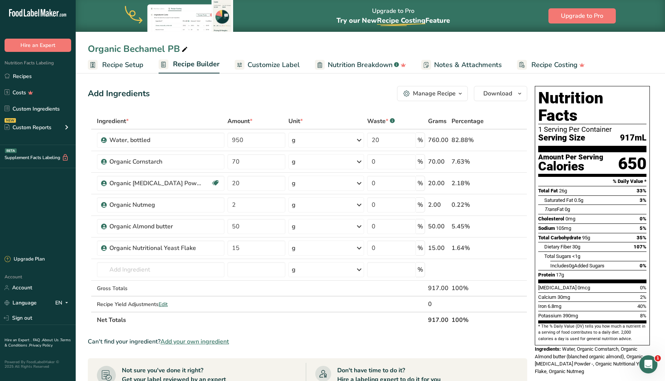
click at [461, 92] on icon "button" at bounding box center [460, 93] width 6 height 9
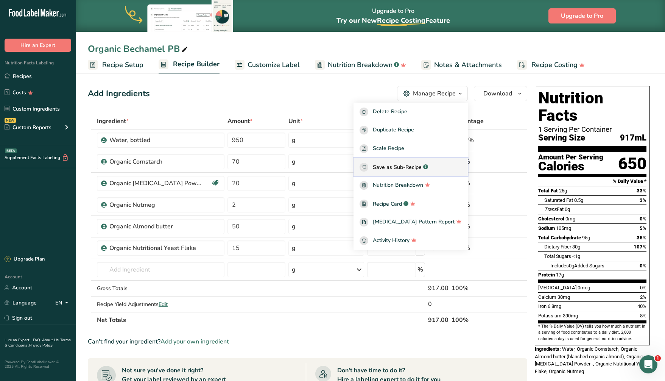
click at [422, 164] on span "Save as Sub-Recipe" at bounding box center [397, 167] width 49 height 8
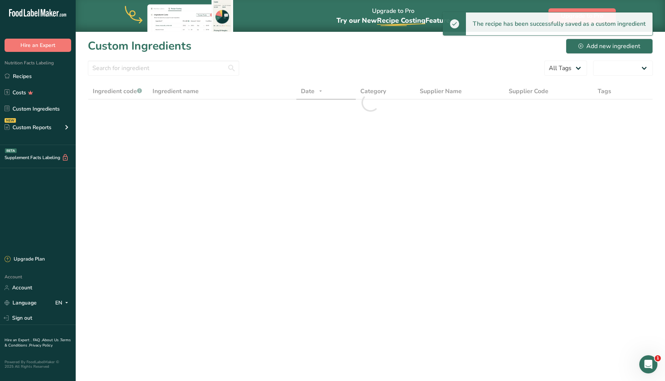
select select "30"
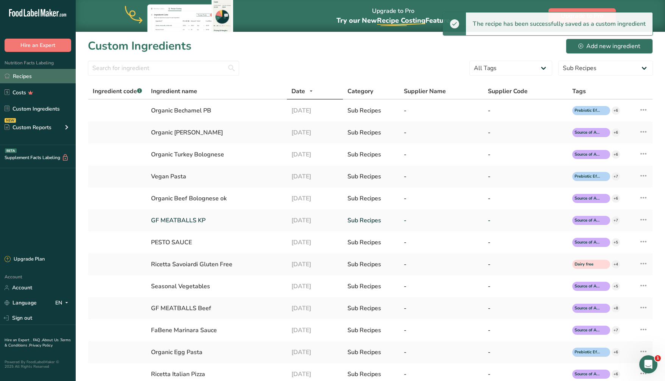
click at [43, 76] on link "Recipes" at bounding box center [38, 76] width 76 height 14
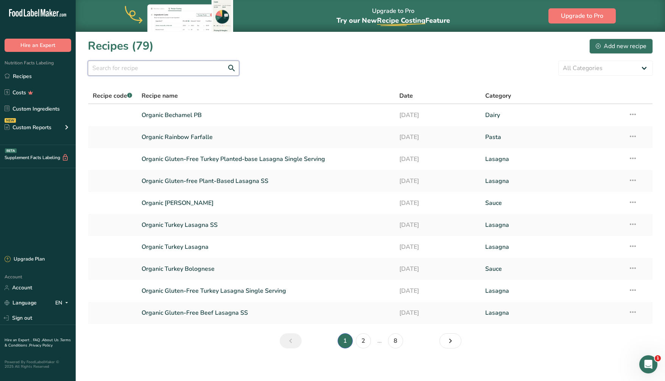
click at [155, 70] on input "text" at bounding box center [163, 68] width 151 height 15
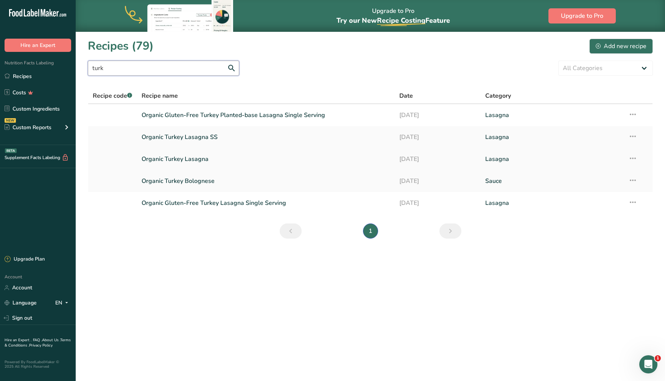
type input "turk"
click at [190, 159] on link "Organic Turkey Lasagna" at bounding box center [266, 159] width 249 height 16
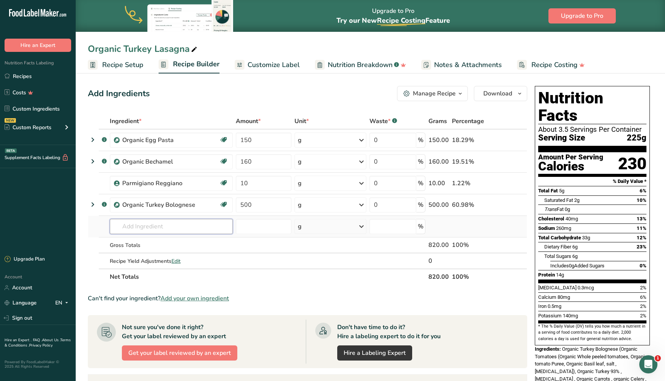
click at [141, 227] on input "text" at bounding box center [171, 226] width 123 height 15
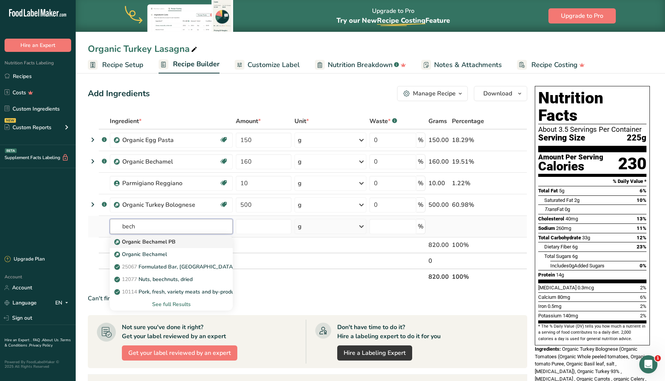
type input "bech"
click at [176, 239] on div "Organic Bechamel PB" at bounding box center [165, 242] width 99 height 8
type input "Organic Bechamel PB"
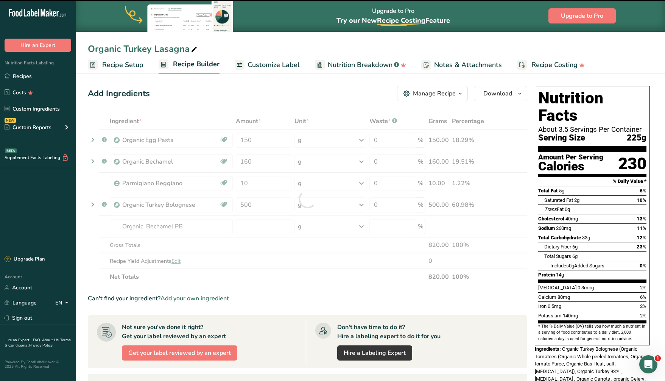
type input "0"
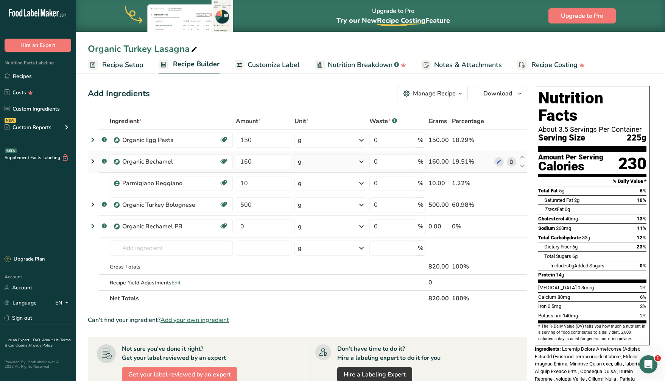
click at [513, 160] on icon at bounding box center [511, 162] width 5 height 8
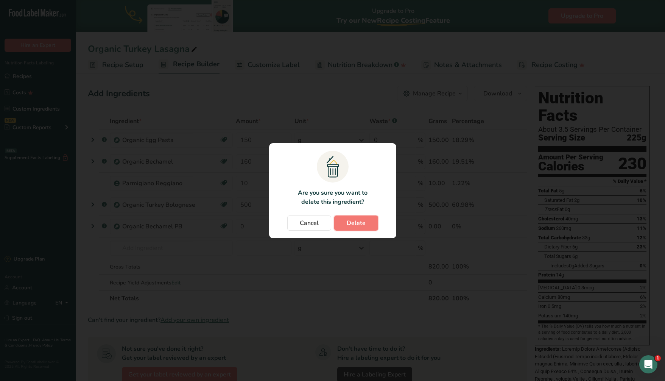
click at [356, 223] on span "Delete" at bounding box center [356, 222] width 19 height 9
type input "10"
type input "500"
type input "0"
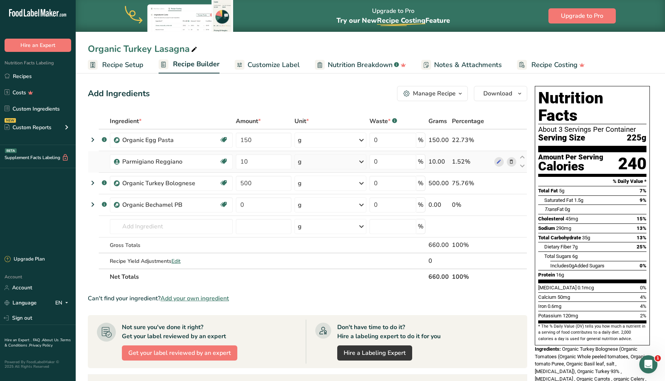
click at [512, 160] on icon at bounding box center [511, 162] width 5 height 8
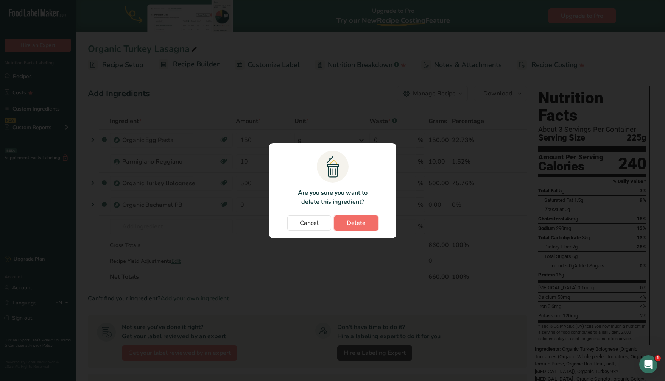
click at [363, 220] on span "Delete" at bounding box center [356, 222] width 19 height 9
type input "500"
type input "0"
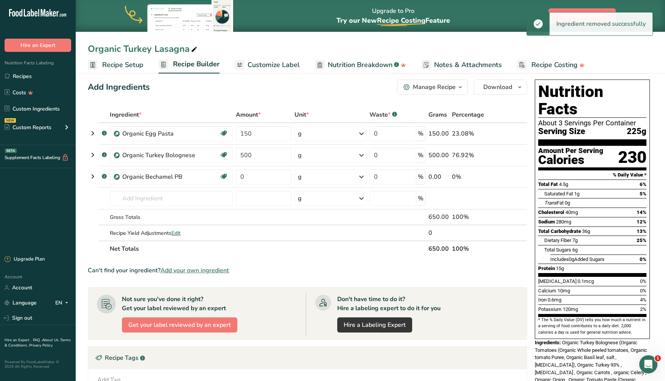
scroll to position [7, 0]
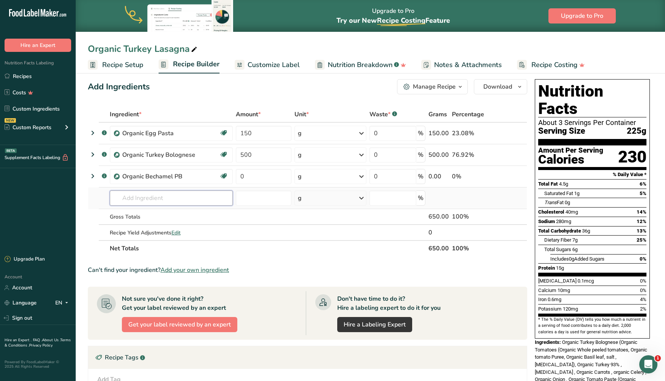
click at [142, 197] on input "text" at bounding box center [171, 197] width 123 height 15
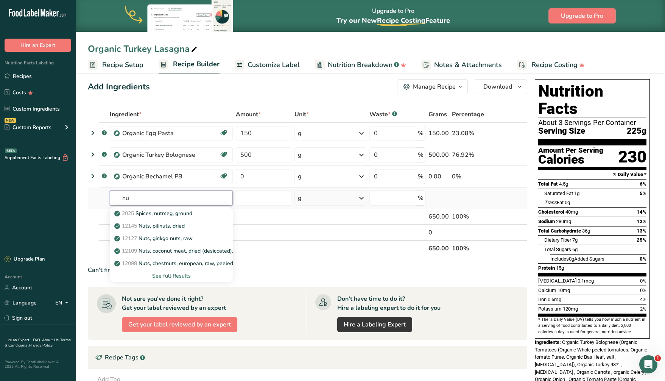
type input "n"
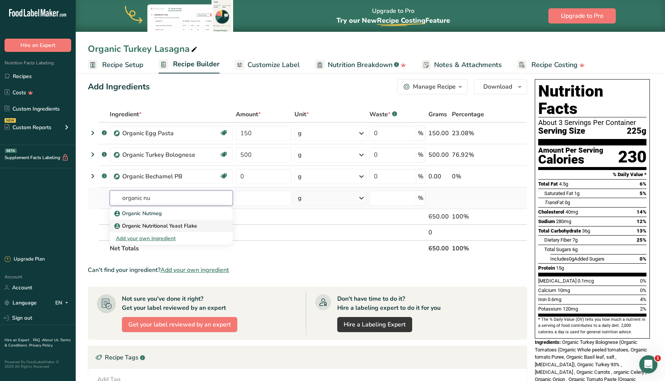
type input "organic nu"
click at [154, 226] on p "Organic Nutritional Yeast Flake" at bounding box center [156, 226] width 81 height 8
type input "Organic Nutritional Yeast Flake"
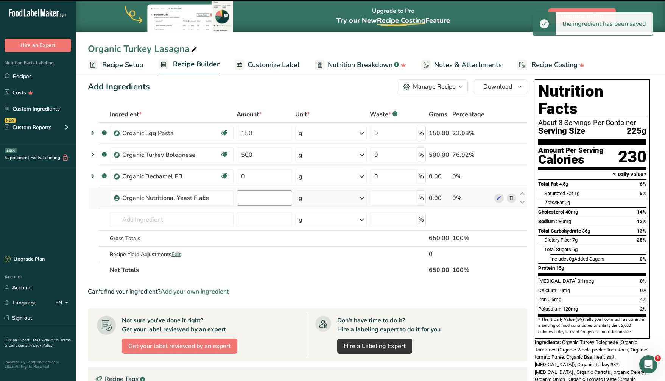
type input "0"
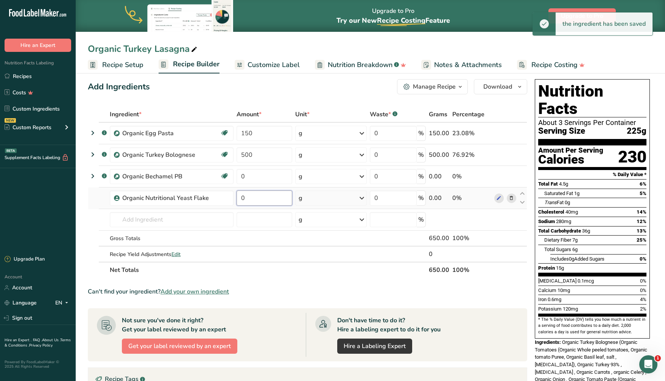
drag, startPoint x: 260, startPoint y: 199, endPoint x: 235, endPoint y: 199, distance: 25.4
click at [235, 199] on td "0" at bounding box center [264, 198] width 59 height 22
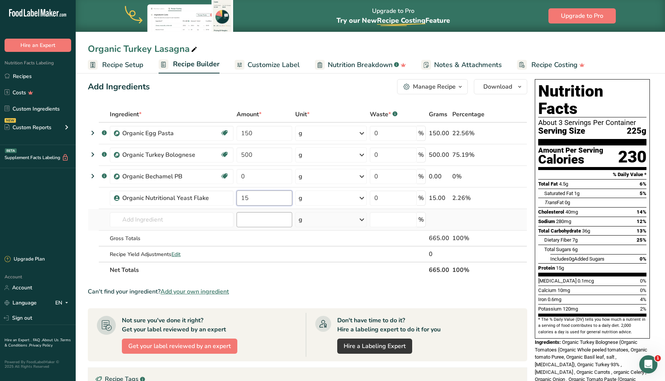
type input "15"
click at [271, 225] on div "Ingredient * Amount * Unit * Waste * .a-a{fill:#347362;}.b-a{fill:#fff;} Grams …" at bounding box center [308, 192] width 440 height 172
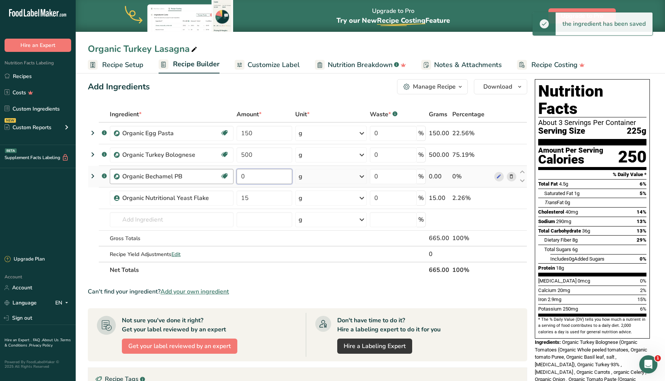
drag, startPoint x: 263, startPoint y: 179, endPoint x: 233, endPoint y: 175, distance: 30.5
click at [233, 175] on tr ".a-a{fill:#347362;}.b-a{fill:#fff;} Organic Bechamel PB [MEDICAL_DATA] Effect G…" at bounding box center [307, 177] width 439 height 22
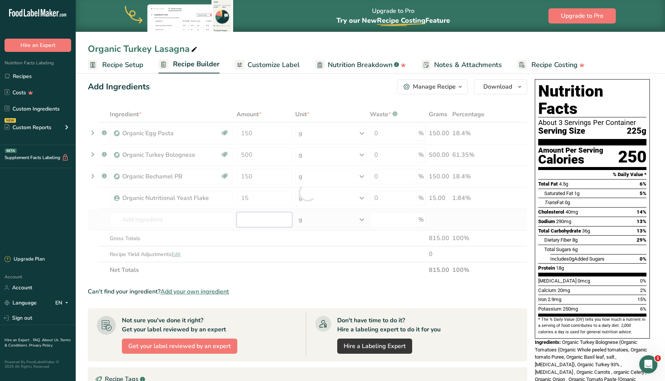
click at [259, 212] on div "Ingredient * Amount * Unit * Waste * .a-a{fill:#347362;}.b-a{fill:#fff;} Grams …" at bounding box center [308, 192] width 440 height 172
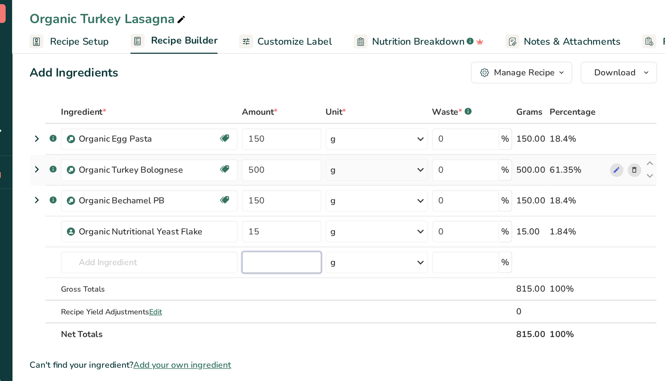
scroll to position [0, 0]
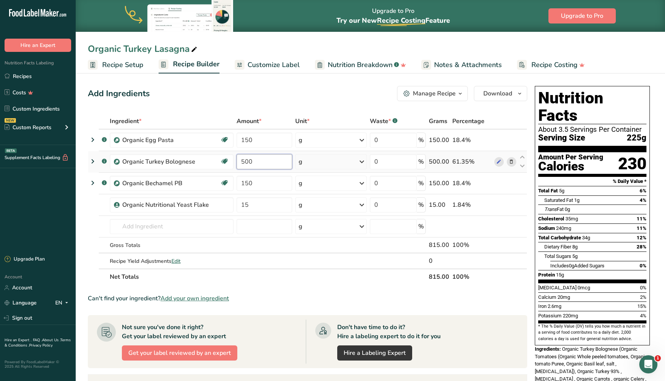
drag, startPoint x: 259, startPoint y: 161, endPoint x: 245, endPoint y: 161, distance: 14.4
click at [245, 161] on input "500" at bounding box center [265, 161] width 56 height 15
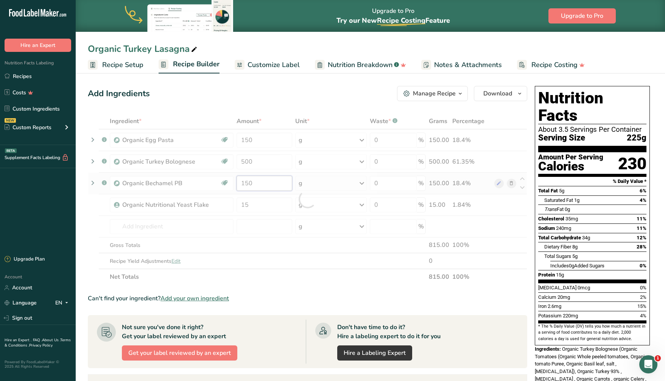
click at [255, 181] on div "Ingredient * Amount * Unit * Waste * .a-a{fill:#347362;}.b-a{fill:#fff;} Grams …" at bounding box center [308, 199] width 440 height 172
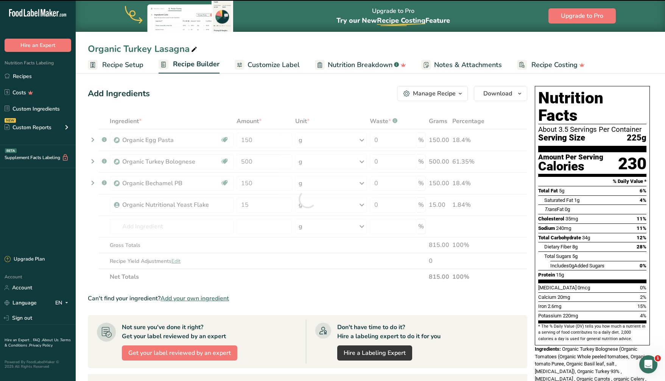
click at [259, 182] on div at bounding box center [308, 199] width 440 height 172
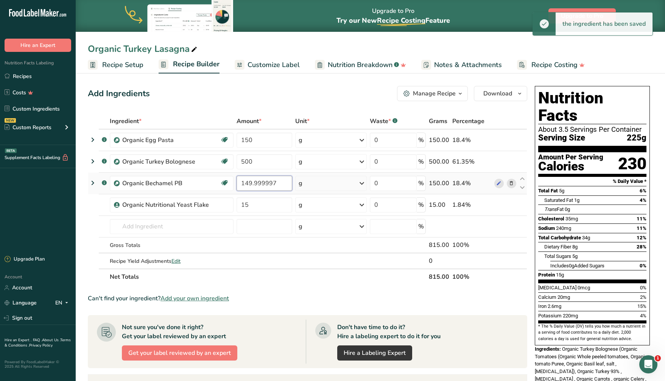
scroll to position [2, 0]
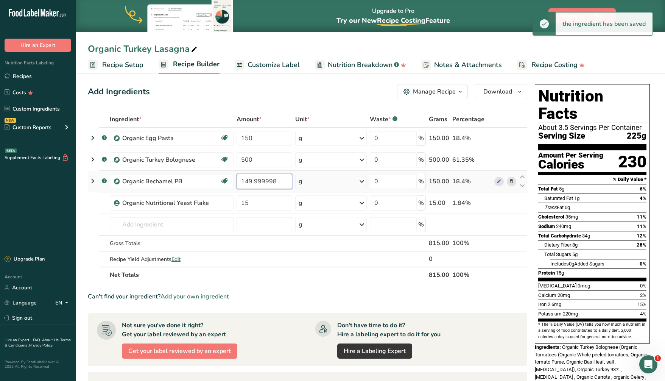
drag, startPoint x: 259, startPoint y: 183, endPoint x: 239, endPoint y: 182, distance: 20.5
click at [239, 182] on input "149.999998" at bounding box center [265, 181] width 56 height 15
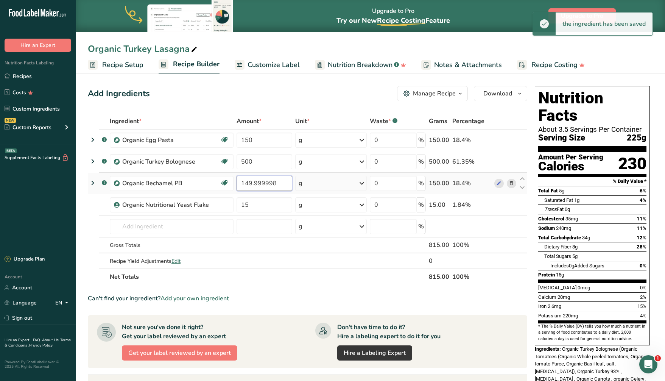
drag, startPoint x: 242, startPoint y: 182, endPoint x: 280, endPoint y: 184, distance: 38.0
click at [280, 184] on input "149.999998" at bounding box center [265, 183] width 56 height 15
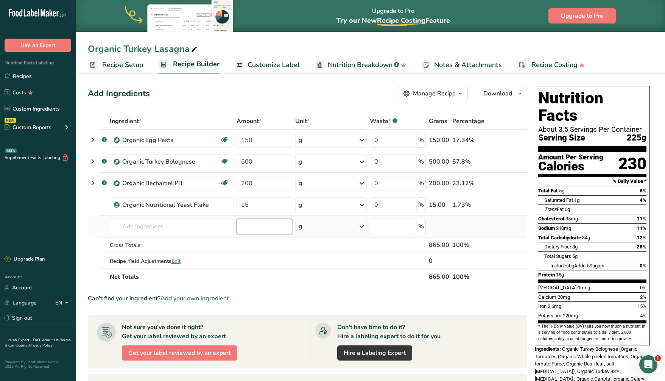
click at [283, 226] on div "Ingredient * Amount * Unit * Waste * .a-a{fill:#347362;}.b-a{fill:#fff;} Grams …" at bounding box center [308, 199] width 440 height 172
click at [259, 182] on input "200" at bounding box center [265, 183] width 56 height 15
drag, startPoint x: 253, startPoint y: 182, endPoint x: 240, endPoint y: 184, distance: 13.0
click at [240, 184] on input "200" at bounding box center [265, 183] width 56 height 15
type input "200"
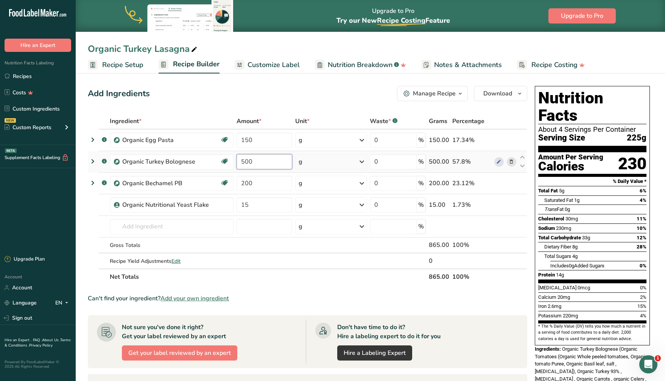
click at [248, 160] on div "Ingredient * Amount * Unit * Waste * .a-a{fill:#347362;}.b-a{fill:#fff;} Grams …" at bounding box center [308, 199] width 440 height 172
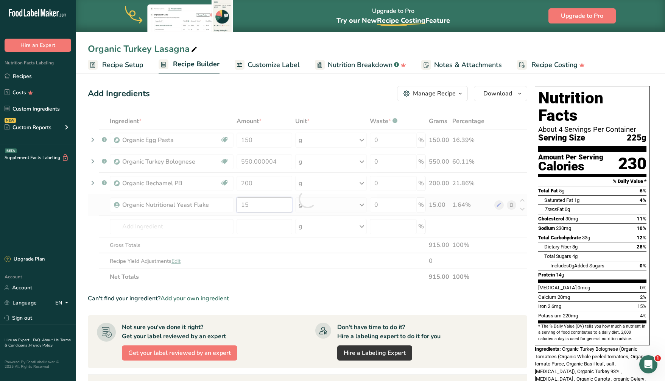
click at [268, 209] on div "Ingredient * Amount * Unit * Waste * .a-a{fill:#347362;}.b-a{fill:#fff;} Grams …" at bounding box center [308, 199] width 440 height 172
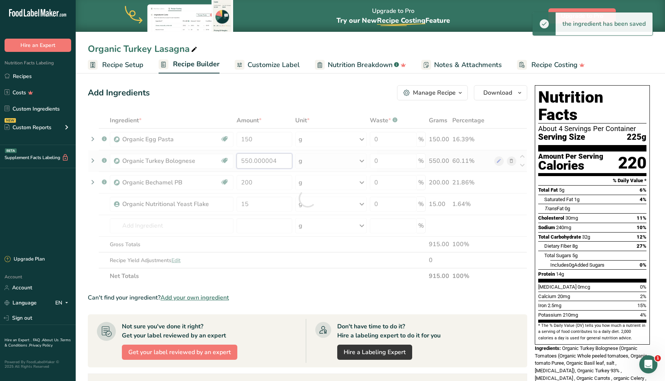
click at [280, 160] on div "Ingredient * Amount * Unit * Waste * .a-a{fill:#347362;}.b-a{fill:#fff;} Grams …" at bounding box center [308, 198] width 440 height 172
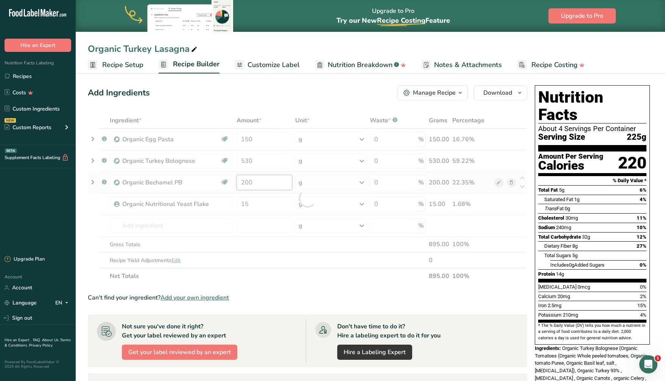
click at [270, 182] on div "Ingredient * Amount * Unit * Waste * .a-a{fill:#347362;}.b-a{fill:#fff;} Grams …" at bounding box center [308, 198] width 440 height 172
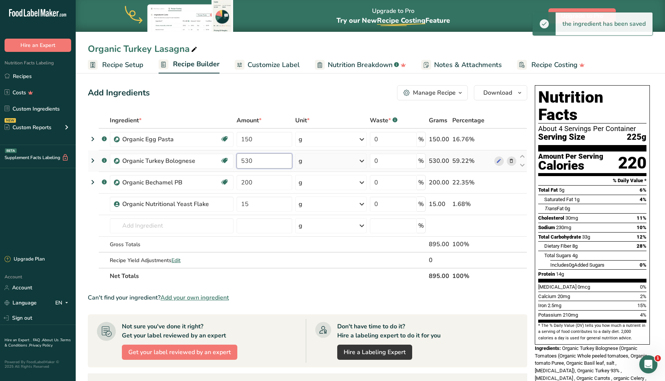
click at [255, 159] on div "Ingredient * Amount * Unit * Waste * .a-a{fill:#347362;}.b-a{fill:#fff;} Grams …" at bounding box center [308, 198] width 440 height 172
type input "530"
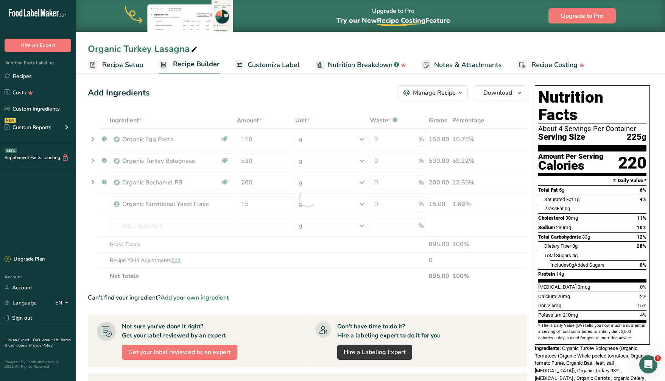
drag, startPoint x: 458, startPoint y: 298, endPoint x: 378, endPoint y: 229, distance: 105.0
click at [456, 294] on div "Can't find your ingredient? Add your own ingredient" at bounding box center [308, 297] width 440 height 9
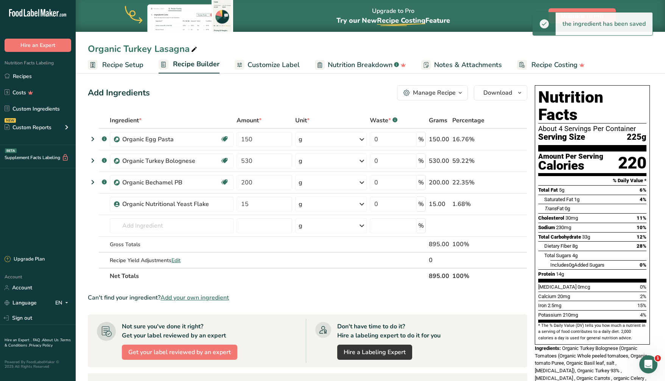
click at [129, 65] on span "Recipe Setup" at bounding box center [122, 65] width 41 height 10
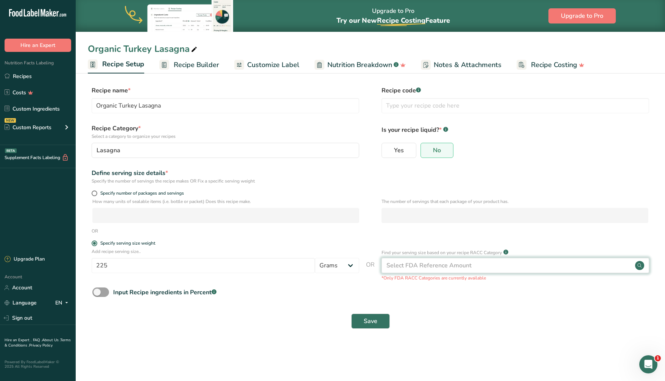
click at [425, 262] on div "Select FDA Reference Amount" at bounding box center [429, 265] width 85 height 9
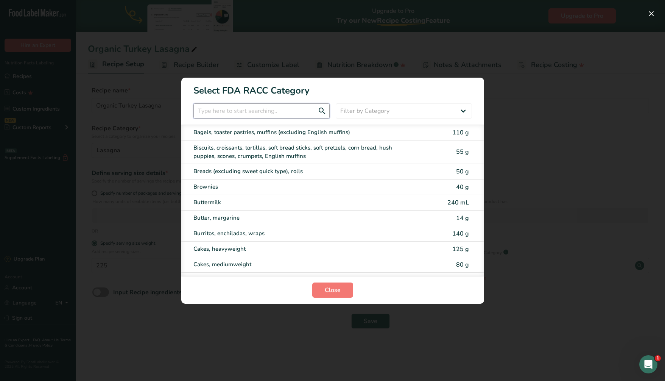
click at [239, 112] on input "RACC Category Selection Modal" at bounding box center [261, 110] width 136 height 15
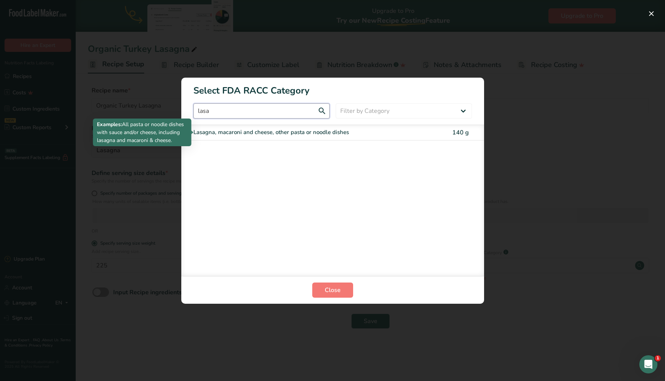
type input "lasa"
click at [276, 133] on div "Lasagna, macaroni and cheese, other pasta or noodle dishes" at bounding box center [300, 132] width 215 height 9
type input "140"
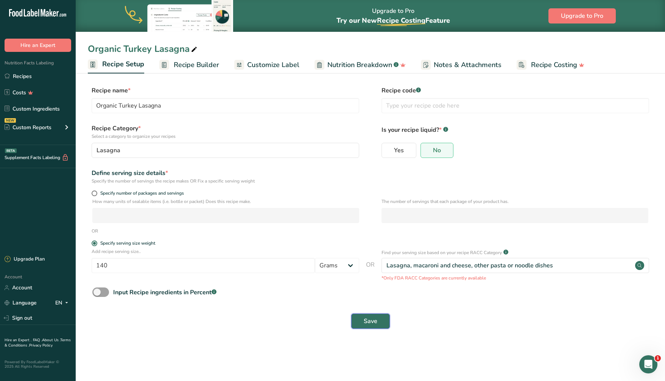
click at [372, 319] on span "Save" at bounding box center [371, 321] width 14 height 9
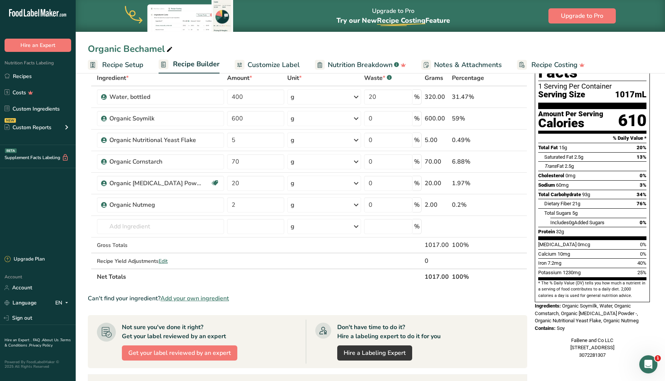
scroll to position [45, 0]
